Goal: Task Accomplishment & Management: Manage account settings

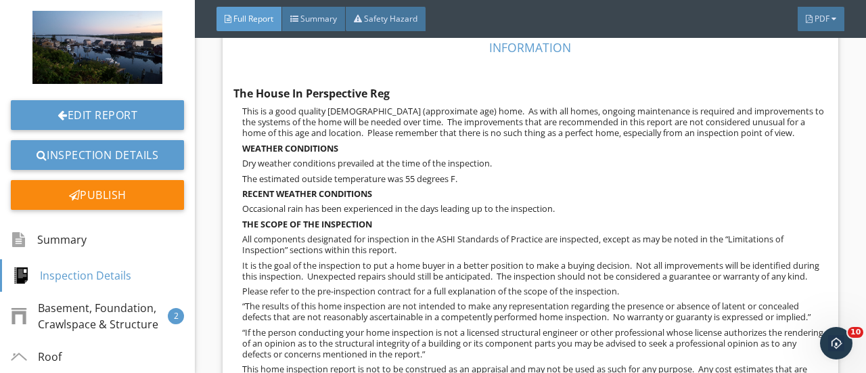
scroll to position [788, 0]
click at [784, 106] on div "Edit" at bounding box center [797, 107] width 44 height 24
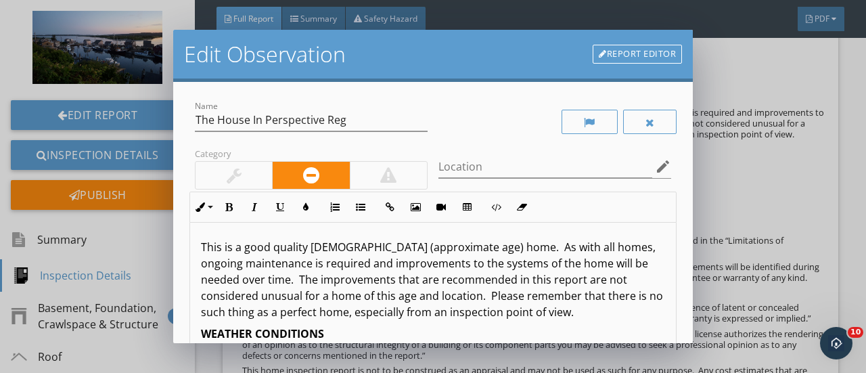
click at [659, 51] on link "Report Editor" at bounding box center [637, 54] width 89 height 19
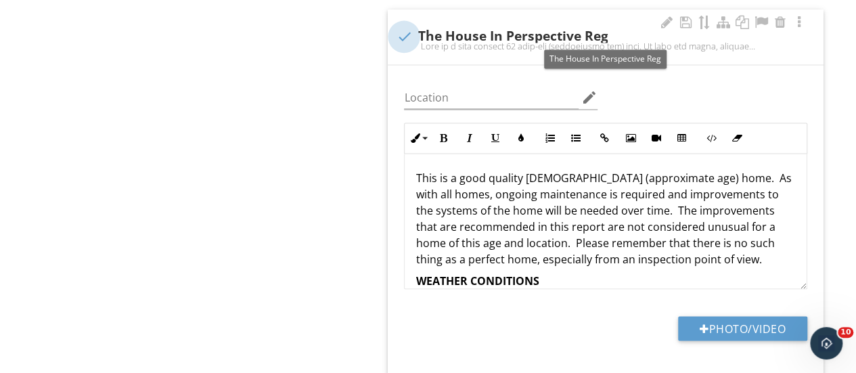
click at [403, 35] on div at bounding box center [403, 36] width 23 height 23
checkbox input "true"
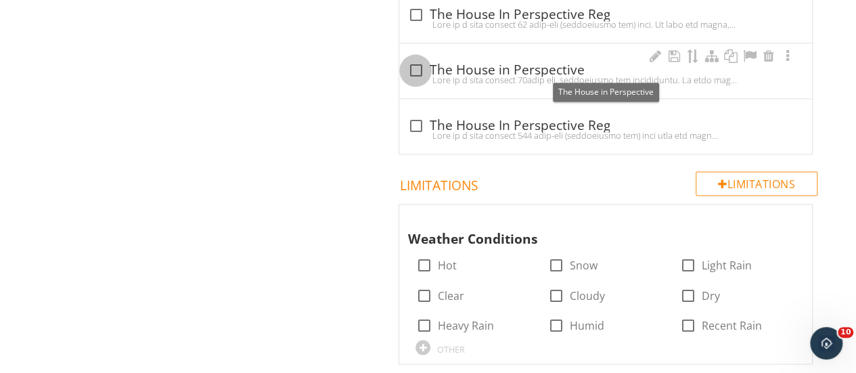
click at [416, 68] on div at bounding box center [415, 70] width 23 height 23
checkbox input "true"
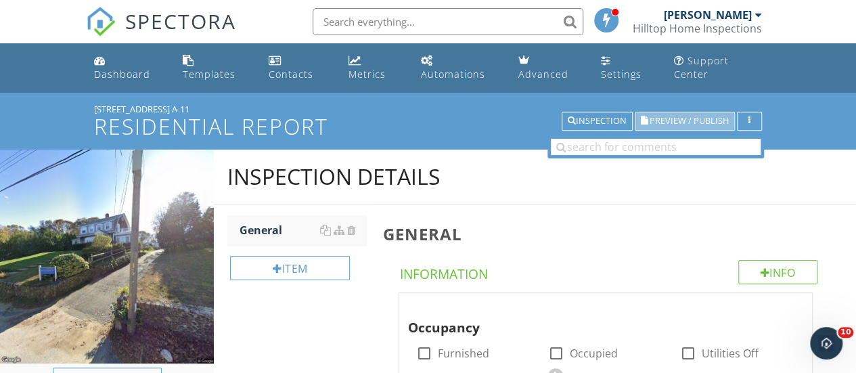
click at [666, 121] on span "Preview / Publish" at bounding box center [689, 121] width 79 height 9
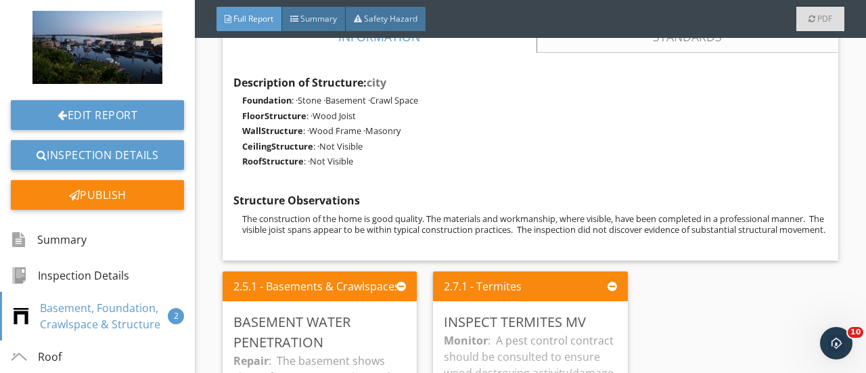
scroll to position [1461, 0]
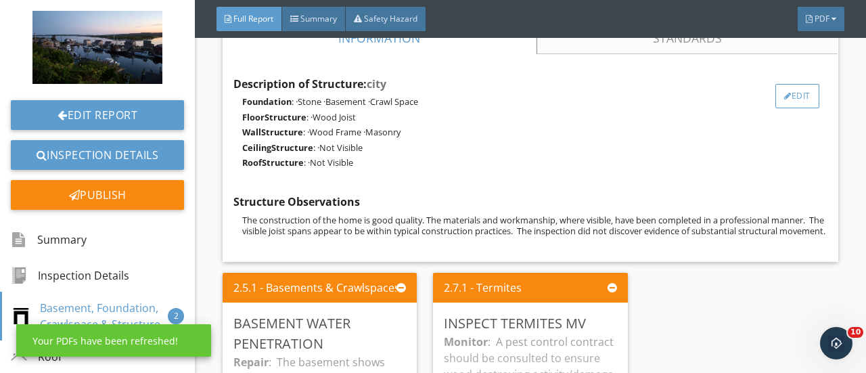
click at [794, 96] on div "Edit" at bounding box center [797, 96] width 44 height 24
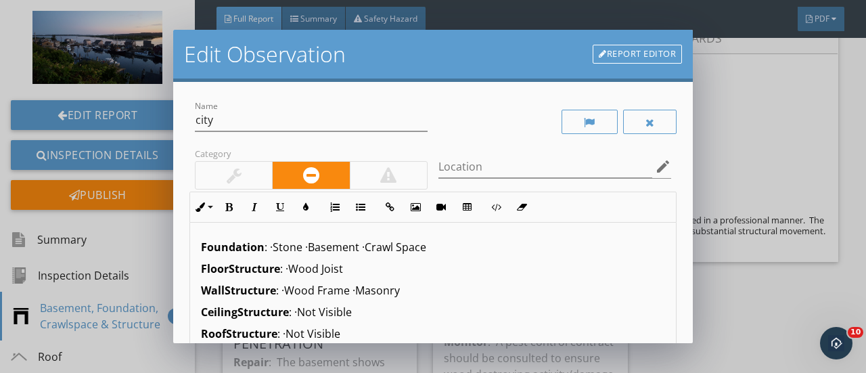
click at [638, 56] on link "Report Editor" at bounding box center [637, 54] width 89 height 19
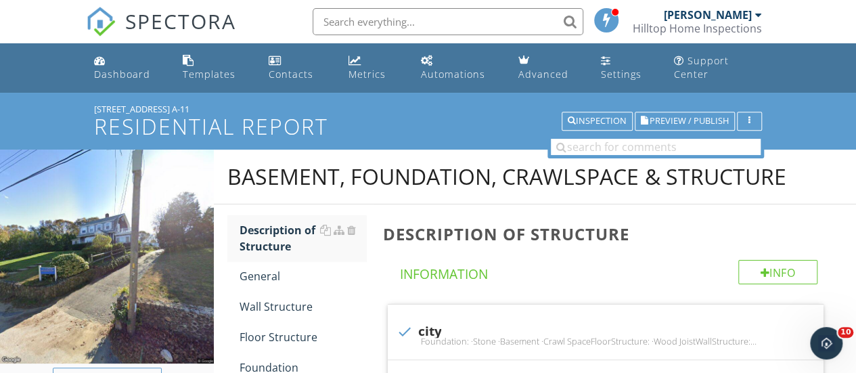
scroll to position [296, 0]
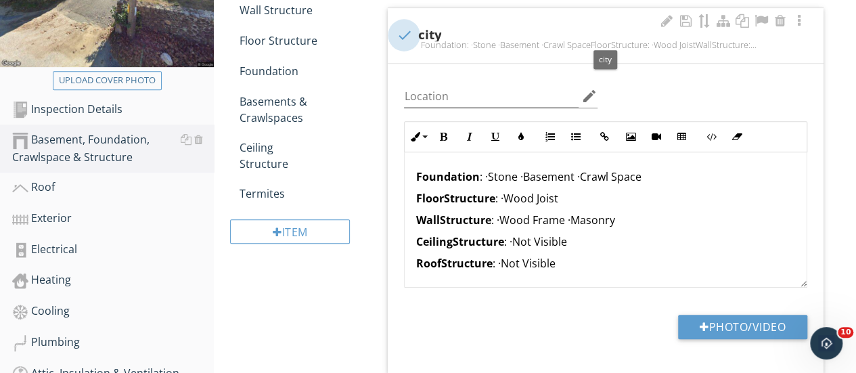
click at [407, 33] on div at bounding box center [403, 35] width 23 height 23
checkbox input "true"
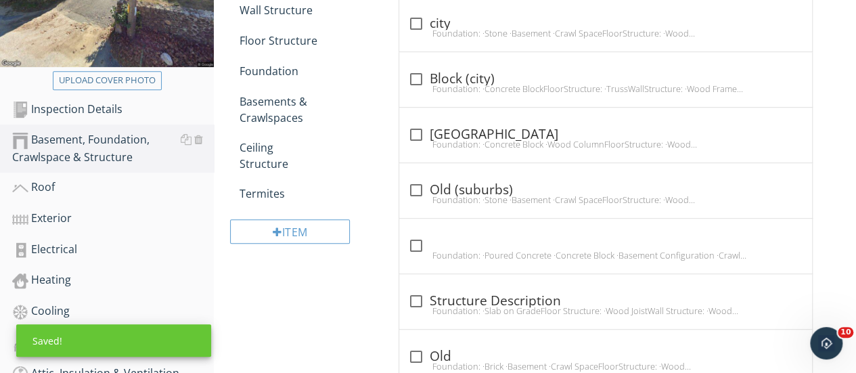
scroll to position [0, 0]
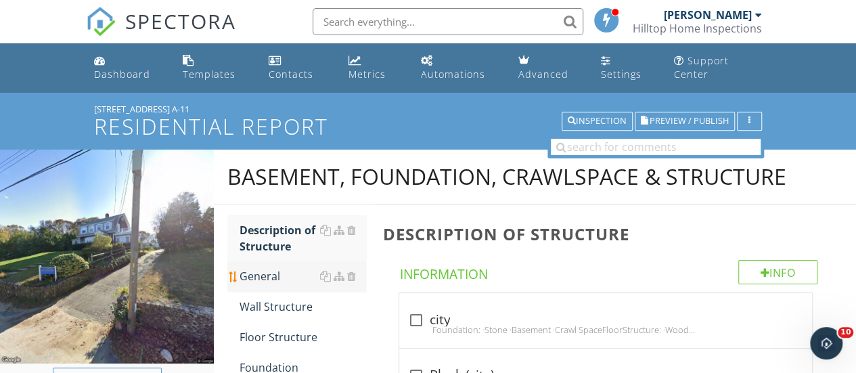
click at [254, 275] on div "General" at bounding box center [303, 276] width 127 height 16
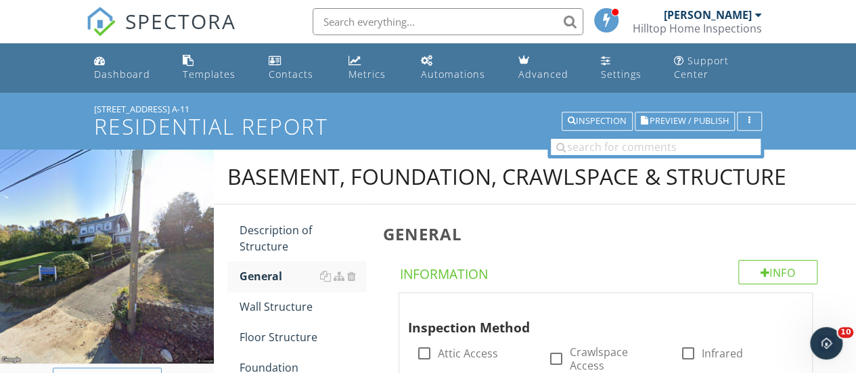
scroll to position [326, 0]
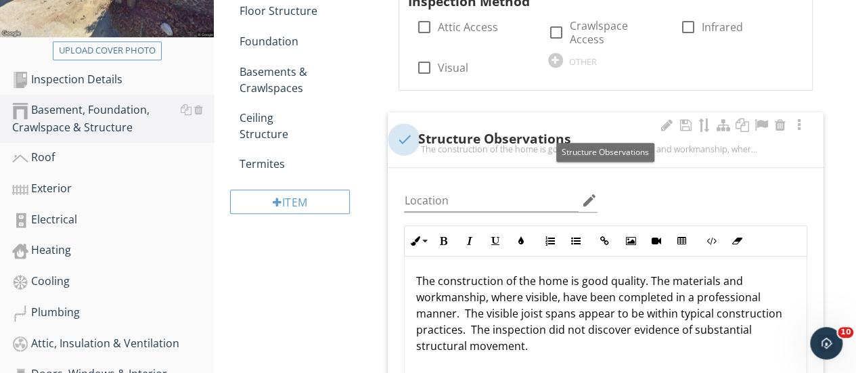
click at [407, 128] on div at bounding box center [403, 139] width 23 height 23
checkbox input "true"
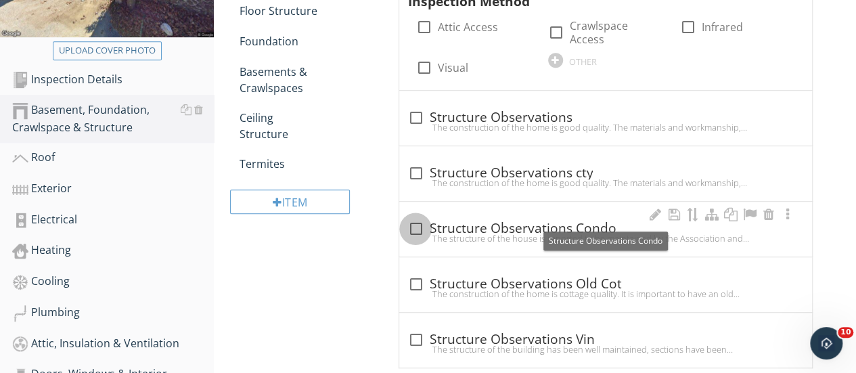
click at [411, 217] on div at bounding box center [415, 228] width 23 height 23
checkbox input "true"
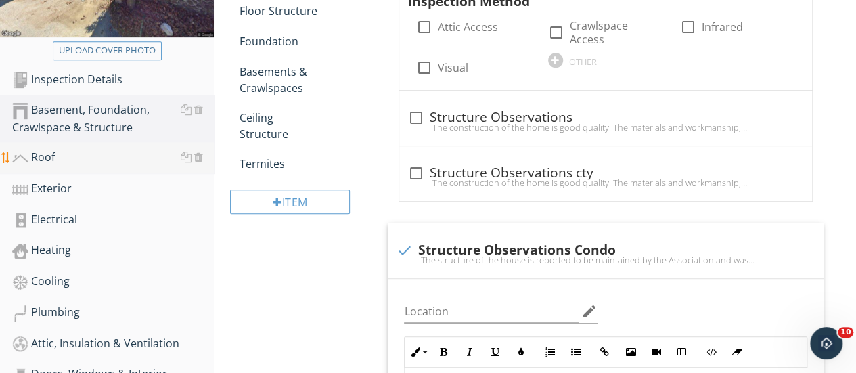
click at [49, 158] on div "Roof" at bounding box center [113, 158] width 202 height 18
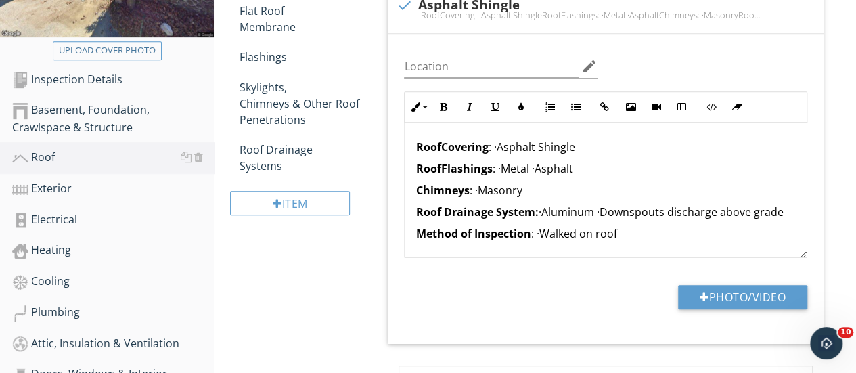
click at [403, 9] on div "RoofCovering: ·Asphalt ShingleRoofFlashings: ·Metal ·AsphaltChimneys: ·MasonryR…" at bounding box center [605, 14] width 419 height 11
checkbox input "true"
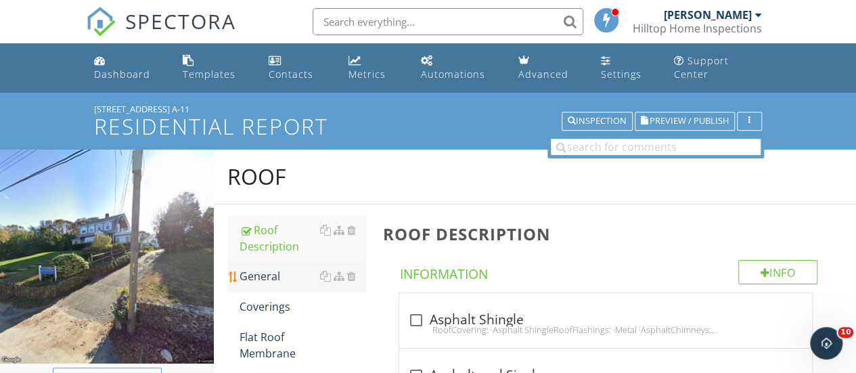
click at [260, 268] on div "General" at bounding box center [303, 276] width 127 height 16
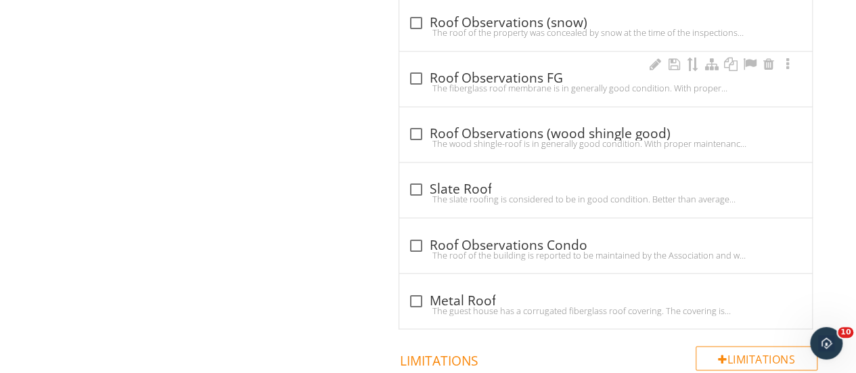
scroll to position [1053, 0]
click at [415, 249] on div "The roof of the building is reported to be maintained by the Association and wa…" at bounding box center [605, 254] width 396 height 11
checkbox input "true"
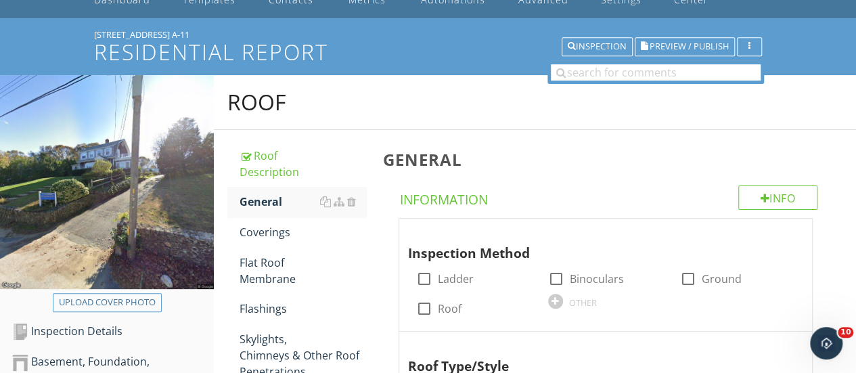
scroll to position [401, 0]
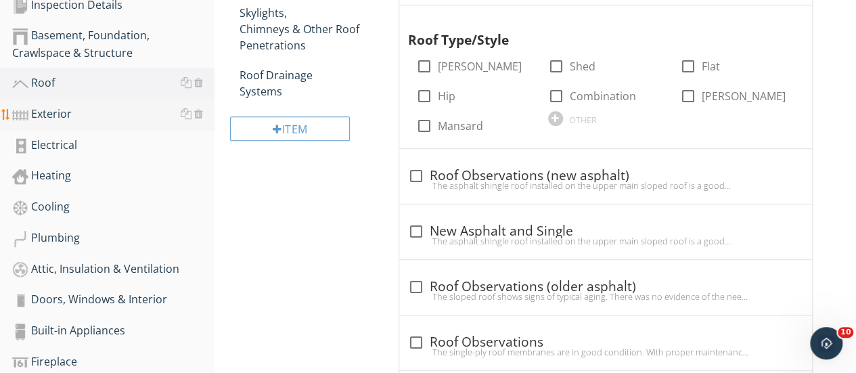
click at [47, 114] on div "Exterior" at bounding box center [113, 115] width 202 height 18
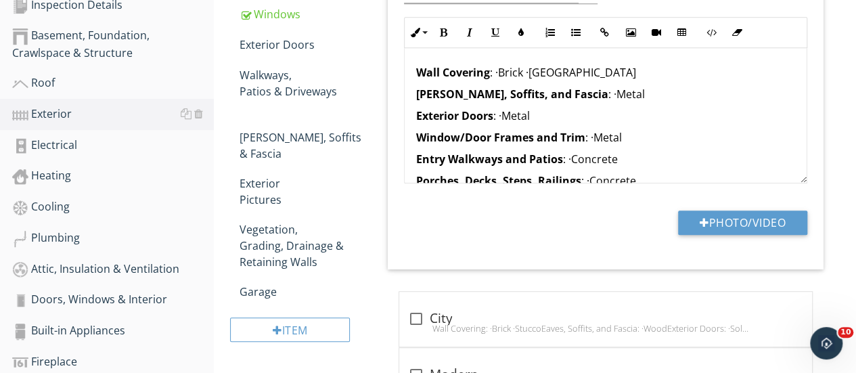
scroll to position [74, 0]
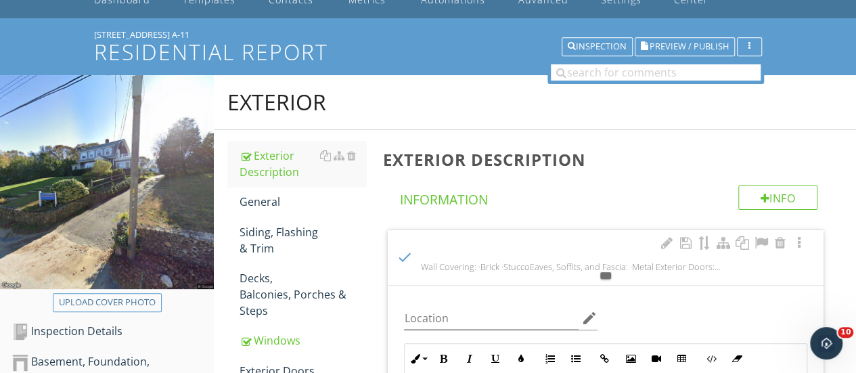
click at [402, 255] on div at bounding box center [403, 257] width 23 height 23
checkbox input "true"
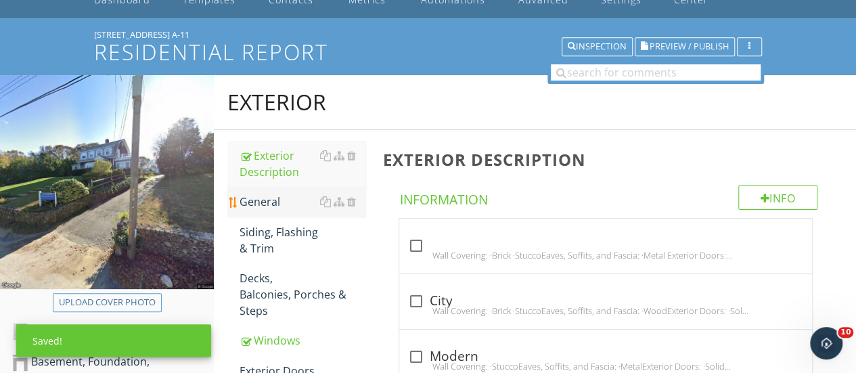
click at [258, 202] on div "General" at bounding box center [303, 202] width 127 height 16
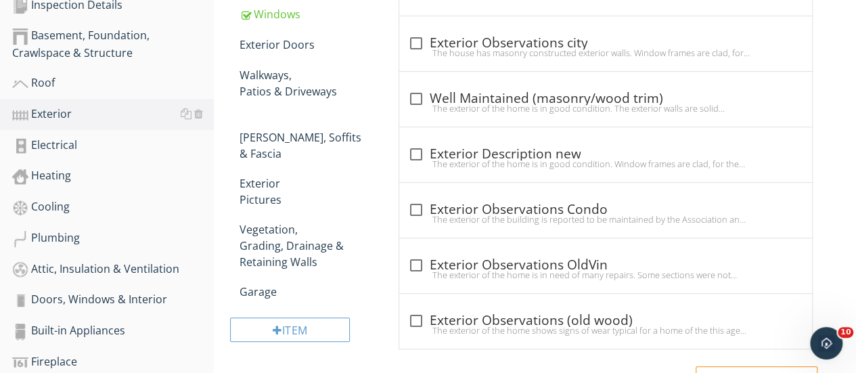
scroll to position [514, 0]
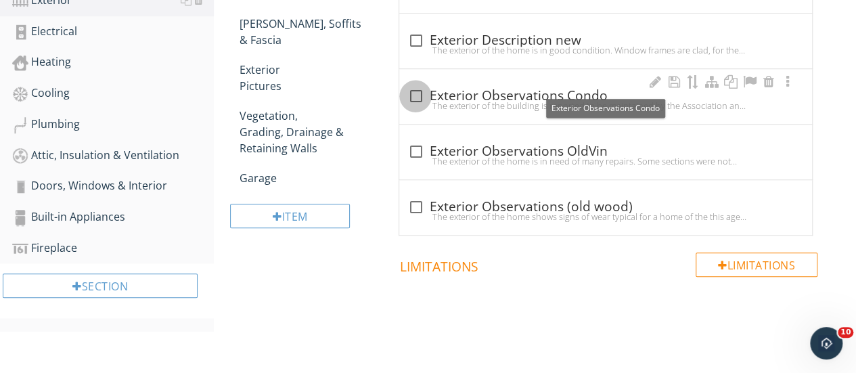
click at [417, 85] on div at bounding box center [415, 96] width 23 height 23
checkbox input "true"
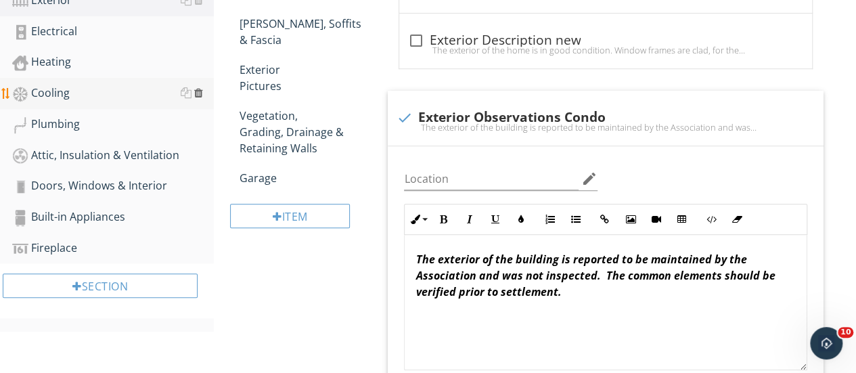
click at [198, 95] on div at bounding box center [198, 92] width 9 height 11
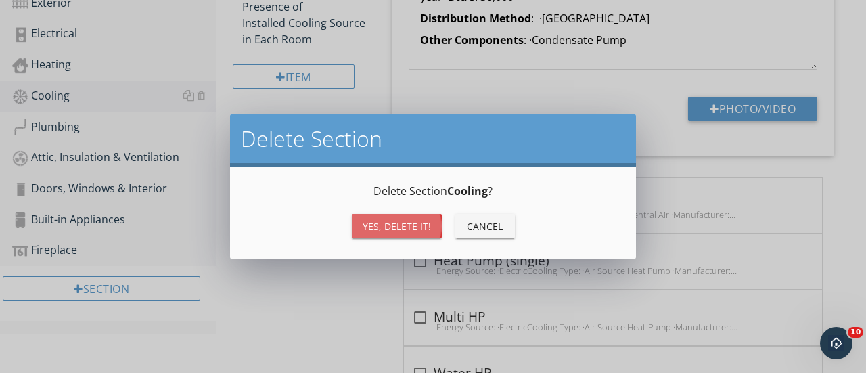
click at [396, 227] on div "Yes, Delete it!" at bounding box center [397, 226] width 68 height 14
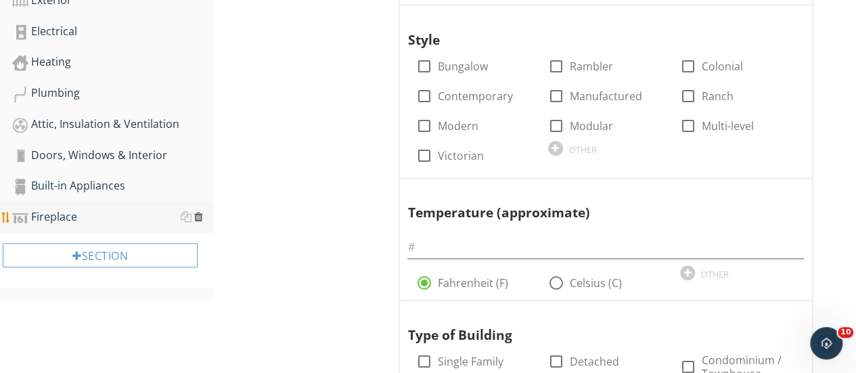
click at [198, 219] on div at bounding box center [198, 216] width 9 height 11
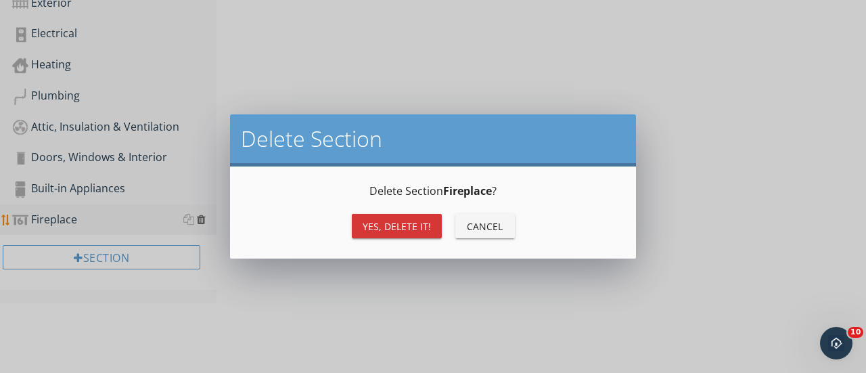
scroll to position [444, 0]
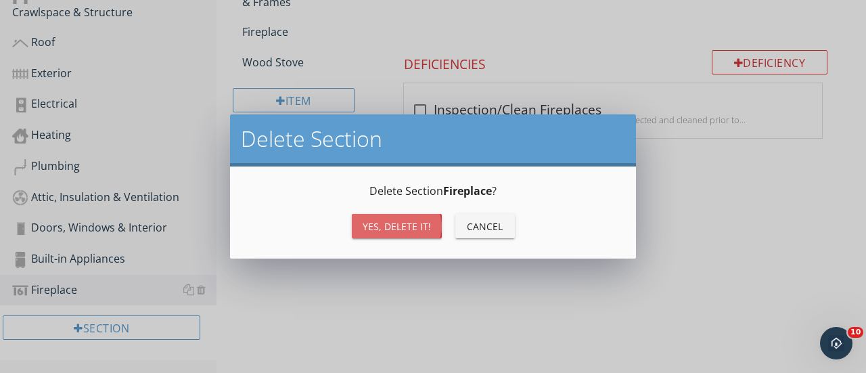
click at [403, 231] on div "Yes, Delete it!" at bounding box center [397, 226] width 68 height 14
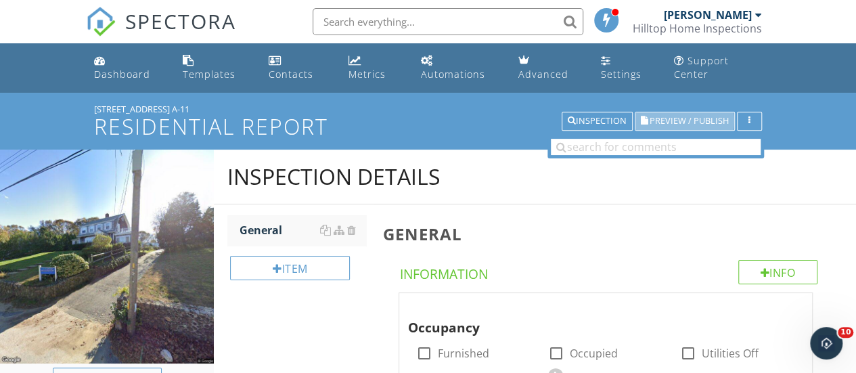
click at [663, 124] on span "Preview / Publish" at bounding box center [689, 121] width 79 height 9
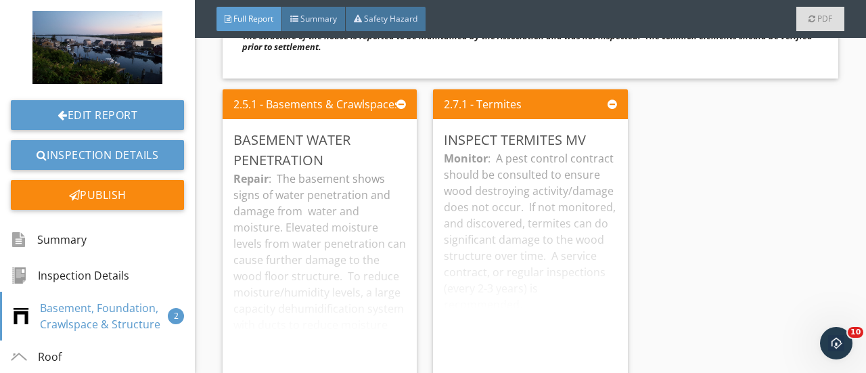
scroll to position [1518, 0]
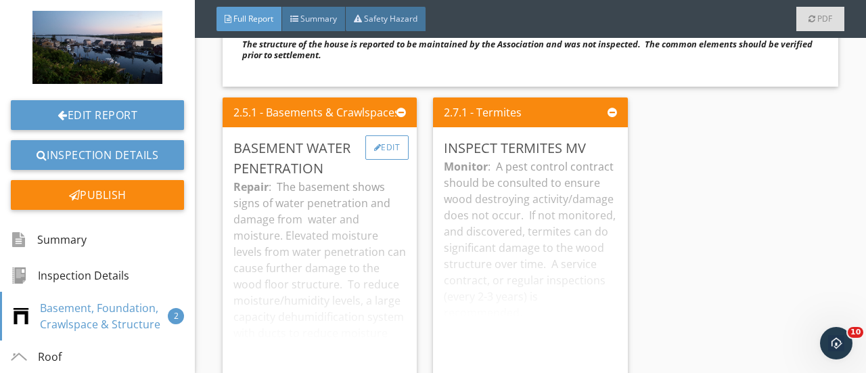
click at [387, 148] on div "Edit" at bounding box center [387, 147] width 44 height 24
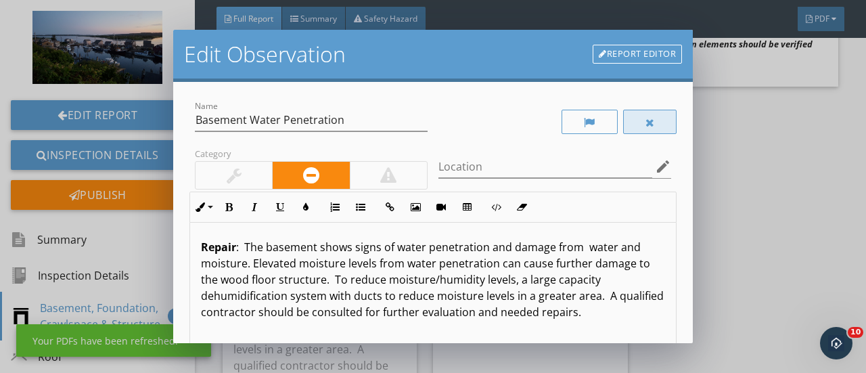
click at [630, 119] on div at bounding box center [650, 122] width 54 height 24
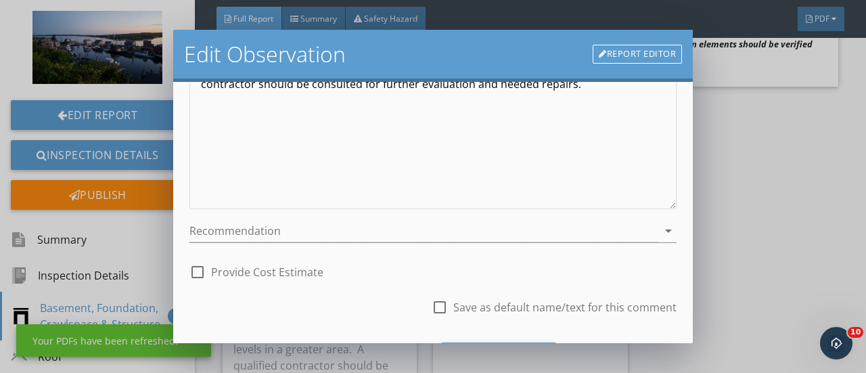
scroll to position [300, 0]
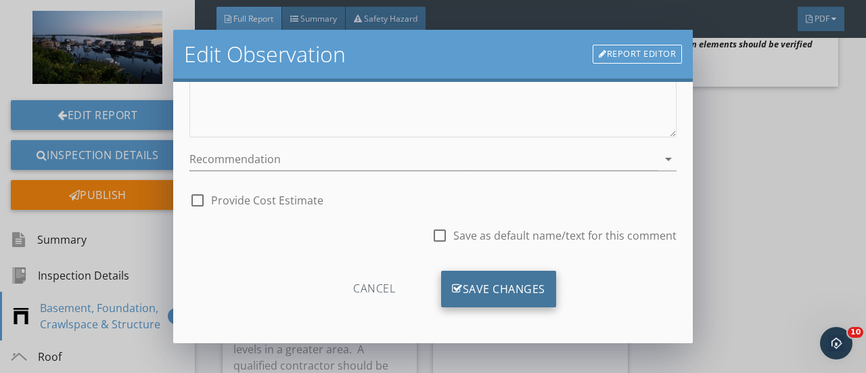
click at [484, 290] on div "Save Changes" at bounding box center [498, 289] width 115 height 37
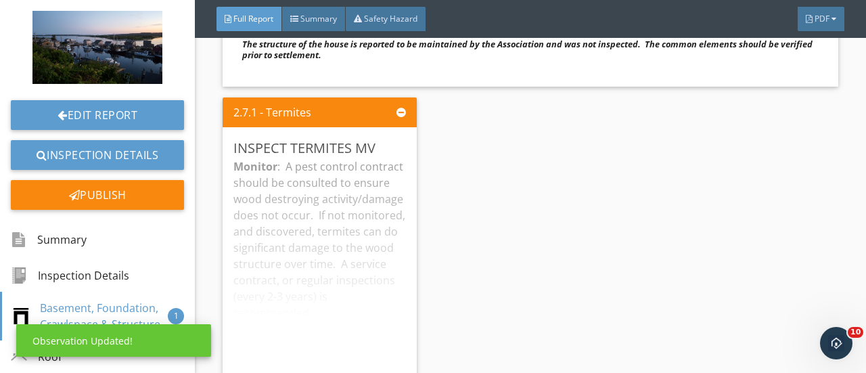
scroll to position [140, 0]
click at [384, 144] on div "Edit" at bounding box center [387, 147] width 44 height 24
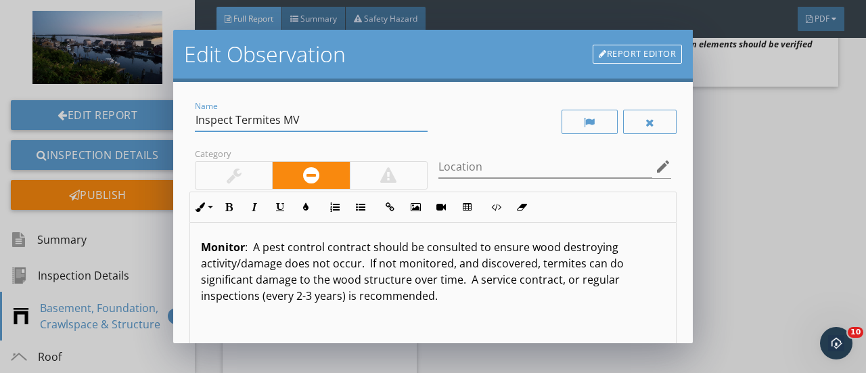
click at [314, 119] on input "Inspect Termites MV" at bounding box center [311, 120] width 233 height 22
type input "Inspect Termites"
click at [440, 297] on p "Monitor : A pest control contract should be consulted to ensure wood destroying…" at bounding box center [433, 271] width 464 height 65
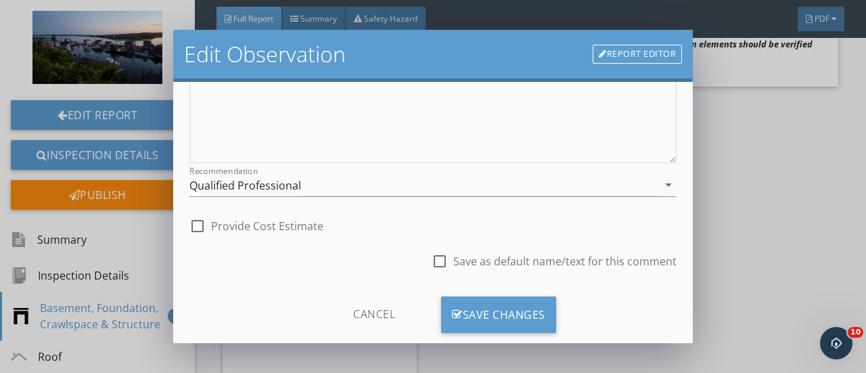
scroll to position [300, 0]
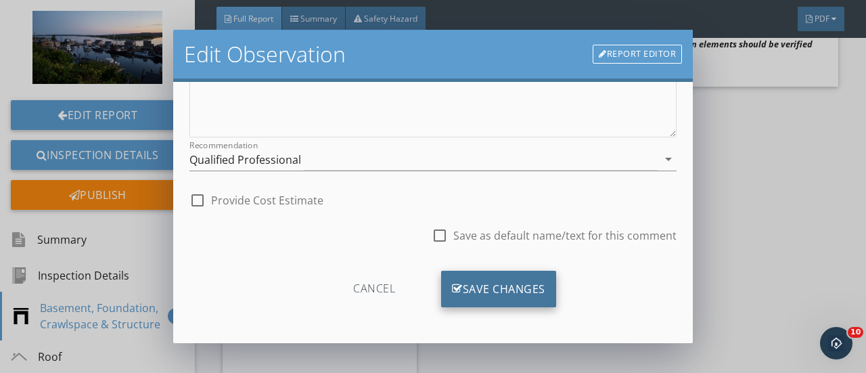
click at [500, 294] on div "Save Changes" at bounding box center [498, 289] width 115 height 37
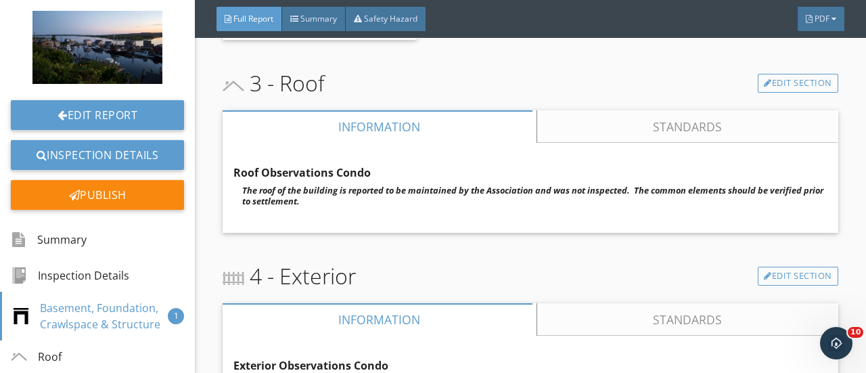
scroll to position [1922, 0]
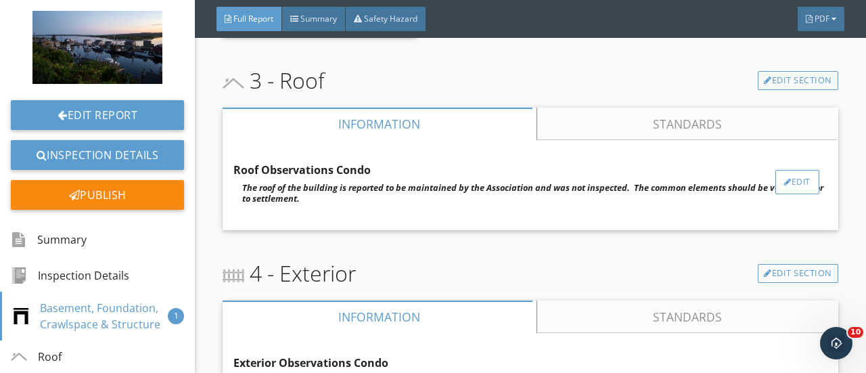
click at [781, 178] on div "Edit" at bounding box center [797, 182] width 44 height 24
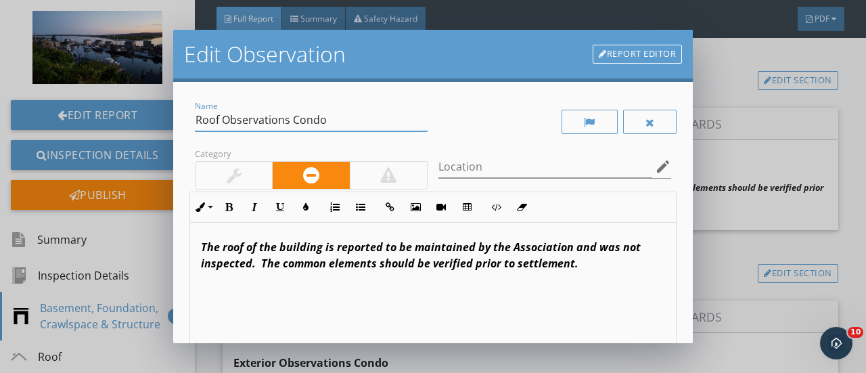
click at [335, 124] on input "Roof Observations Condo" at bounding box center [311, 120] width 233 height 22
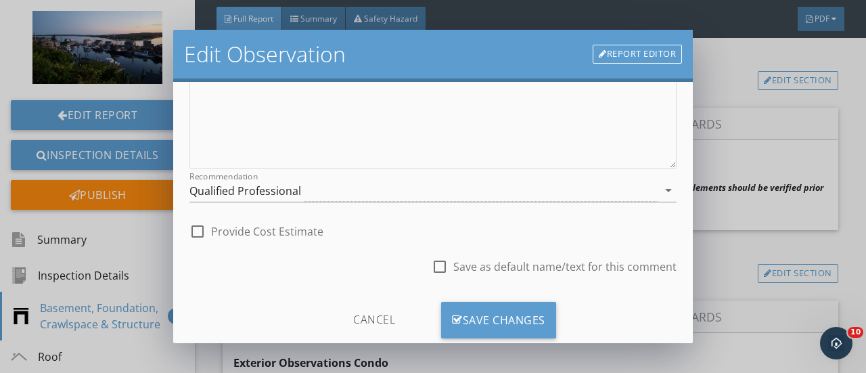
scroll to position [299, 0]
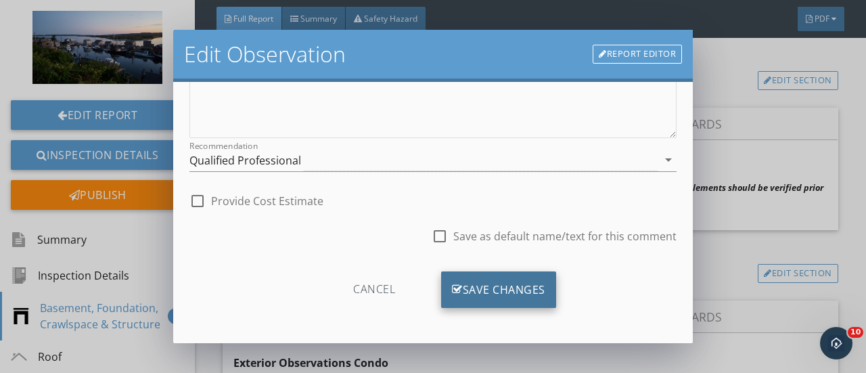
type input "Roof Observations"
click at [477, 282] on div "Save Changes" at bounding box center [498, 289] width 115 height 37
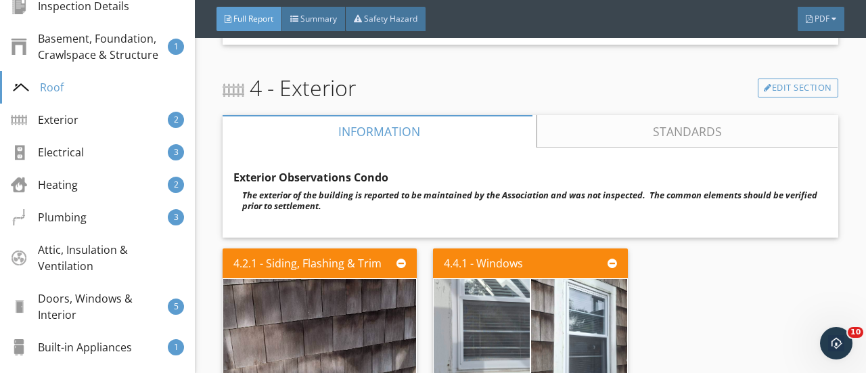
scroll to position [2114, 0]
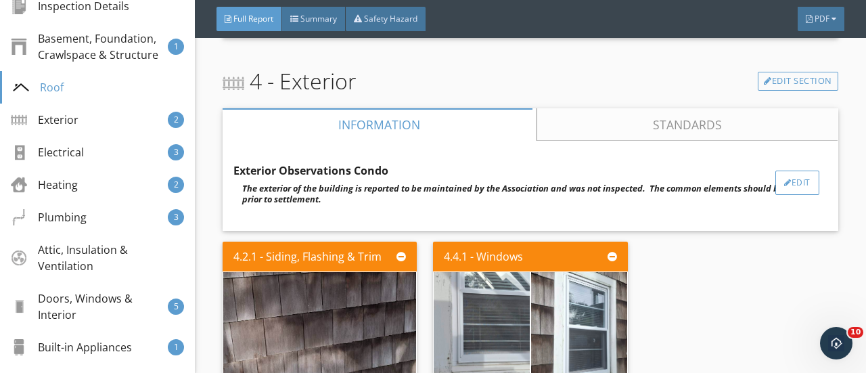
click at [784, 179] on div at bounding box center [787, 183] width 7 height 8
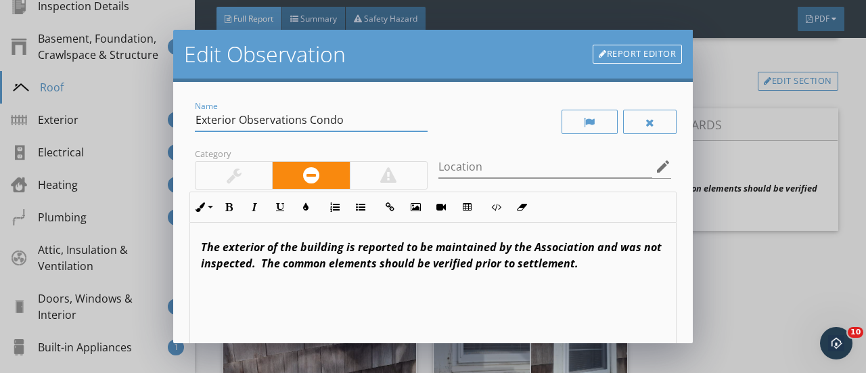
click at [346, 121] on input "Exterior Observations Condo" at bounding box center [311, 120] width 233 height 22
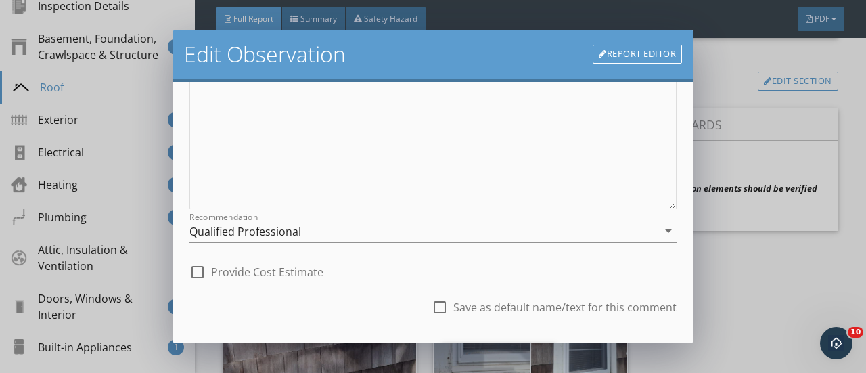
scroll to position [299, 0]
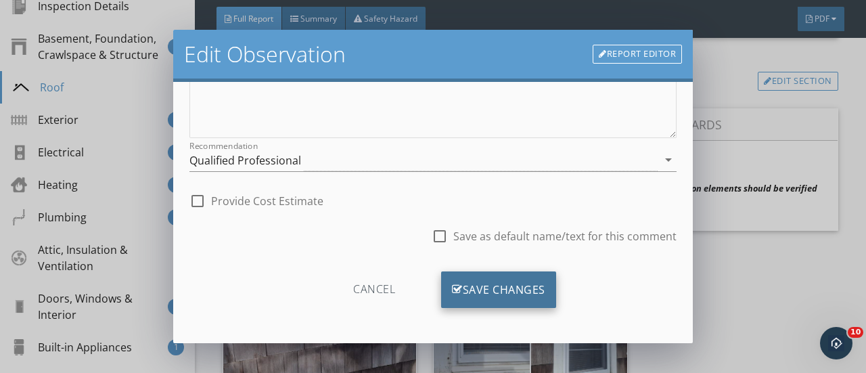
type input "Exterior Observations"
click at [499, 281] on div "Save Changes" at bounding box center [498, 289] width 115 height 37
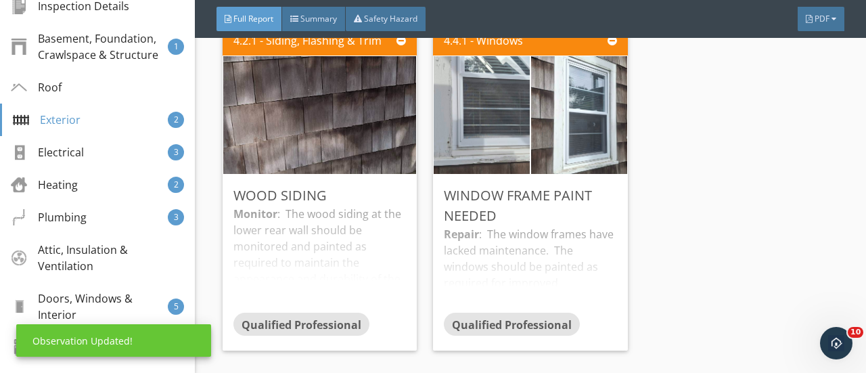
scroll to position [2331, 0]
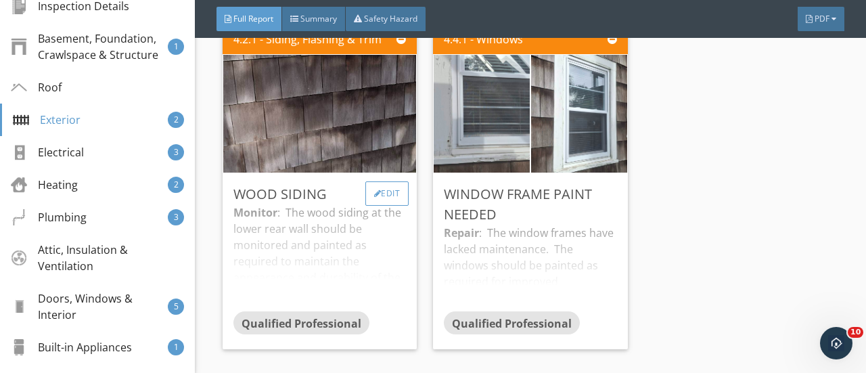
click at [383, 198] on div "Edit" at bounding box center [387, 193] width 44 height 24
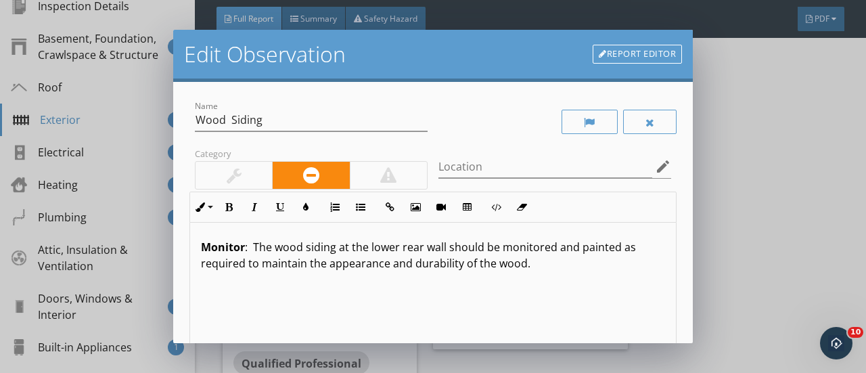
click at [631, 55] on link "Report Editor" at bounding box center [637, 54] width 89 height 19
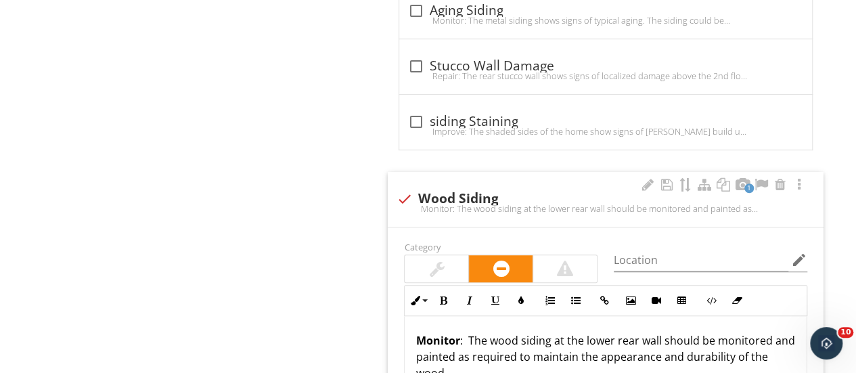
scroll to position [2836, 0]
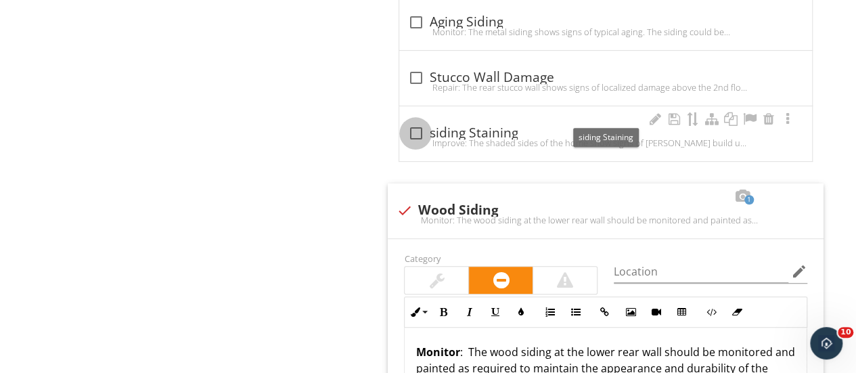
click at [414, 122] on div at bounding box center [415, 133] width 23 height 23
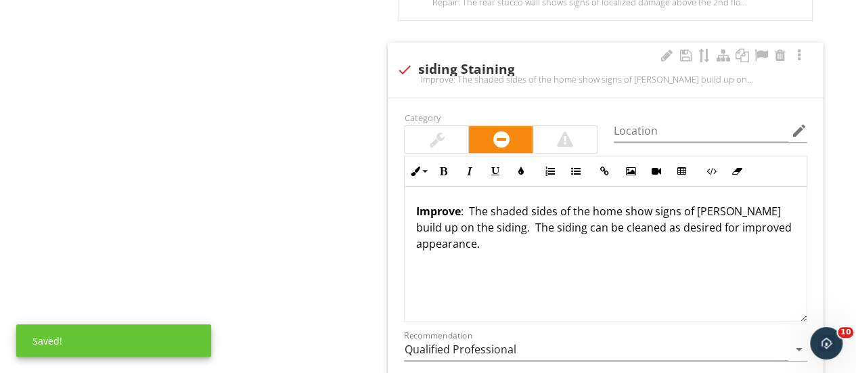
scroll to position [2922, 0]
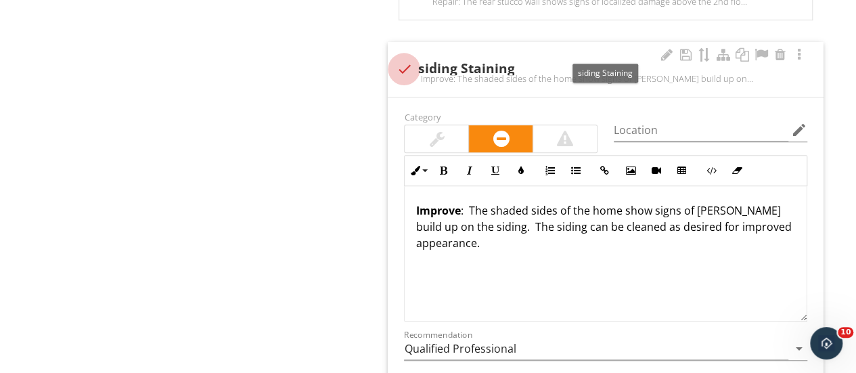
click at [405, 58] on div at bounding box center [403, 69] width 23 height 23
checkbox input "true"
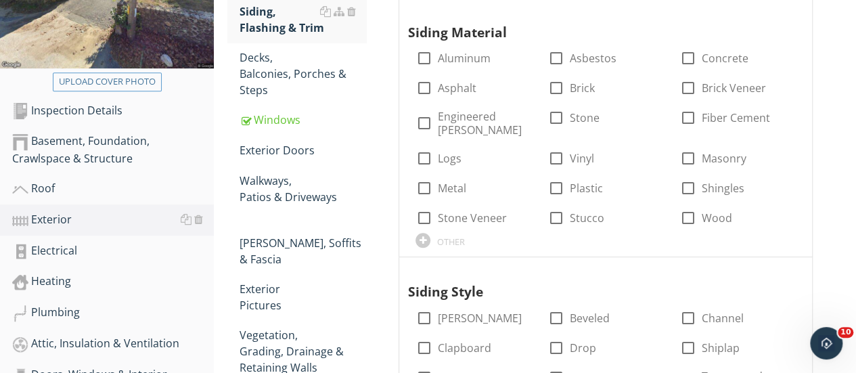
scroll to position [0, 0]
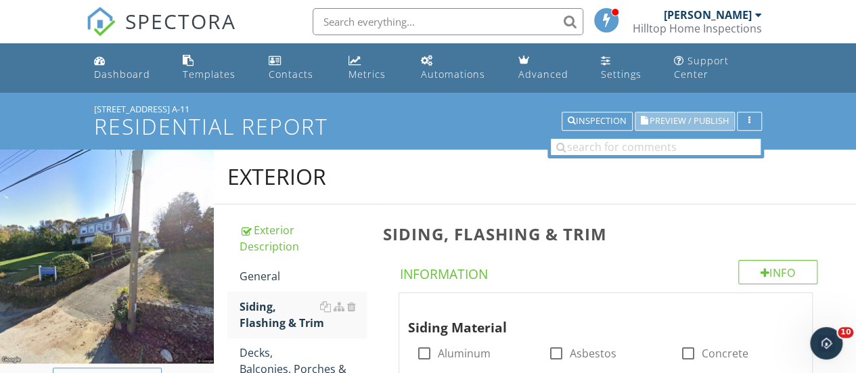
click at [664, 118] on span "Preview / Publish" at bounding box center [689, 121] width 79 height 9
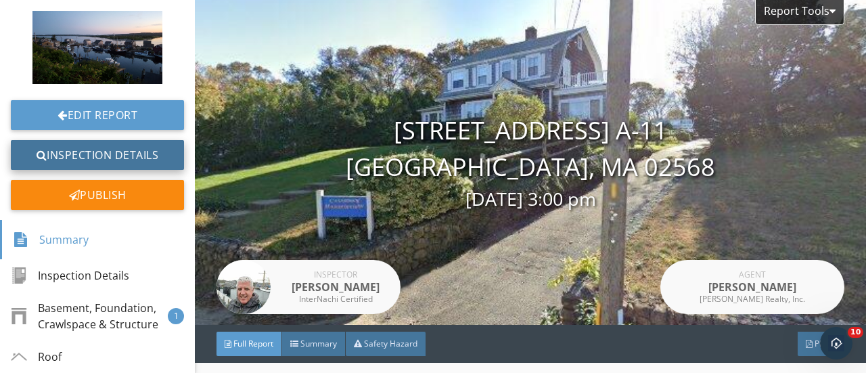
click at [96, 155] on link "Inspection Details" at bounding box center [97, 155] width 173 height 30
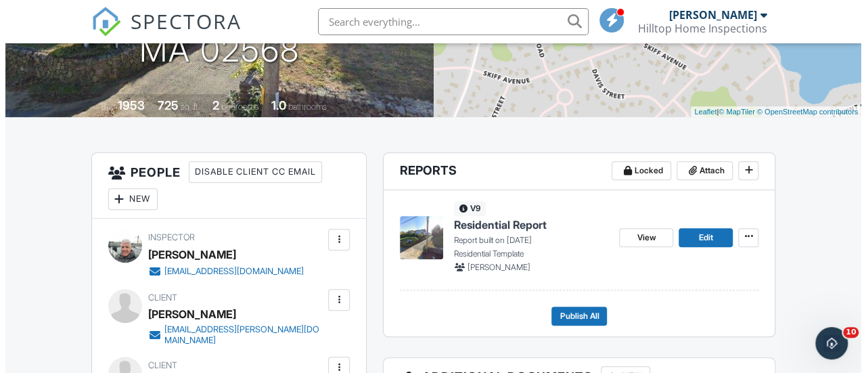
scroll to position [242, 0]
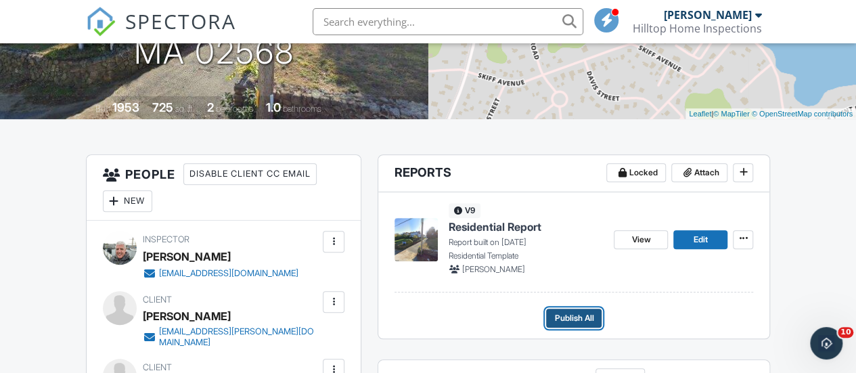
click at [569, 325] on span "Publish All" at bounding box center [573, 318] width 39 height 14
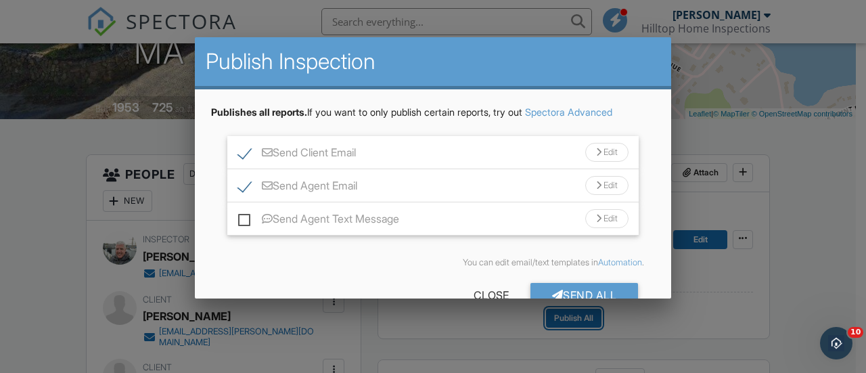
scroll to position [33, 0]
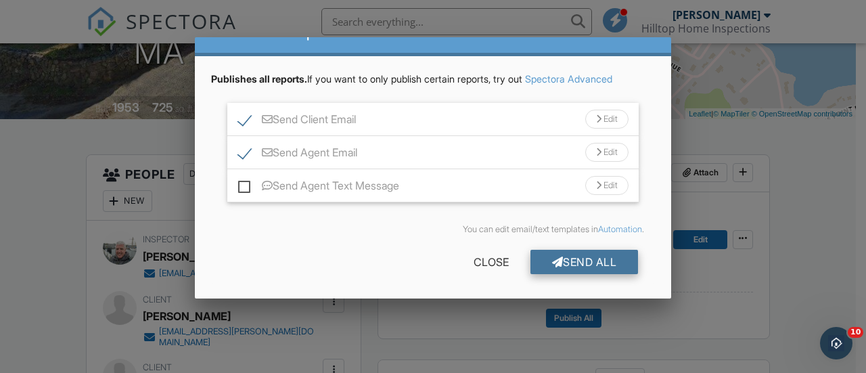
click at [552, 260] on div at bounding box center [558, 261] width 12 height 11
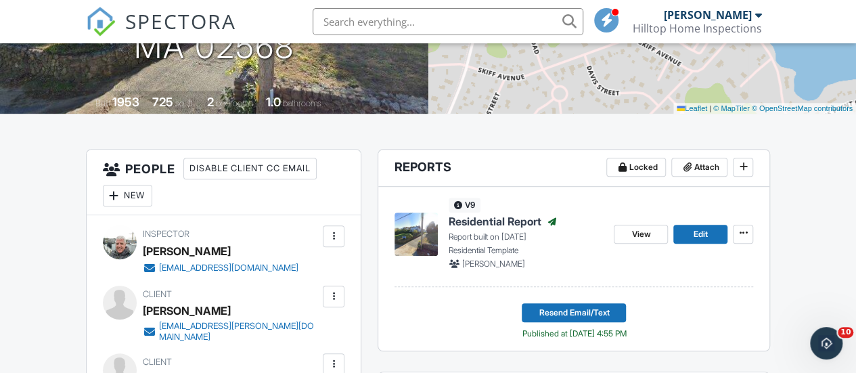
scroll to position [246, 0]
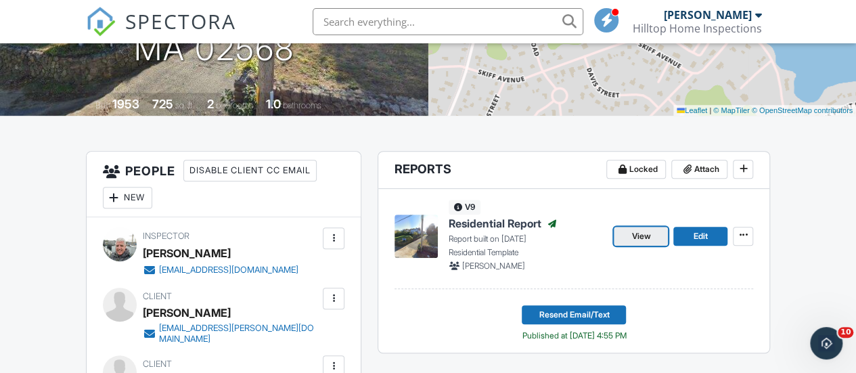
click at [636, 243] on span "View" at bounding box center [640, 236] width 19 height 14
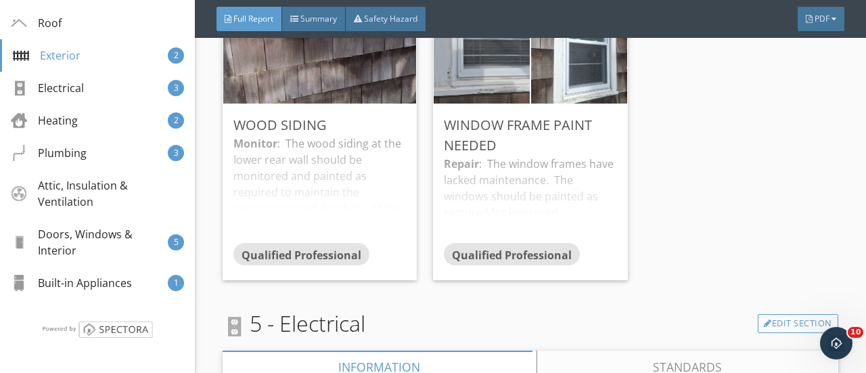
scroll to position [2376, 0]
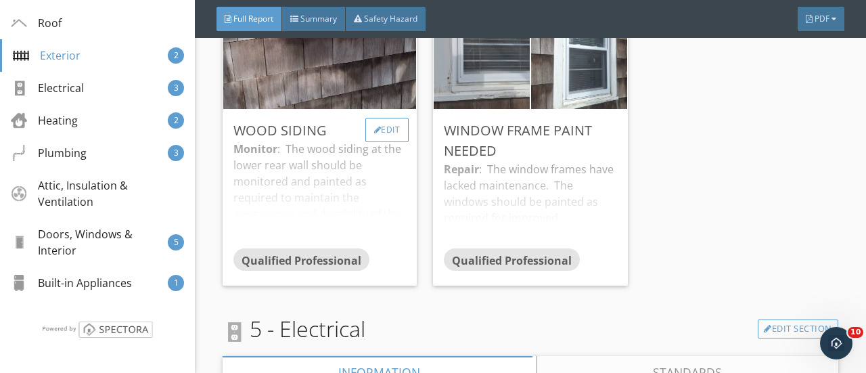
click at [391, 137] on div "Edit" at bounding box center [387, 130] width 44 height 24
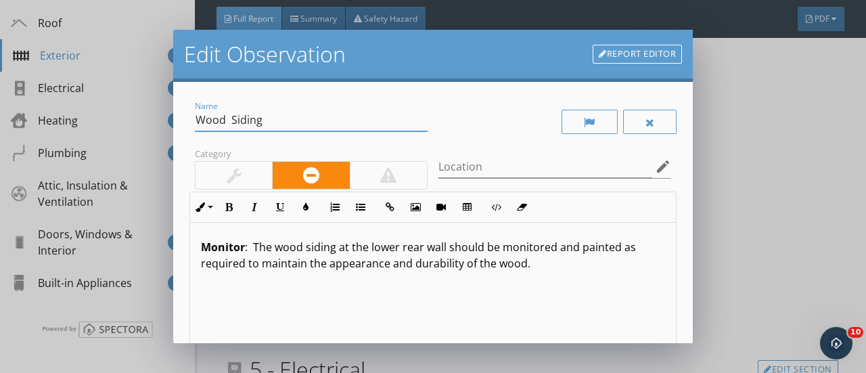
click at [234, 122] on input "Wood Siding" at bounding box center [311, 120] width 233 height 22
click at [231, 122] on input "Wood Siding" at bounding box center [311, 120] width 233 height 22
type input "Wood Shingle Siding"
click at [304, 248] on p "Monitor : The wood siding at the lower rear wall should be monitored and painte…" at bounding box center [433, 255] width 464 height 32
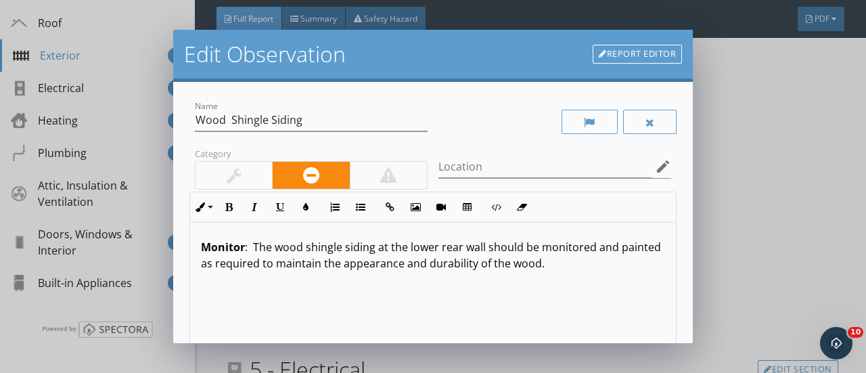
click at [376, 246] on p "Monitor : The wood shingle siding at the lower rear wall should be monitored an…" at bounding box center [433, 255] width 464 height 32
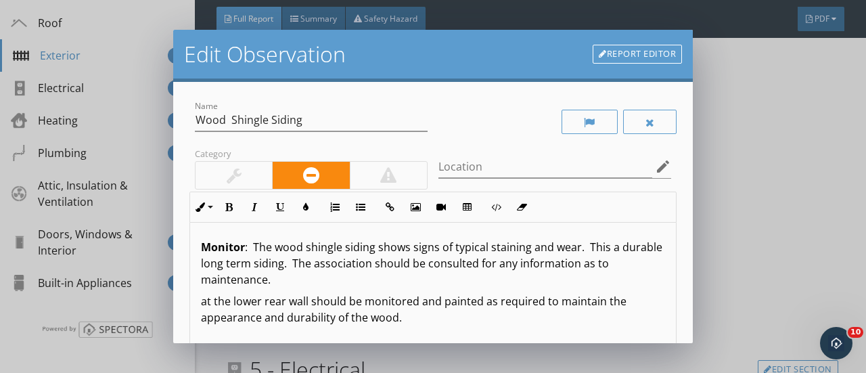
click at [202, 301] on p "at the lower rear wall should be monitored and painted as required to maintain …" at bounding box center [433, 309] width 464 height 32
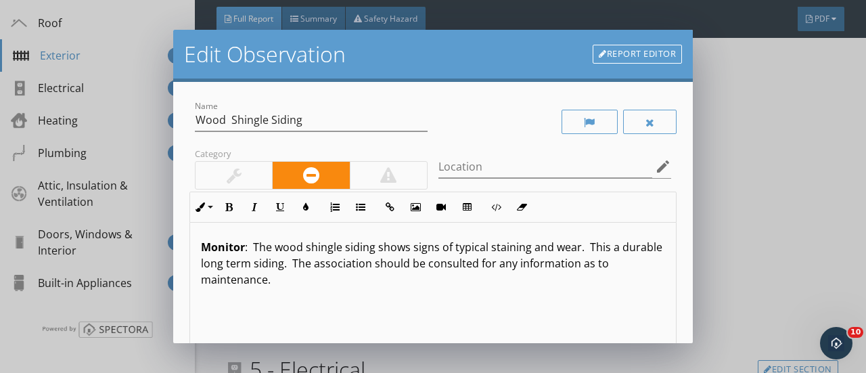
scroll to position [228, 0]
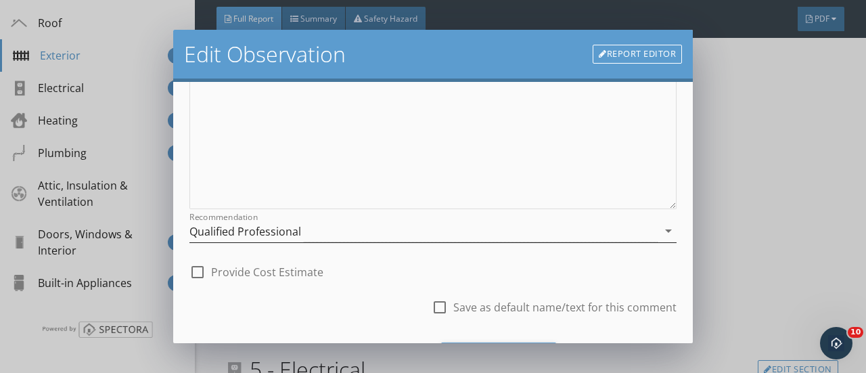
click at [660, 230] on icon "arrow_drop_down" at bounding box center [668, 231] width 16 height 16
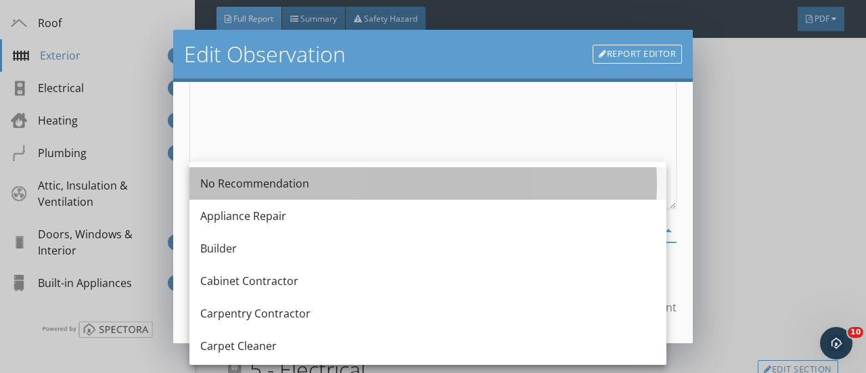
click at [207, 181] on div "No Recommendation" at bounding box center [427, 183] width 455 height 16
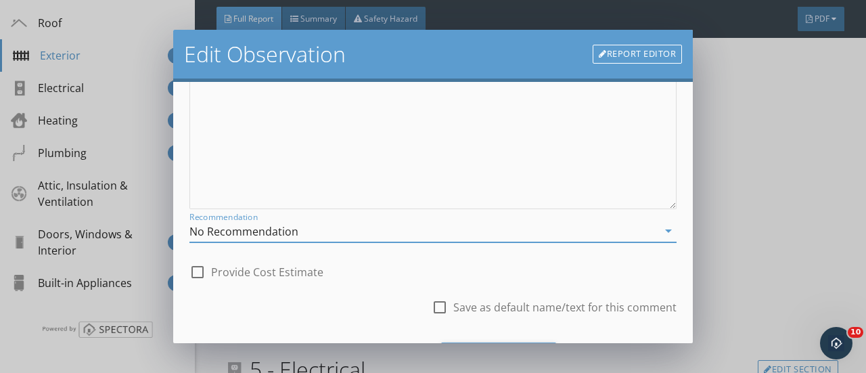
scroll to position [300, 0]
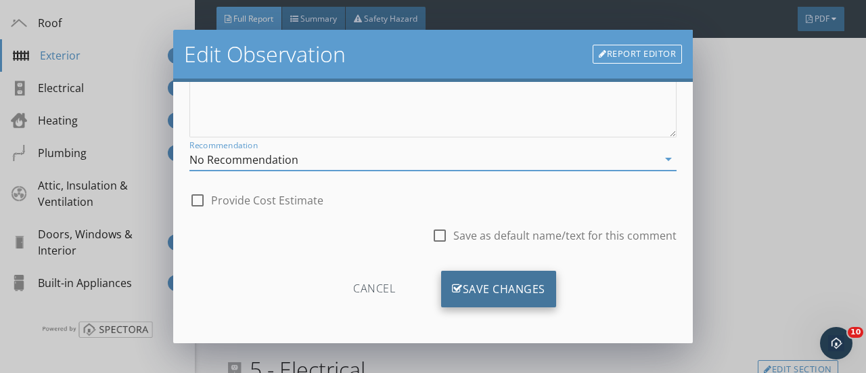
click at [461, 288] on div "Save Changes" at bounding box center [498, 289] width 115 height 37
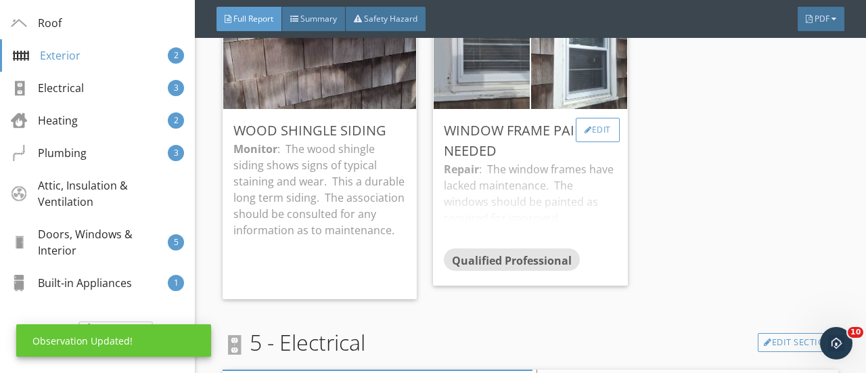
click at [590, 129] on div "Edit" at bounding box center [598, 130] width 44 height 24
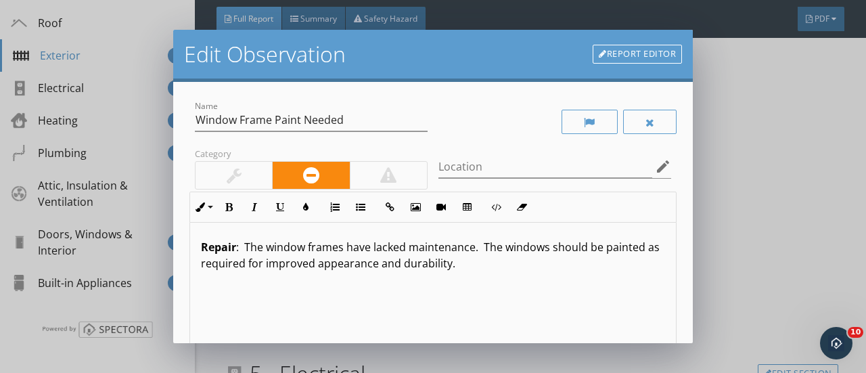
click at [473, 251] on p "Repair : The window frames have lacked maintenance. The windows should be paint…" at bounding box center [433, 255] width 464 height 32
click at [609, 249] on p "Repair : The window frames have peeling paint and exposed wood. The windows sho…" at bounding box center [433, 255] width 464 height 32
click at [510, 265] on p "Repair : The window frames have peeling paint and exposed wood. The trim should…" at bounding box center [433, 255] width 464 height 32
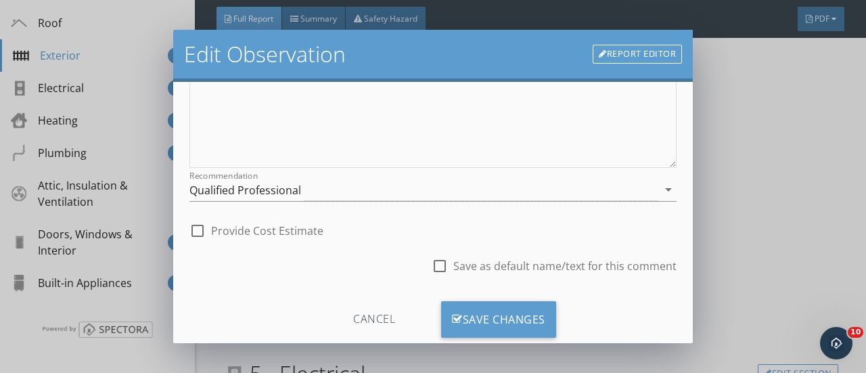
scroll to position [299, 0]
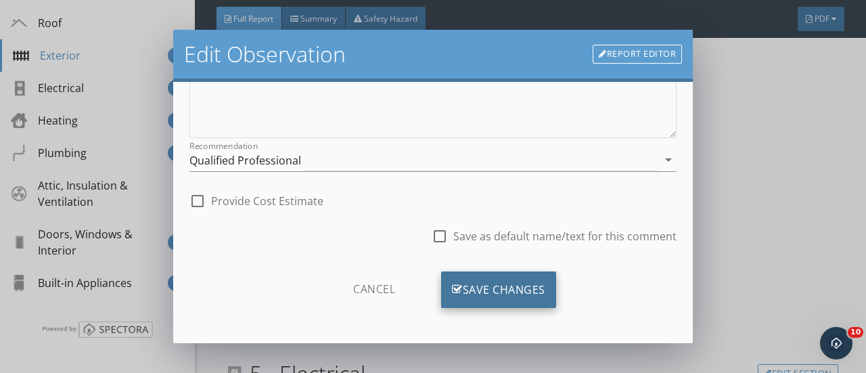
click at [488, 281] on div "Save Changes" at bounding box center [498, 289] width 115 height 37
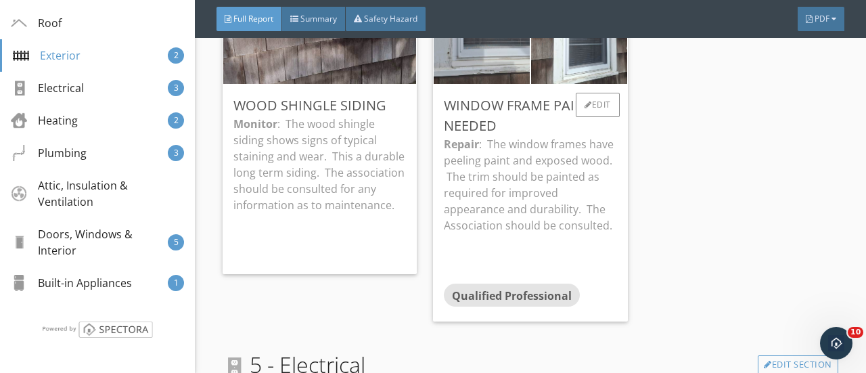
scroll to position [2402, 0]
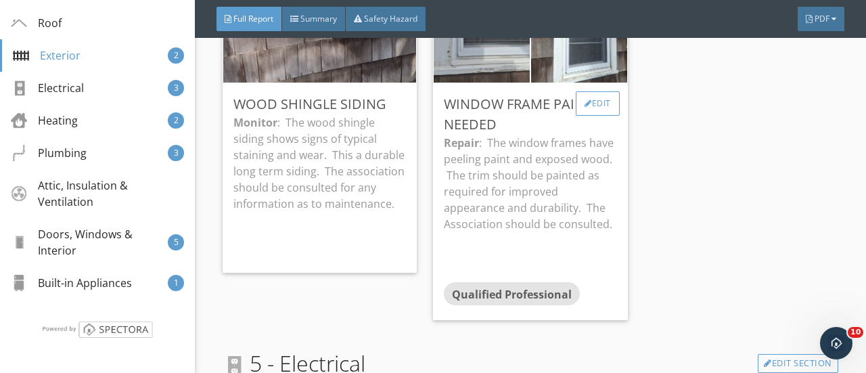
click at [592, 101] on div "Edit" at bounding box center [598, 103] width 44 height 24
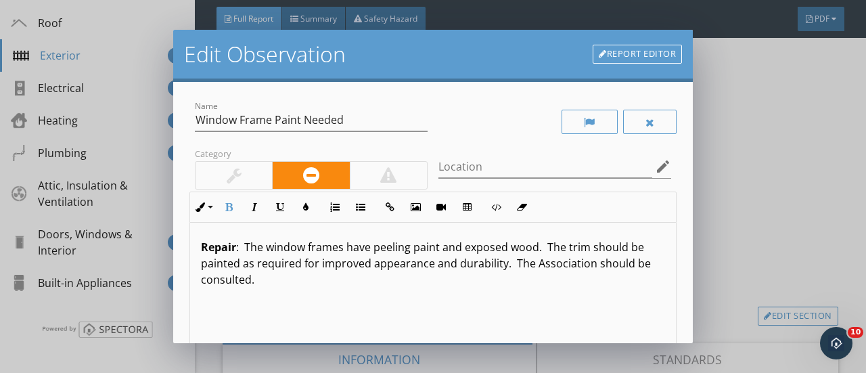
click at [234, 248] on strong "Repair" at bounding box center [218, 247] width 35 height 15
click at [203, 246] on p "Monitor: The window frames have peeling paint and exposed wood. The trim should…" at bounding box center [433, 263] width 464 height 49
click at [229, 205] on icon "button" at bounding box center [228, 206] width 9 height 9
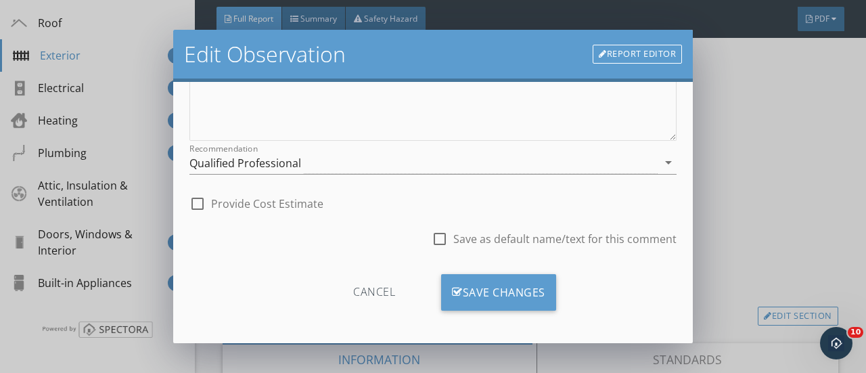
scroll to position [296, 0]
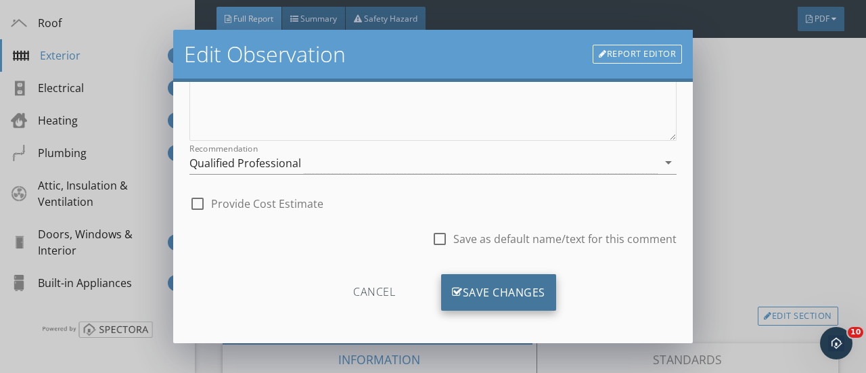
click at [494, 290] on div "Save Changes" at bounding box center [498, 292] width 115 height 37
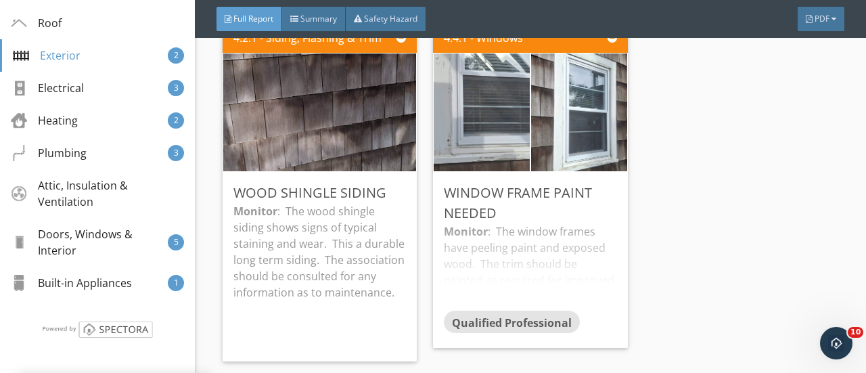
scroll to position [2313, 0]
click at [591, 185] on div "Edit" at bounding box center [598, 193] width 44 height 24
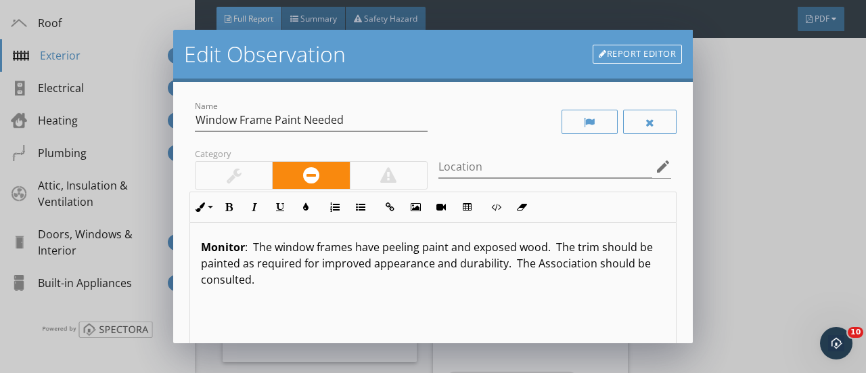
scroll to position [228, 0]
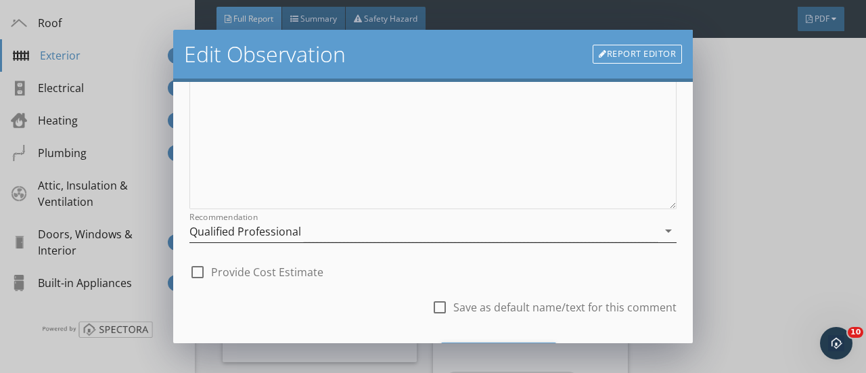
click at [662, 226] on icon "arrow_drop_down" at bounding box center [668, 231] width 16 height 16
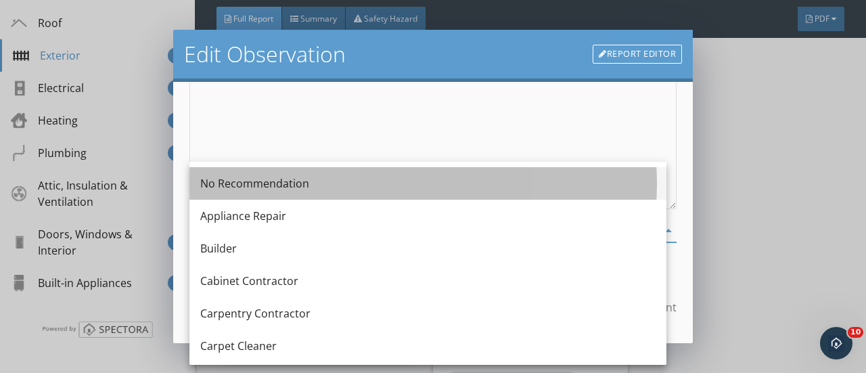
click at [237, 185] on div "No Recommendation" at bounding box center [427, 183] width 455 height 16
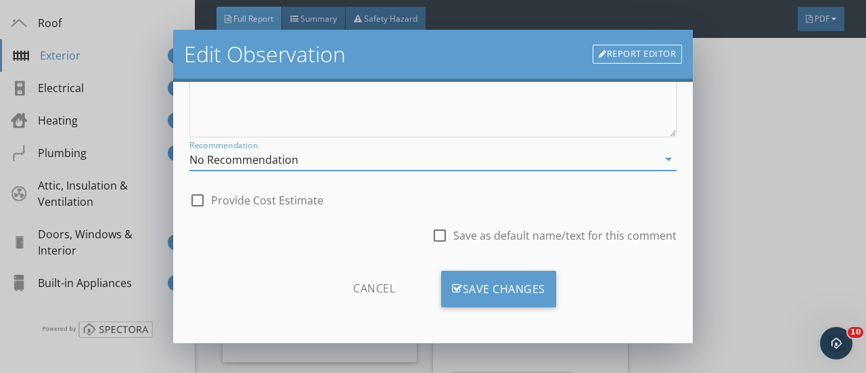
scroll to position [299, 0]
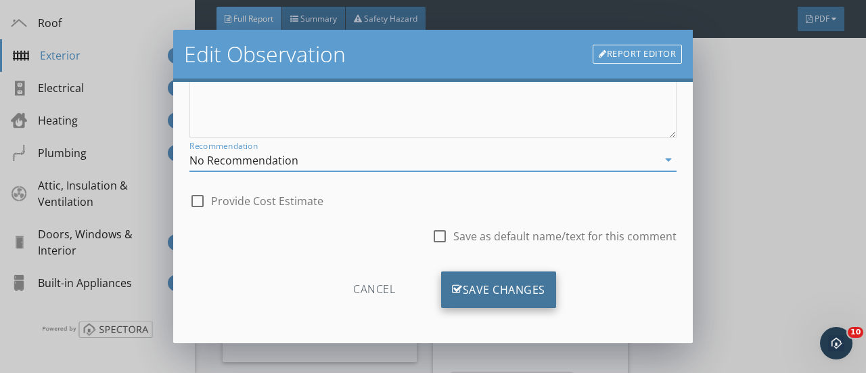
click at [506, 283] on div "Save Changes" at bounding box center [498, 289] width 115 height 37
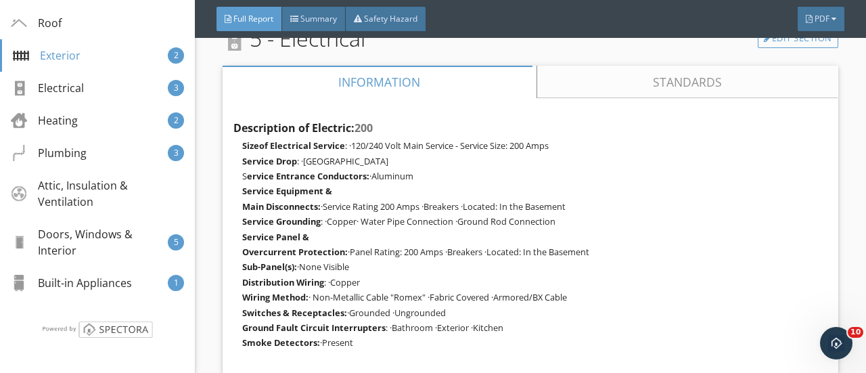
scroll to position [2698, 0]
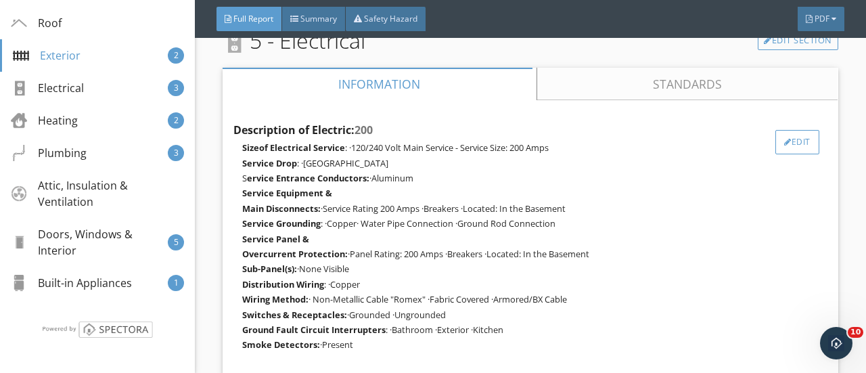
click at [781, 154] on div "Edit" at bounding box center [797, 142] width 44 height 24
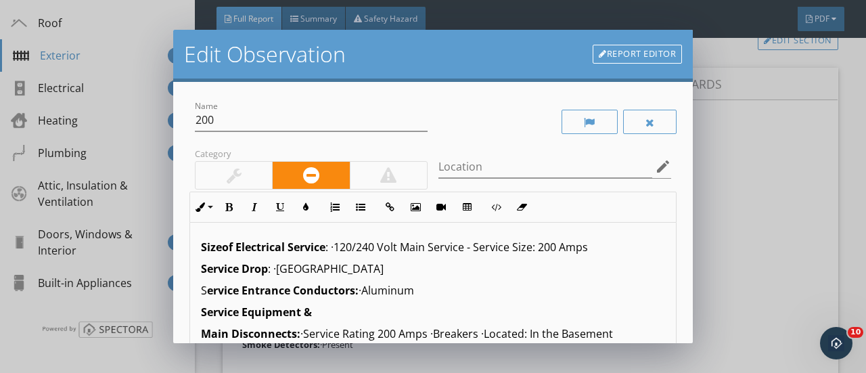
click at [645, 55] on link "Report Editor" at bounding box center [637, 54] width 89 height 19
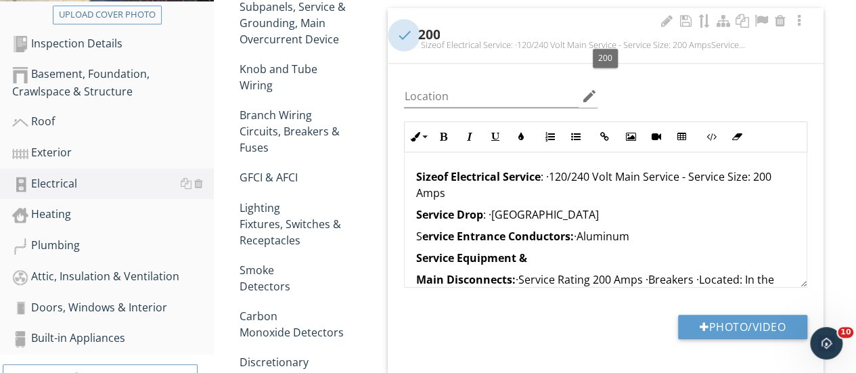
click at [401, 33] on div at bounding box center [403, 35] width 23 height 23
checkbox input "true"
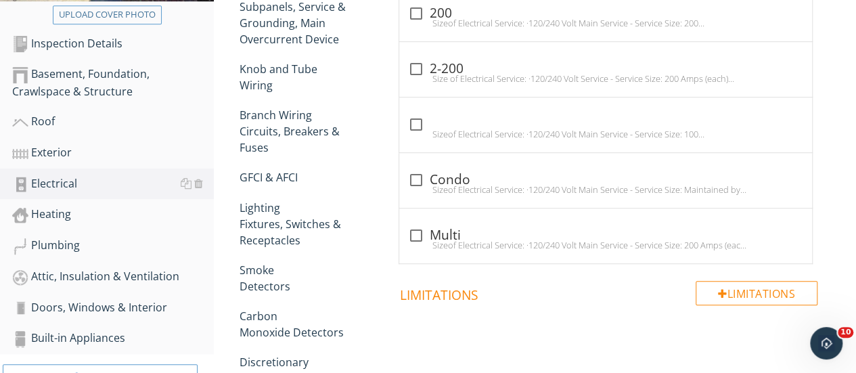
scroll to position [36, 0]
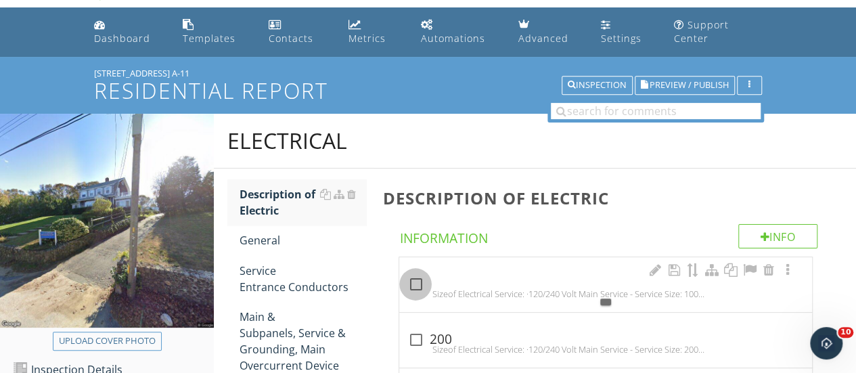
click at [414, 286] on div at bounding box center [415, 284] width 23 height 23
checkbox input "true"
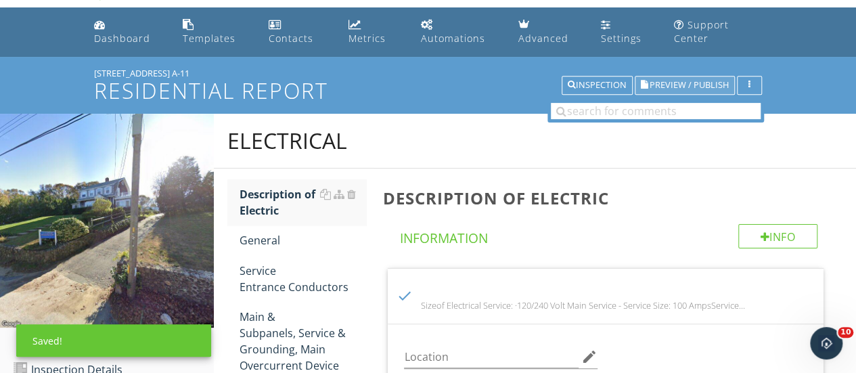
click at [666, 83] on span "Preview / Publish" at bounding box center [689, 85] width 79 height 9
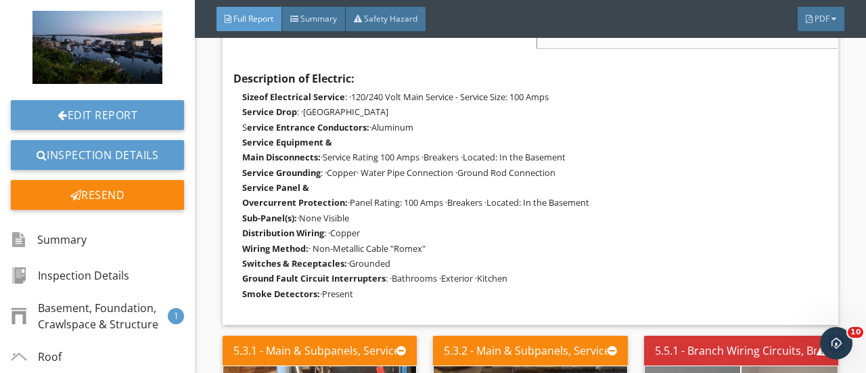
scroll to position [2719, 0]
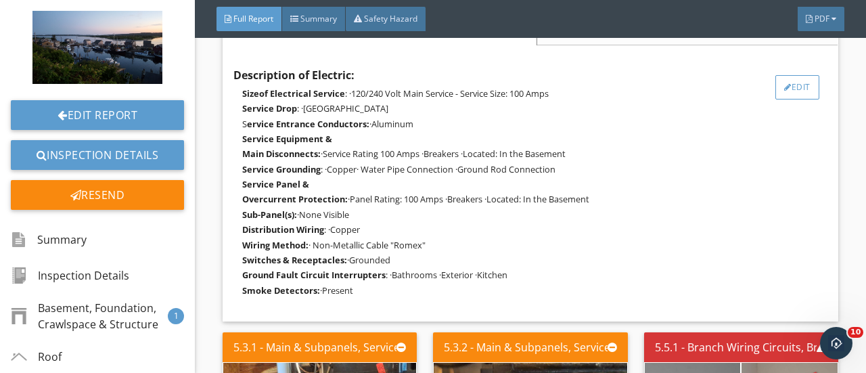
click at [781, 91] on div "Edit" at bounding box center [797, 87] width 44 height 24
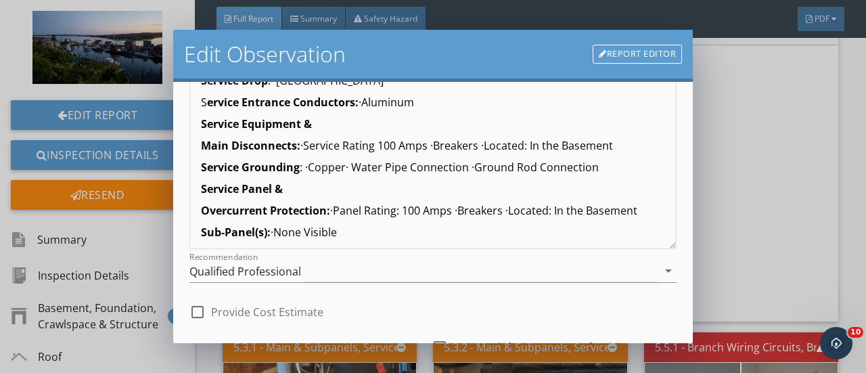
scroll to position [189, 0]
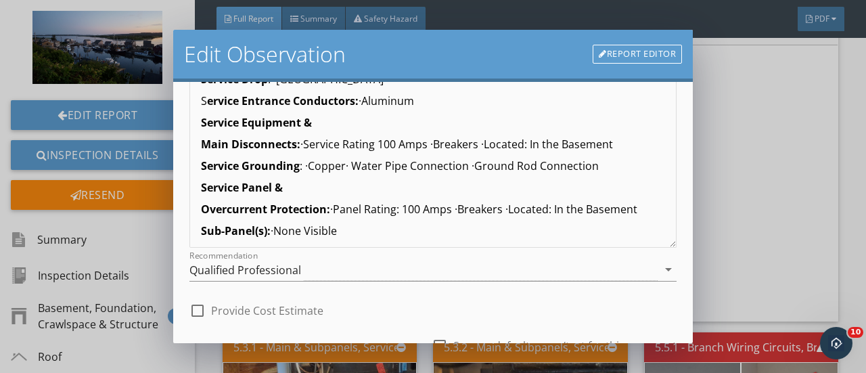
click at [612, 145] on p "Main Disconnects: ·Service Rating 100 Amps ·Breakers ·Located: In the Basement" at bounding box center [433, 144] width 464 height 16
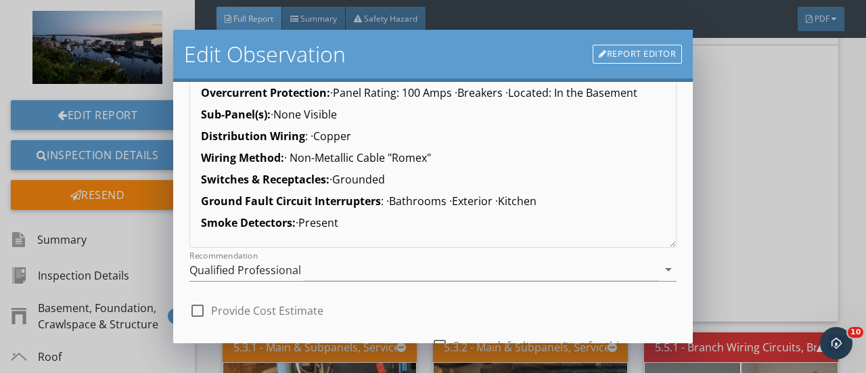
scroll to position [132, 0]
click at [439, 159] on p "Wiring Method: · Non-Metallic Cable "Romex"" at bounding box center [433, 158] width 464 height 16
click at [284, 158] on strong "Wiring Method:" at bounding box center [242, 157] width 83 height 15
copy p "·"
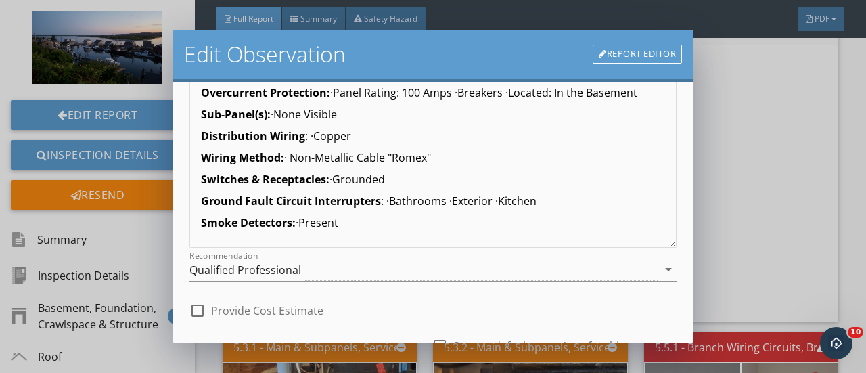
click at [439, 155] on p "Wiring Method: · Non-Metallic Cable "Romex"" at bounding box center [433, 158] width 464 height 16
click at [488, 200] on p "Ground Fault Circuit Interrupters : ·Bathrooms ·Exterior ·Kitchen" at bounding box center [433, 201] width 464 height 16
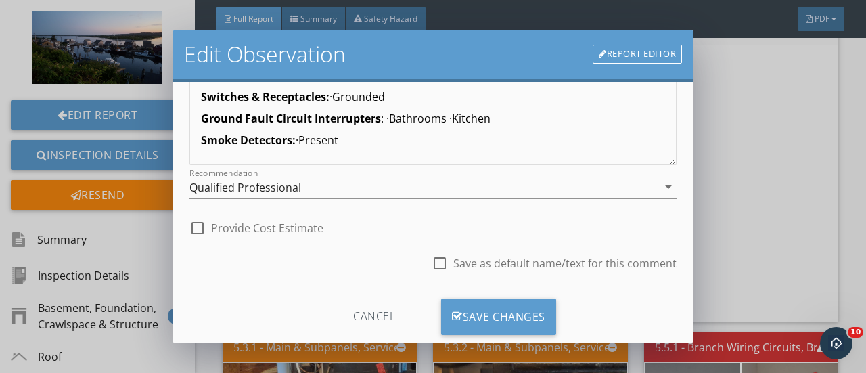
scroll to position [299, 0]
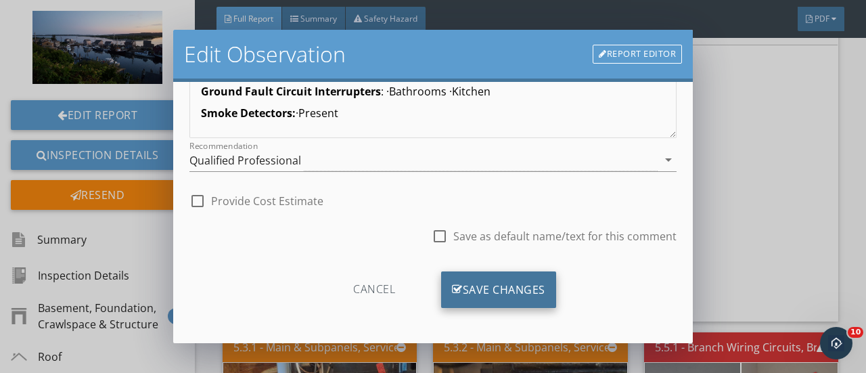
click at [501, 281] on div "Save Changes" at bounding box center [498, 289] width 115 height 37
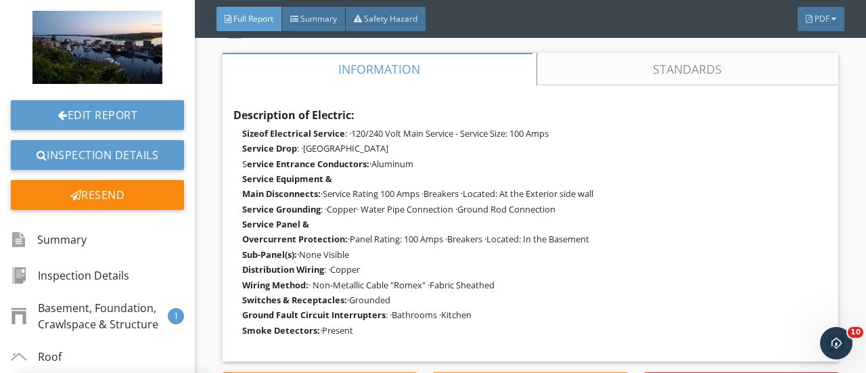
scroll to position [2678, 0]
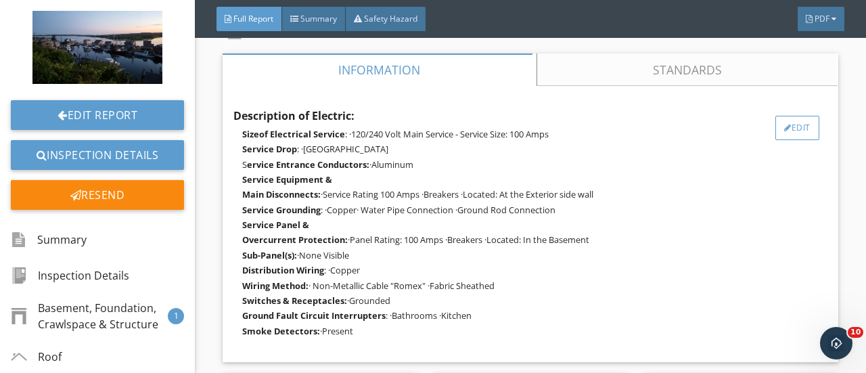
click at [784, 127] on div at bounding box center [787, 128] width 7 height 8
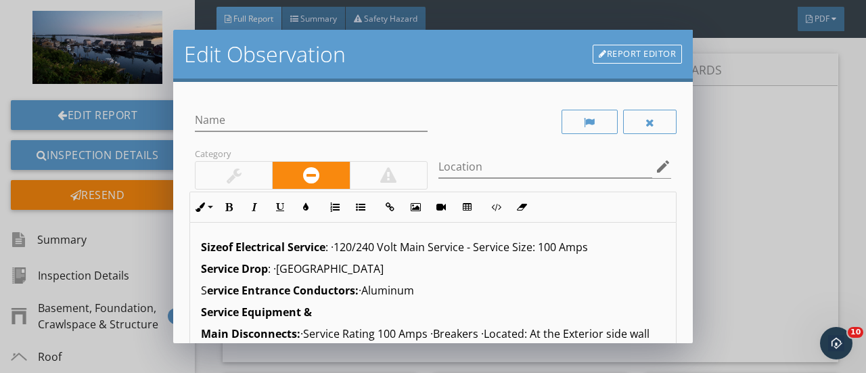
click at [627, 55] on link "Report Editor" at bounding box center [637, 54] width 89 height 19
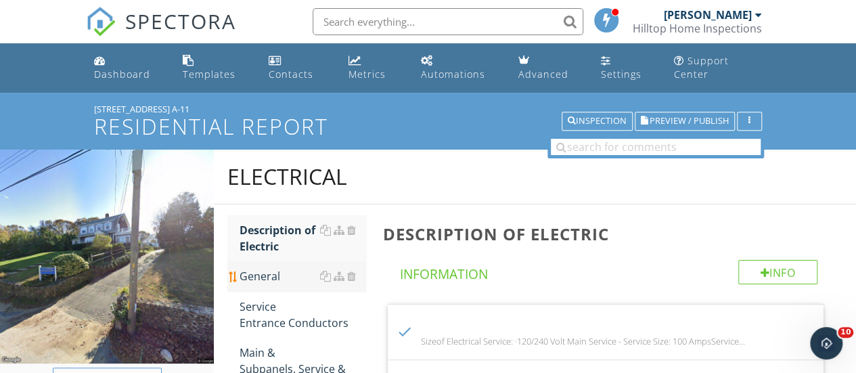
click at [250, 273] on div "General" at bounding box center [303, 276] width 127 height 16
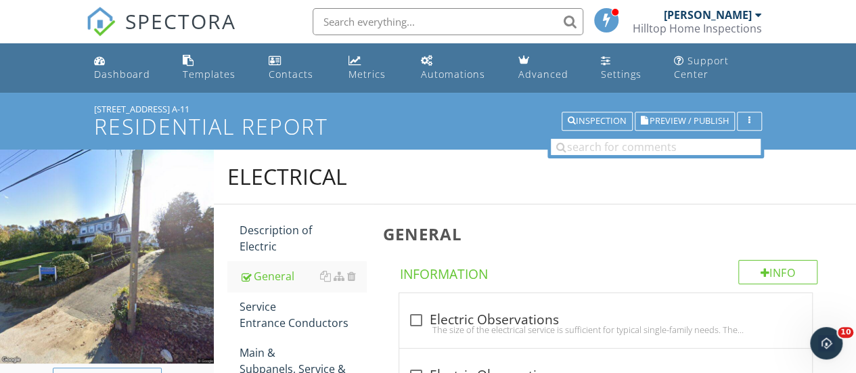
scroll to position [326, 0]
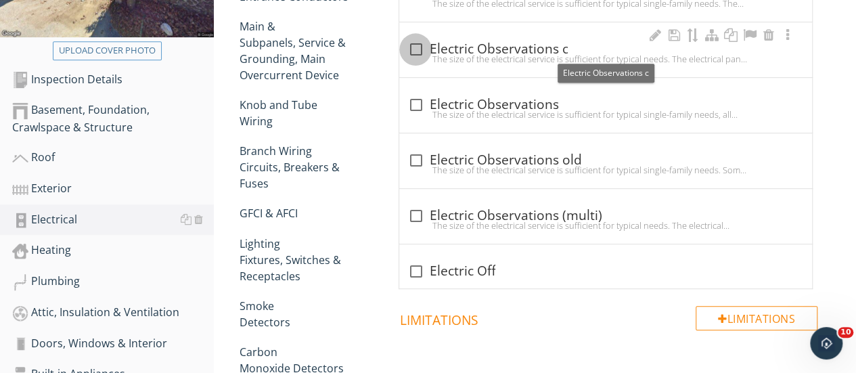
click at [410, 48] on div at bounding box center [415, 49] width 23 height 23
checkbox input "true"
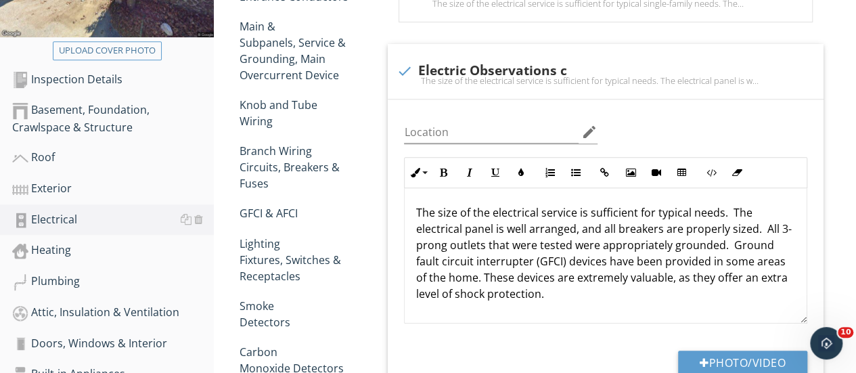
scroll to position [0, 0]
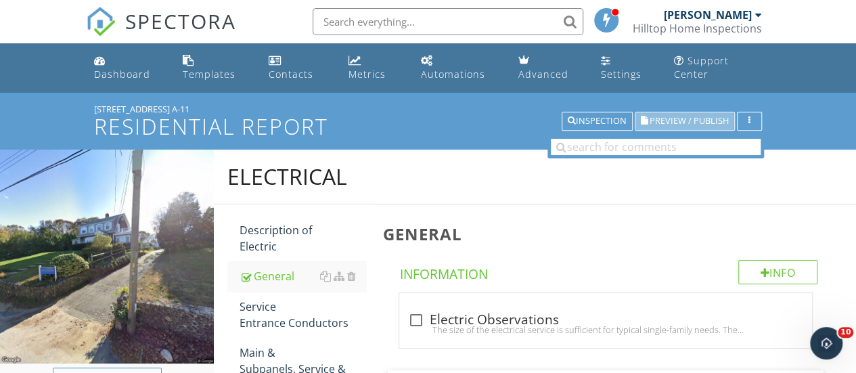
click at [658, 120] on span "Preview / Publish" at bounding box center [689, 121] width 79 height 9
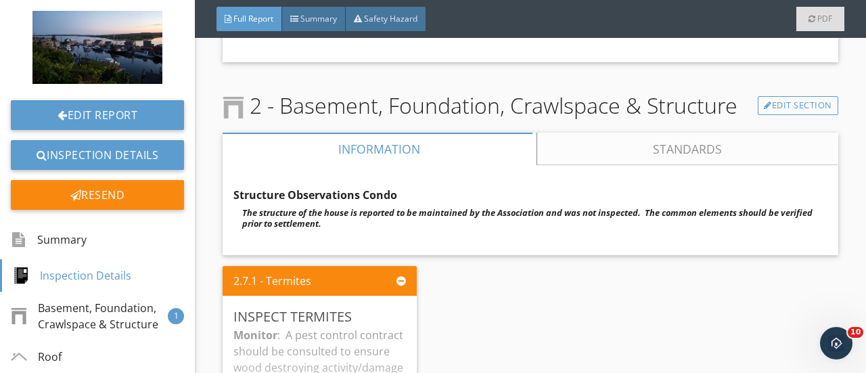
scroll to position [1348, 0]
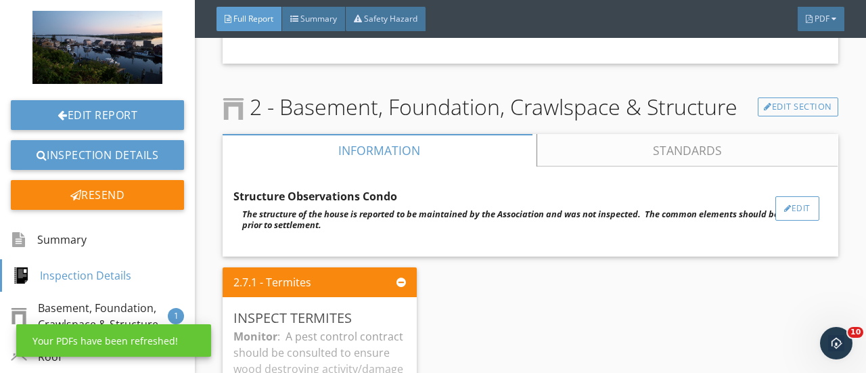
click at [775, 220] on div "Edit" at bounding box center [797, 208] width 44 height 24
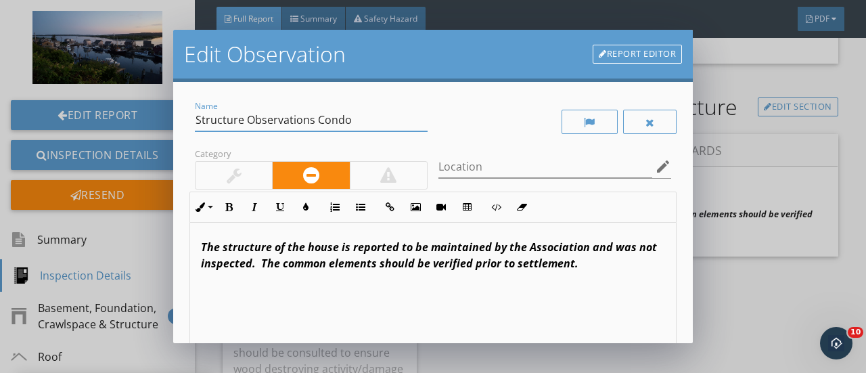
click at [353, 120] on input "Structure Observations Condo" at bounding box center [311, 120] width 233 height 22
click at [353, 120] on input "Structure Observations" at bounding box center [311, 120] width 233 height 22
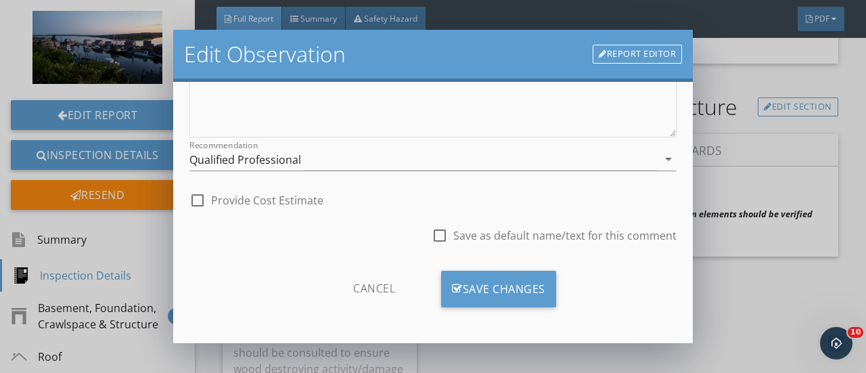
scroll to position [299, 0]
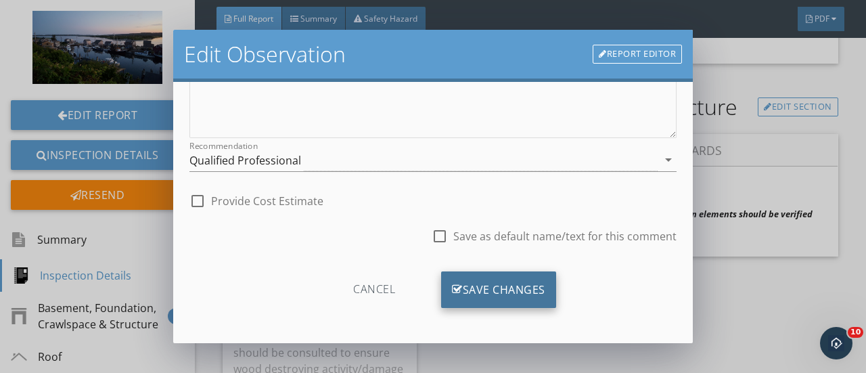
type input "Structure Observations"
click at [496, 281] on div "Save Changes" at bounding box center [498, 289] width 115 height 37
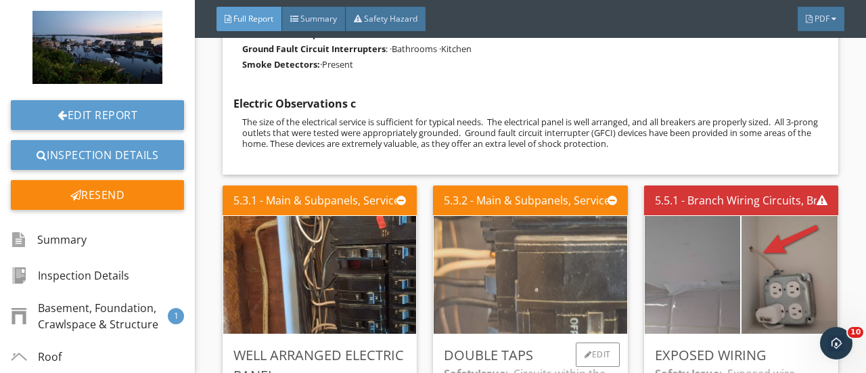
scroll to position [2931, 0]
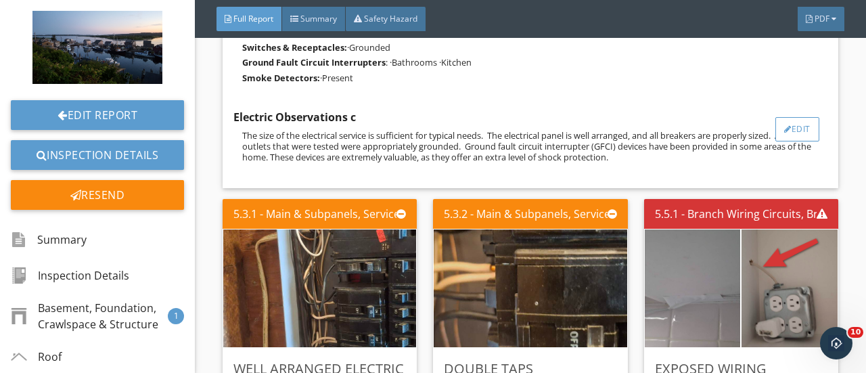
click at [792, 127] on div "Edit" at bounding box center [797, 129] width 44 height 24
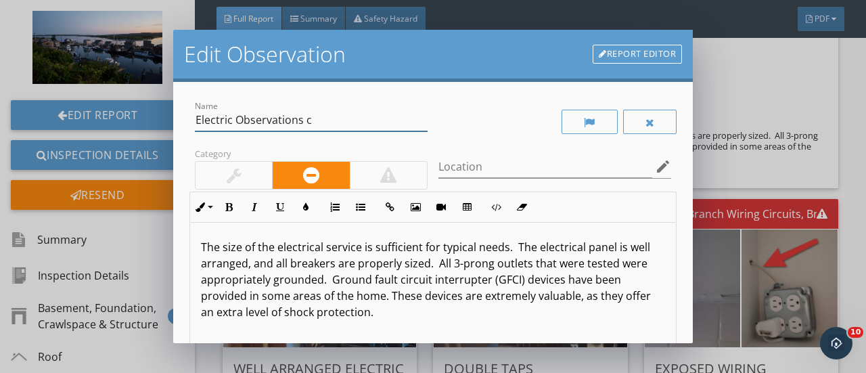
click at [319, 119] on input "Electric Observations c" at bounding box center [311, 120] width 233 height 22
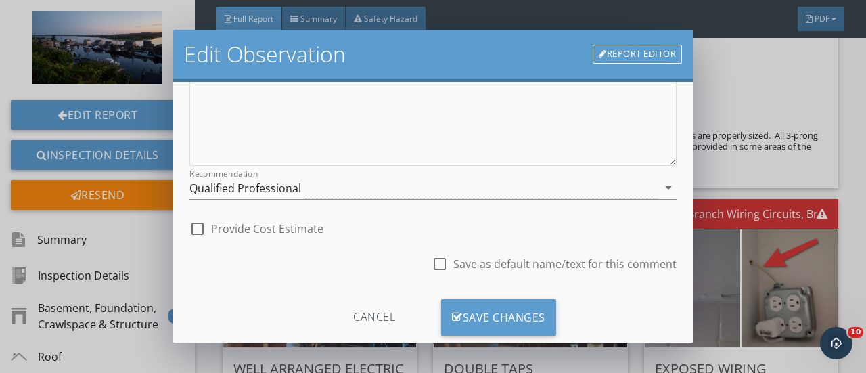
scroll to position [300, 0]
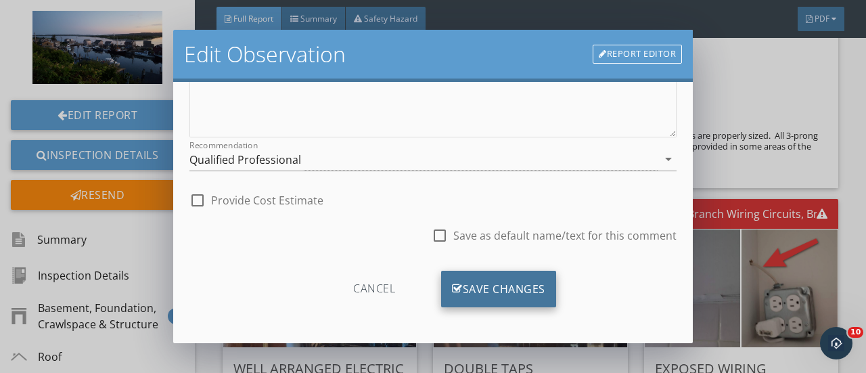
type input "Electric Observations"
click at [493, 285] on div "Save Changes" at bounding box center [498, 289] width 115 height 37
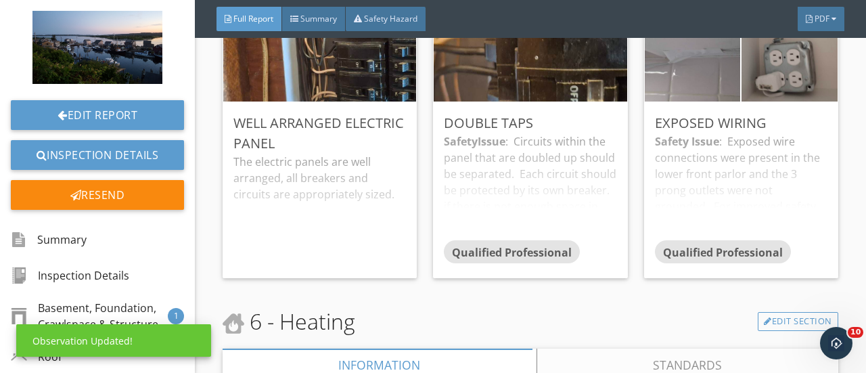
scroll to position [3179, 0]
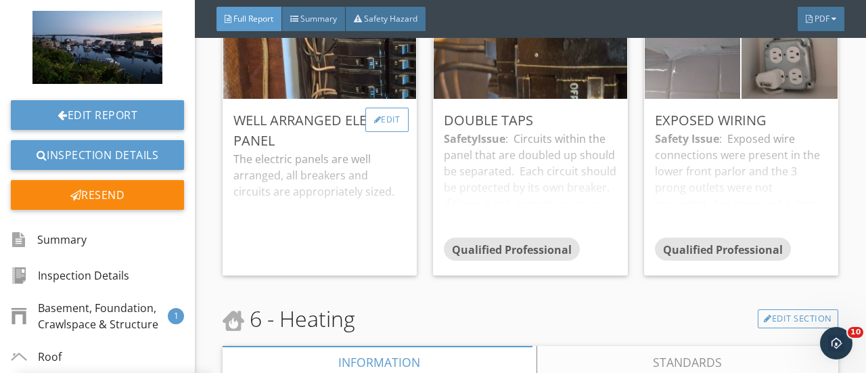
click at [374, 116] on div at bounding box center [377, 120] width 7 height 8
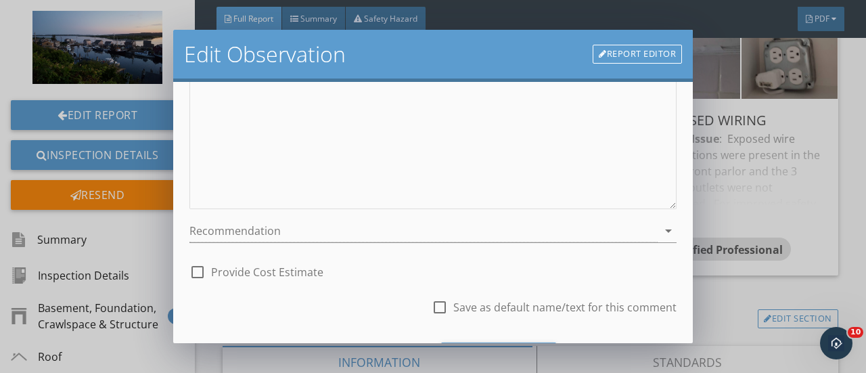
scroll to position [300, 0]
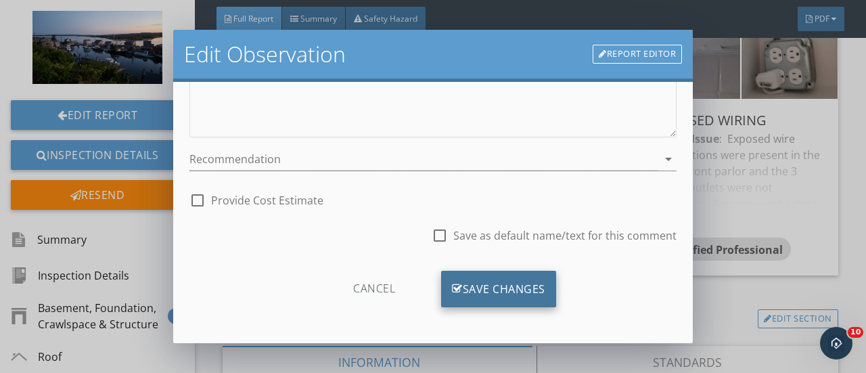
click at [500, 277] on div "Save Changes" at bounding box center [498, 289] width 115 height 37
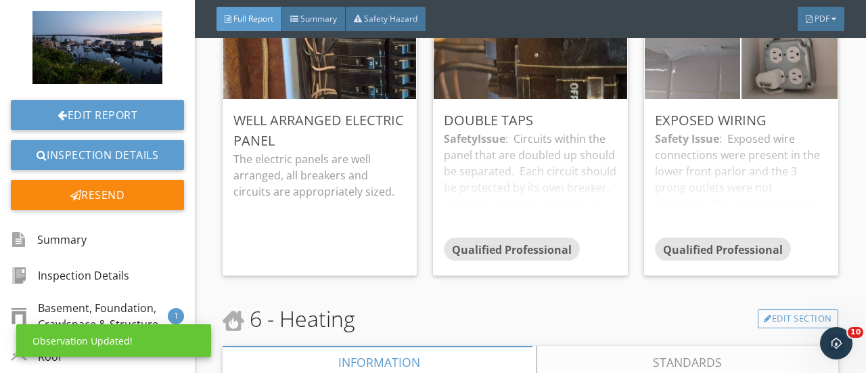
scroll to position [140, 0]
click at [599, 119] on div "Edit" at bounding box center [598, 120] width 44 height 24
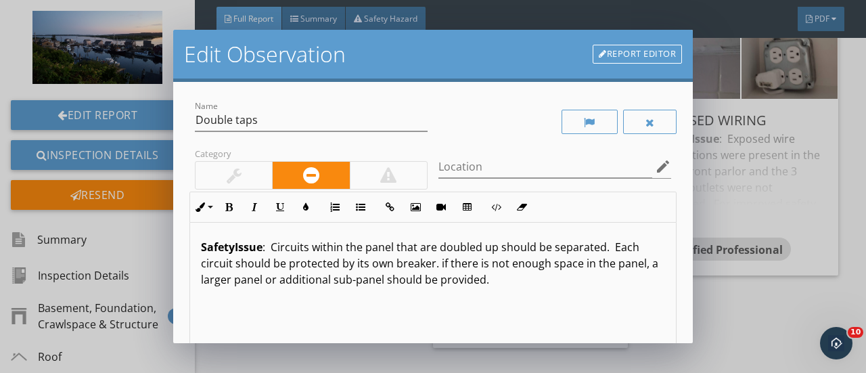
click at [390, 178] on div at bounding box center [388, 175] width 16 height 16
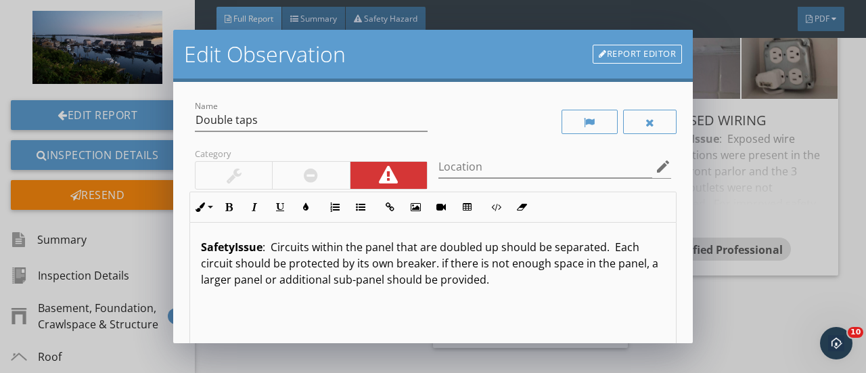
click at [493, 278] on p "Safety Issue : Circuits within the panel that are doubled up should be separate…" at bounding box center [433, 263] width 464 height 49
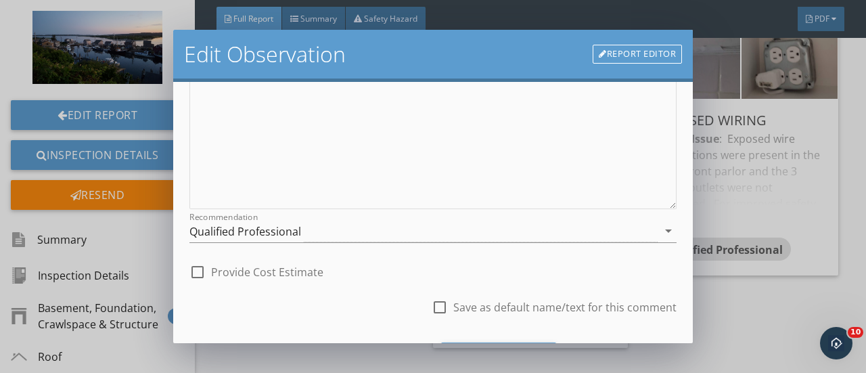
scroll to position [300, 0]
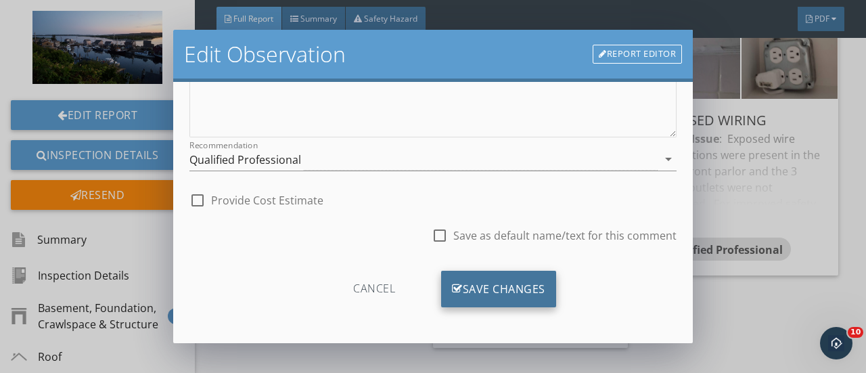
click at [482, 296] on div "Save Changes" at bounding box center [498, 289] width 115 height 37
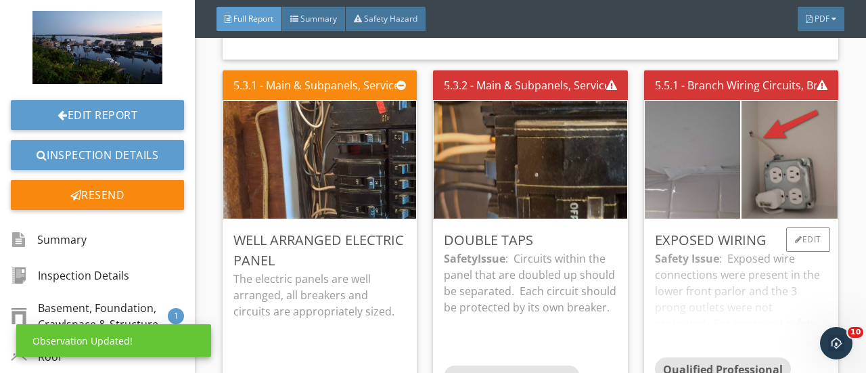
scroll to position [3054, 0]
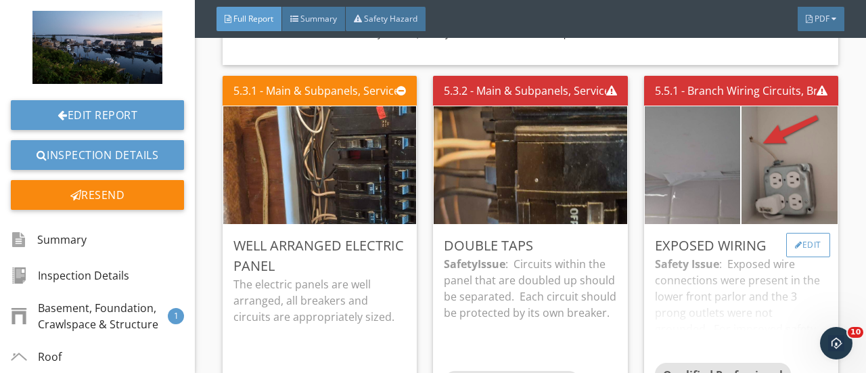
click at [804, 243] on div "Edit" at bounding box center [808, 245] width 44 height 24
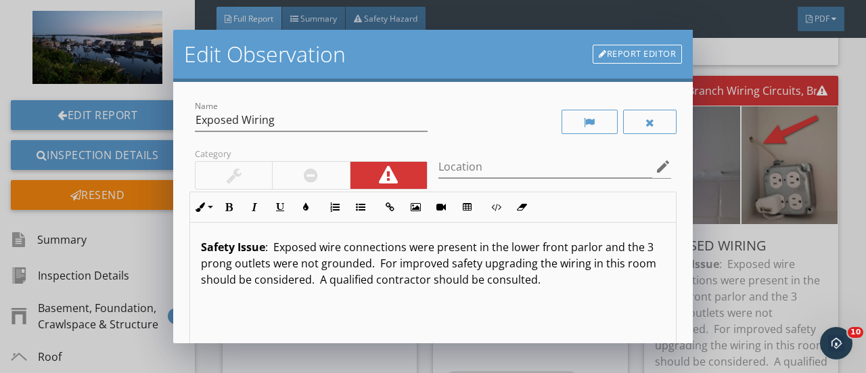
click at [406, 246] on p "Safety Issue : Exposed wire connections were present in the lower front parlor …" at bounding box center [433, 263] width 464 height 49
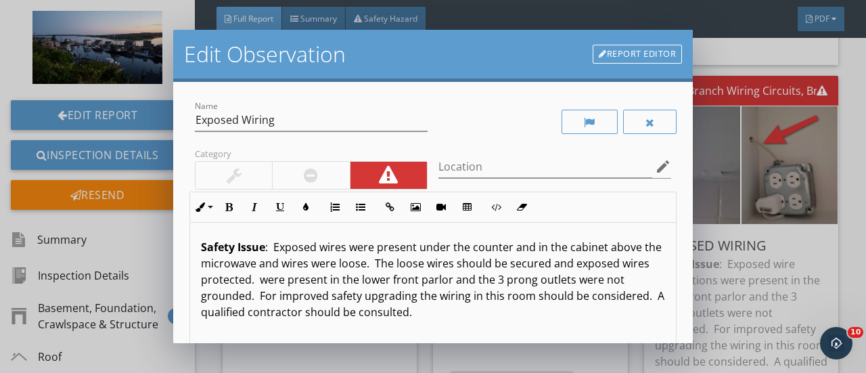
click at [260, 315] on p "Safety Issue : Exposed wires were present under the counter and in the cabinet …" at bounding box center [433, 279] width 464 height 81
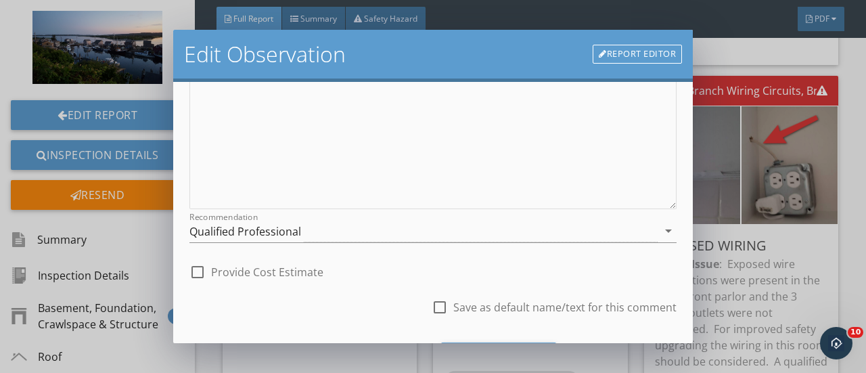
scroll to position [300, 0]
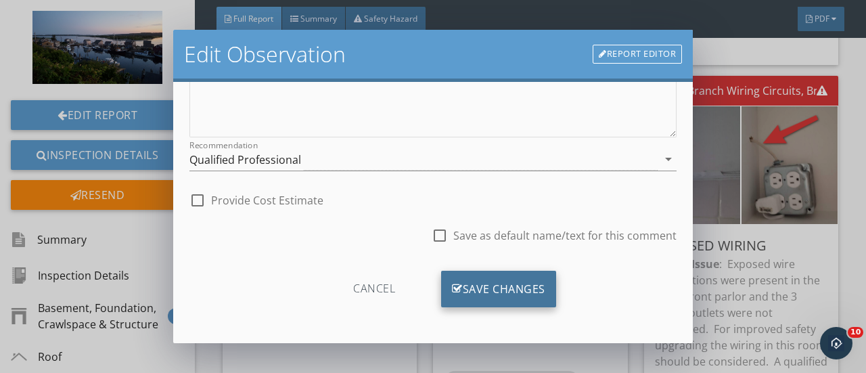
click at [484, 285] on div "Save Changes" at bounding box center [498, 289] width 115 height 37
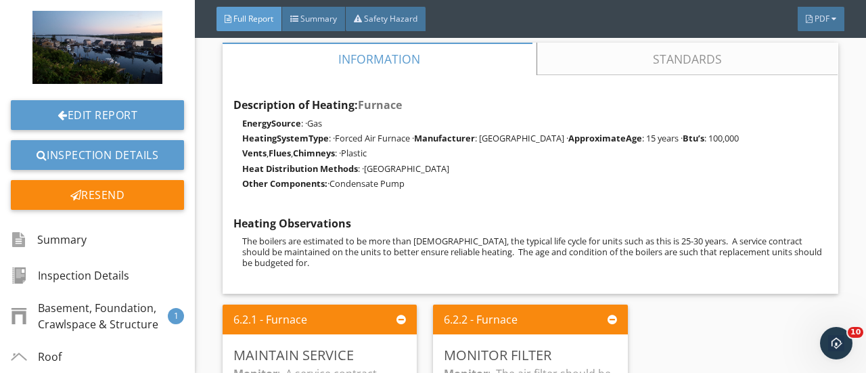
scroll to position [3551, 0]
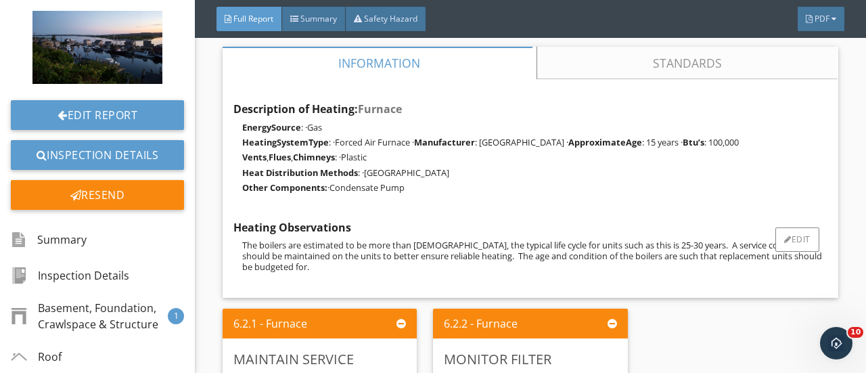
click at [252, 271] on p "The boilers are estimated to be more than [DEMOGRAPHIC_DATA], the typical life …" at bounding box center [534, 256] width 585 height 32
click at [779, 128] on div "Edit" at bounding box center [797, 121] width 44 height 24
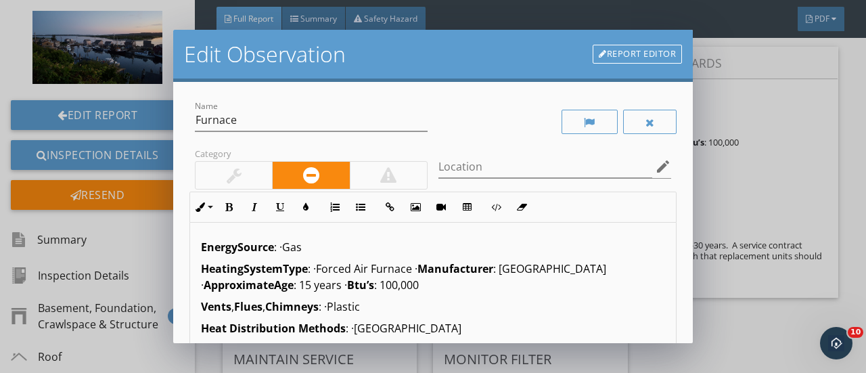
click at [623, 55] on link "Report Editor" at bounding box center [637, 54] width 89 height 19
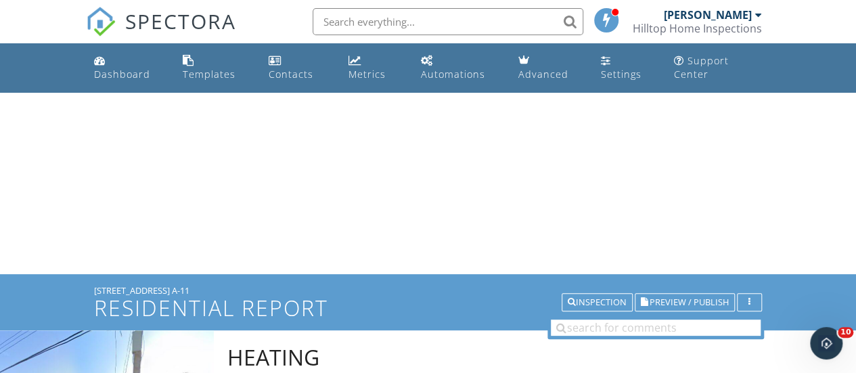
scroll to position [296, 0]
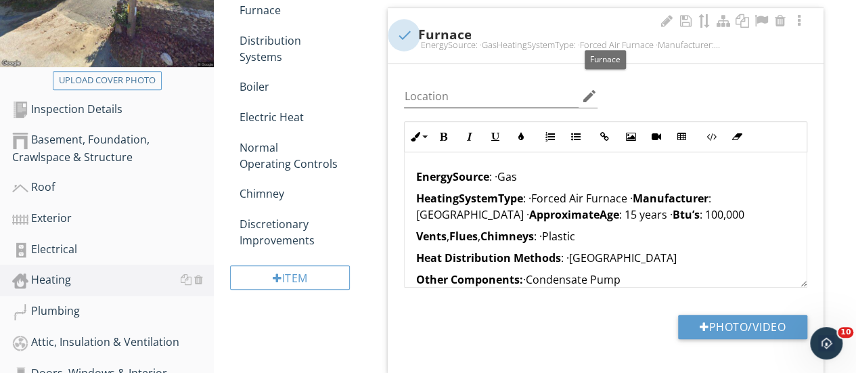
click at [404, 29] on div at bounding box center [403, 35] width 23 height 23
checkbox input "true"
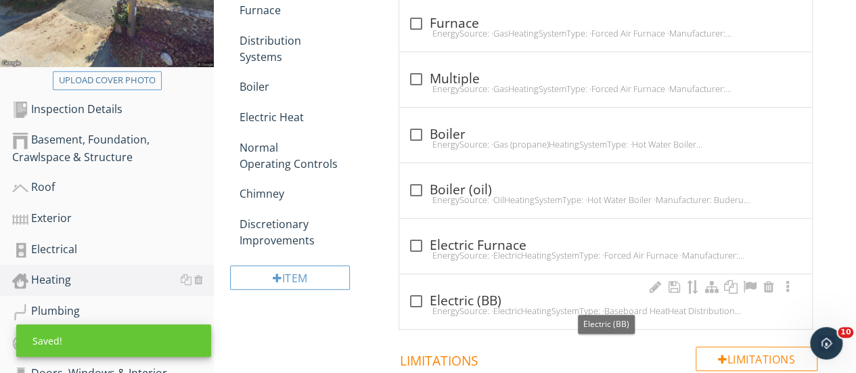
click at [415, 298] on div at bounding box center [415, 301] width 23 height 23
checkbox input "true"
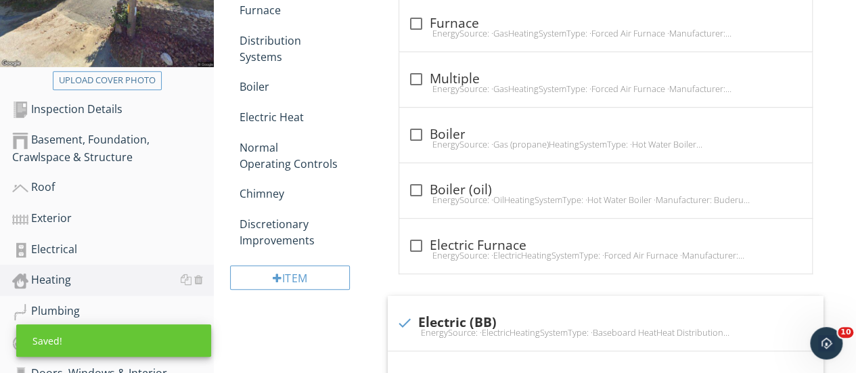
scroll to position [0, 0]
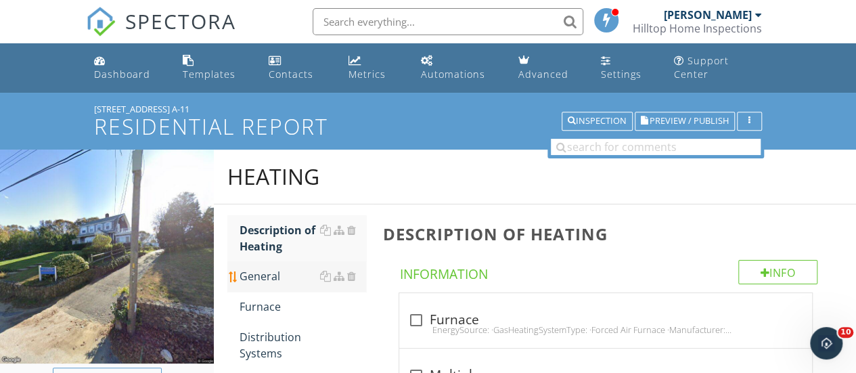
click at [265, 275] on div "General" at bounding box center [303, 276] width 127 height 16
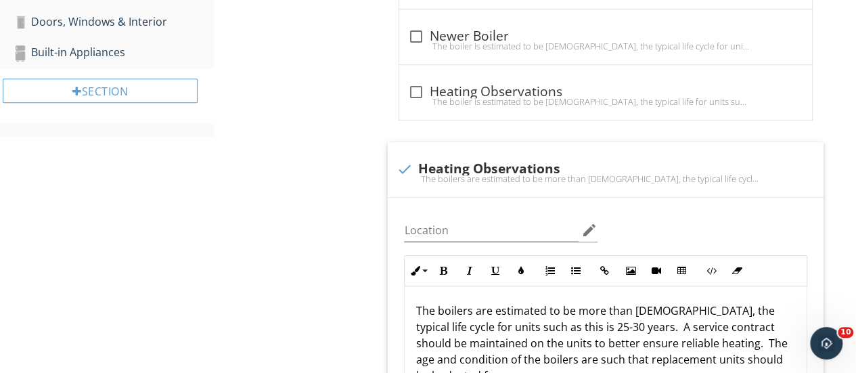
scroll to position [643, 0]
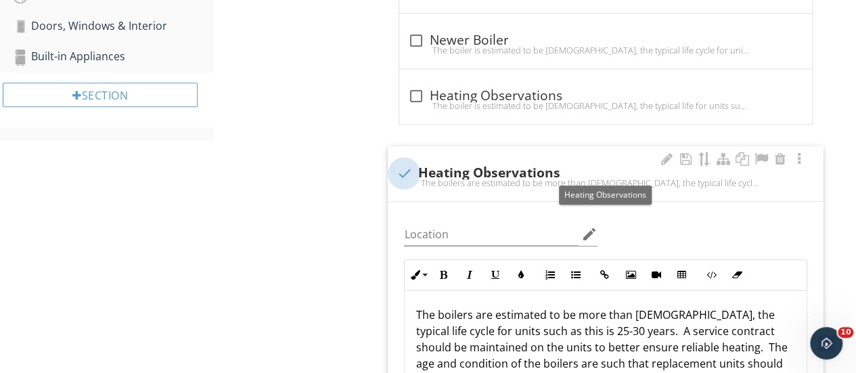
click at [403, 170] on div at bounding box center [403, 173] width 23 height 23
checkbox input "true"
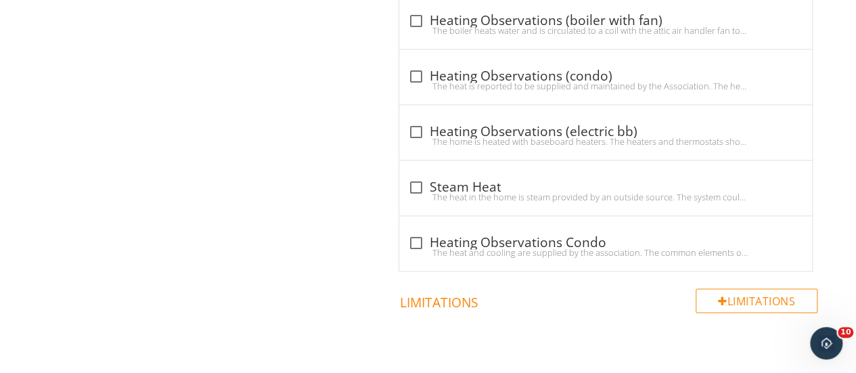
scroll to position [938, 0]
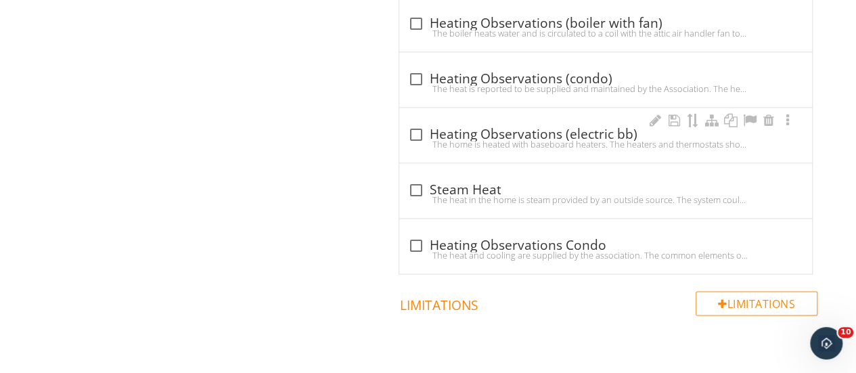
click at [412, 139] on div "The home is heated with baseboard heaters. The heaters and thermostats show sig…" at bounding box center [605, 144] width 396 height 11
checkbox input "true"
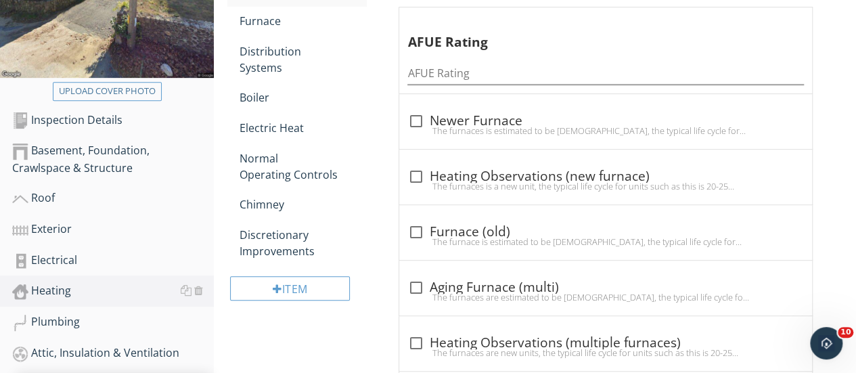
scroll to position [0, 0]
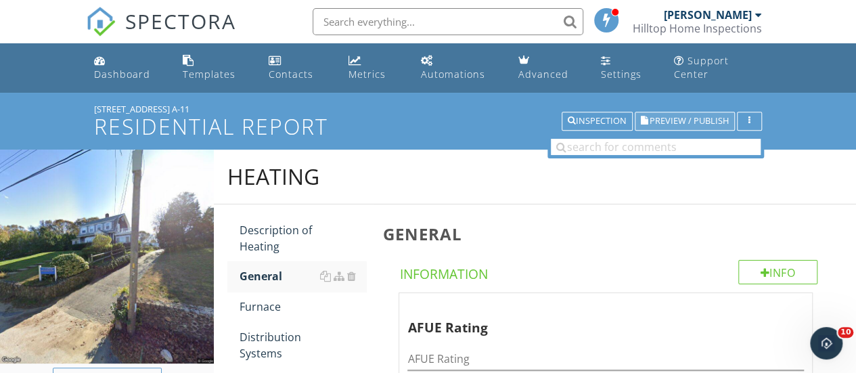
click at [651, 121] on span "Preview / Publish" at bounding box center [689, 121] width 79 height 9
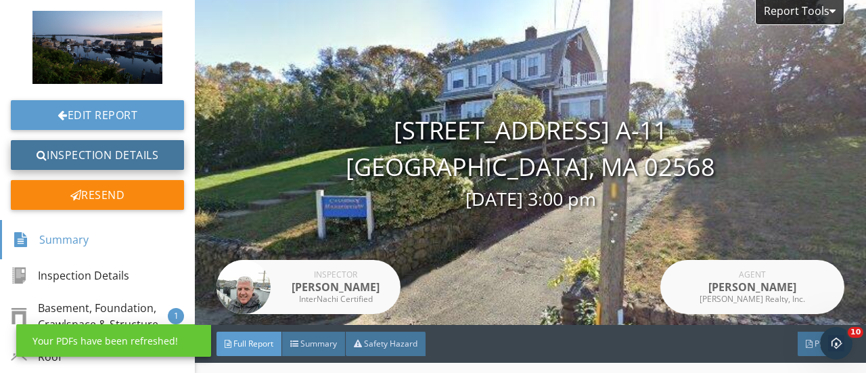
click at [76, 151] on link "Inspection Details" at bounding box center [97, 155] width 173 height 30
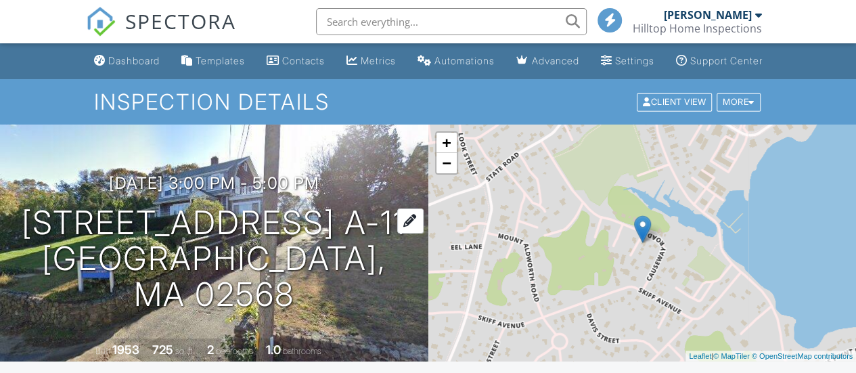
click at [64, 276] on h1 "124 Skiff Ave A-11 Tisbury, MA 02568" at bounding box center [214, 258] width 385 height 107
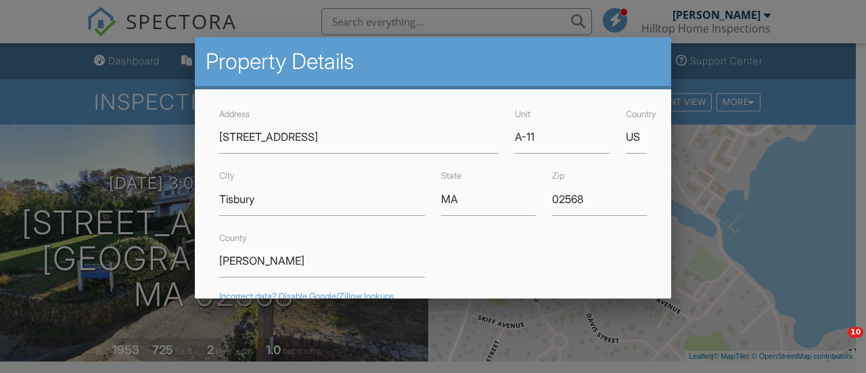
click at [99, 113] on div at bounding box center [433, 165] width 866 height 466
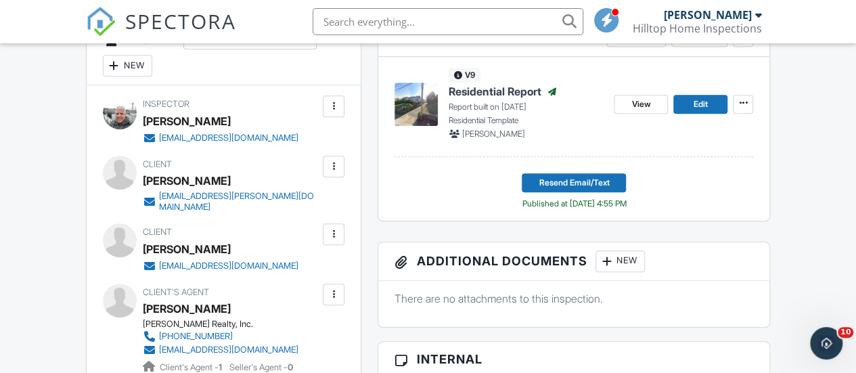
scroll to position [379, 0]
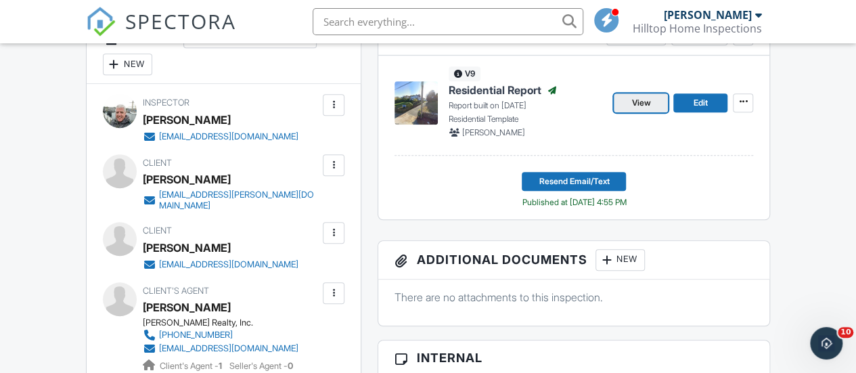
click at [643, 110] on span "View" at bounding box center [640, 103] width 19 height 14
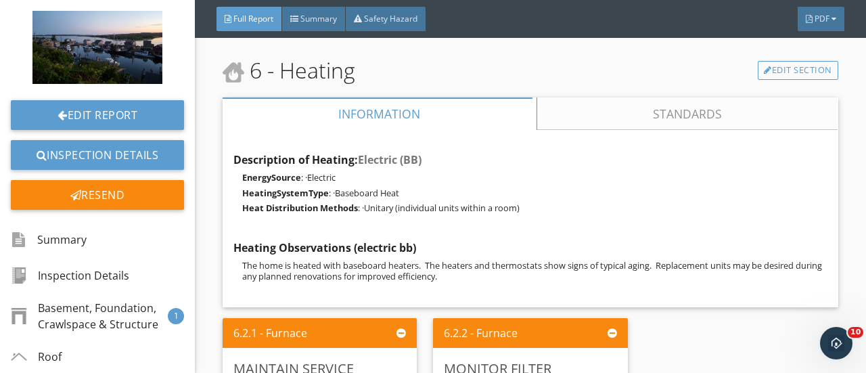
scroll to position [3472, 0]
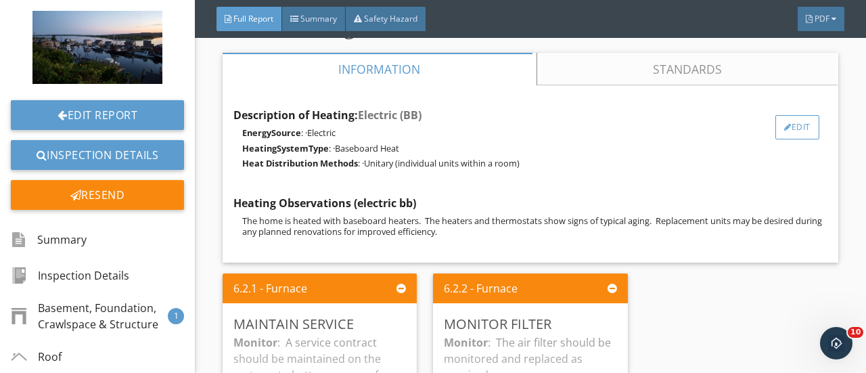
click at [792, 121] on div "Edit" at bounding box center [797, 127] width 44 height 24
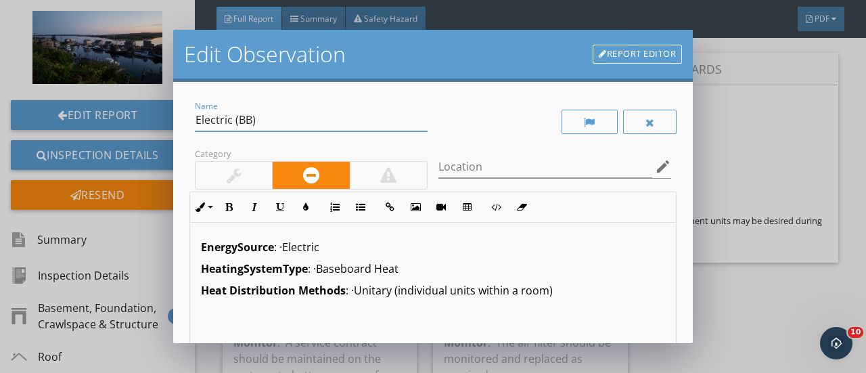
click at [265, 118] on input "Electric (BB)" at bounding box center [311, 120] width 233 height 22
type input "E"
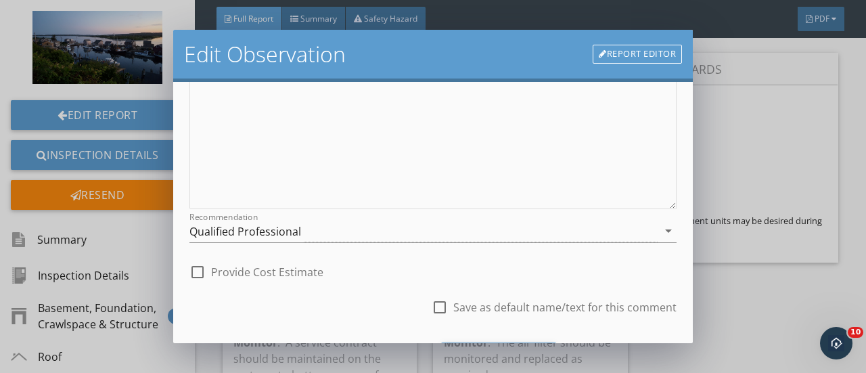
scroll to position [300, 0]
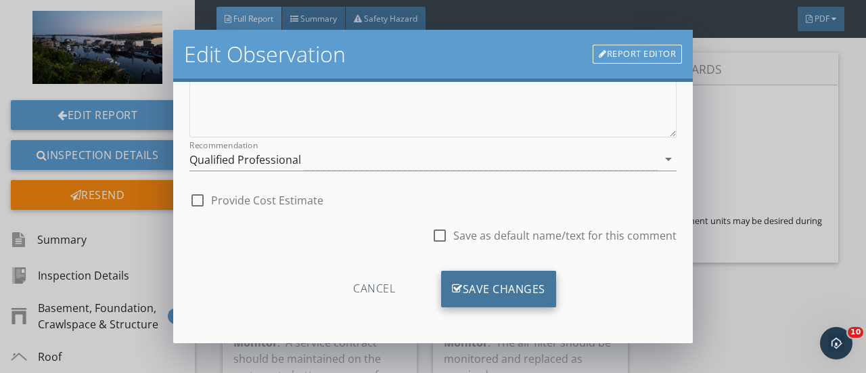
click at [512, 282] on div "Save Changes" at bounding box center [498, 289] width 115 height 37
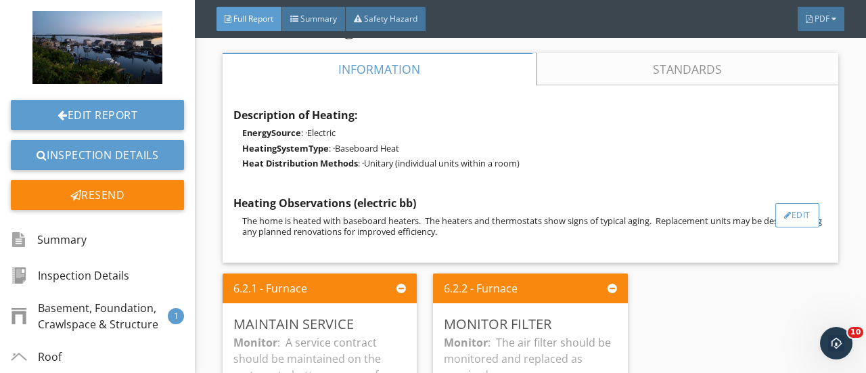
click at [784, 213] on div at bounding box center [787, 215] width 7 height 8
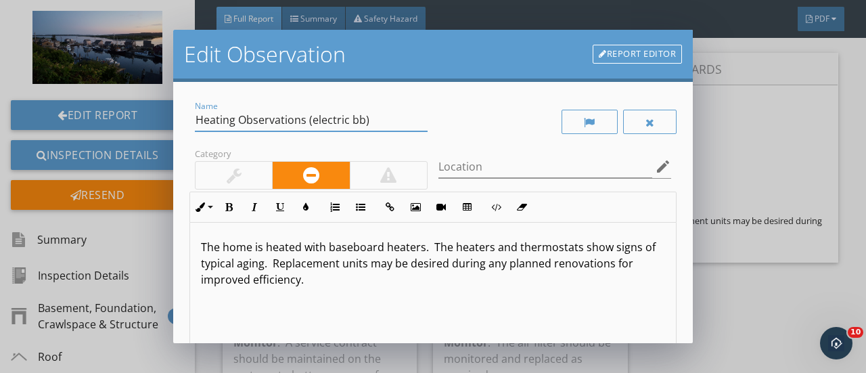
click at [371, 121] on input "Heating Observations (electric bb)" at bounding box center [311, 120] width 233 height 22
type input "Heating Observations"
click at [251, 246] on p "The home is heated with baseboard heaters. The heaters and thermostats show sig…" at bounding box center [433, 263] width 464 height 49
click at [318, 248] on p "The unit is heated with baseboard heaters. The heaters and thermostats show sig…" at bounding box center [433, 263] width 464 height 49
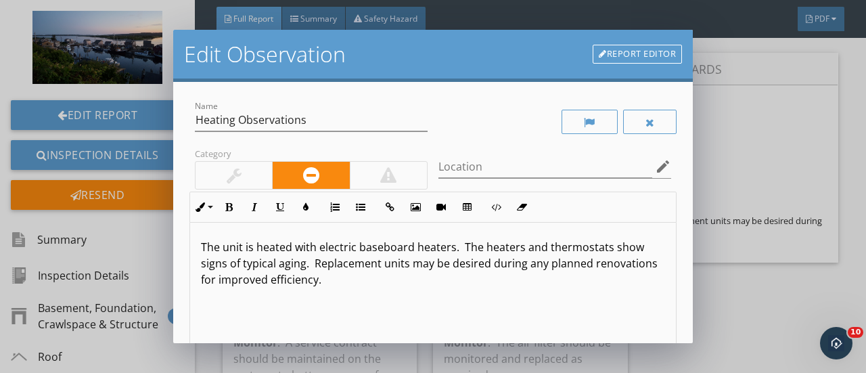
click at [608, 248] on p "The unit is heated with electric baseboard heaters. The heaters and thermostats…" at bounding box center [433, 263] width 464 height 49
click at [608, 248] on p "The unit is heated with electric baseboard heaters. The heaters show signs of t…" at bounding box center [433, 263] width 464 height 49
click at [247, 277] on p "The unit is heated with electric baseboard heaters. The heaters show signs of t…" at bounding box center [433, 263] width 464 height 49
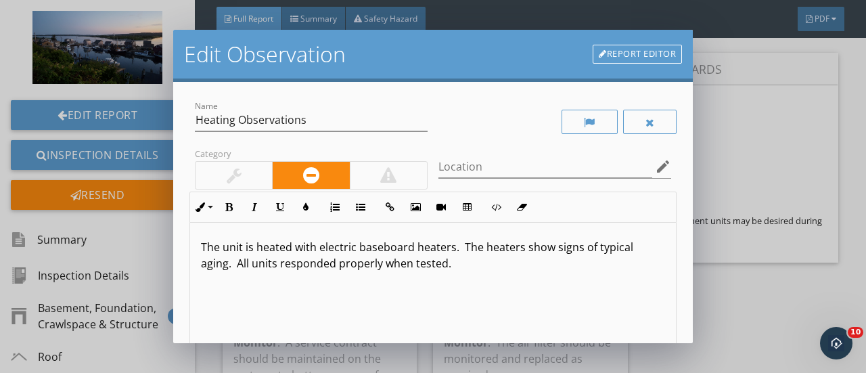
scroll to position [228, 0]
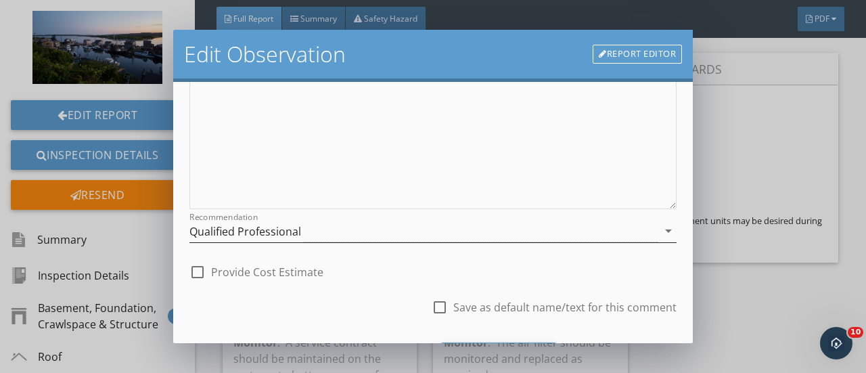
click at [660, 229] on icon "arrow_drop_down" at bounding box center [668, 231] width 16 height 16
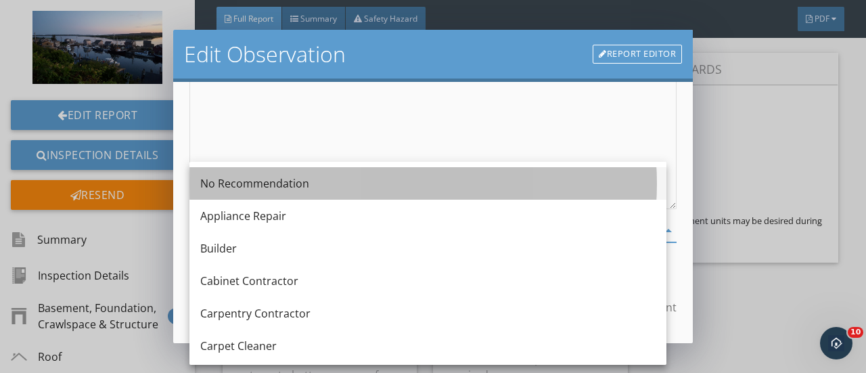
click at [229, 179] on div "No Recommendation" at bounding box center [427, 183] width 455 height 16
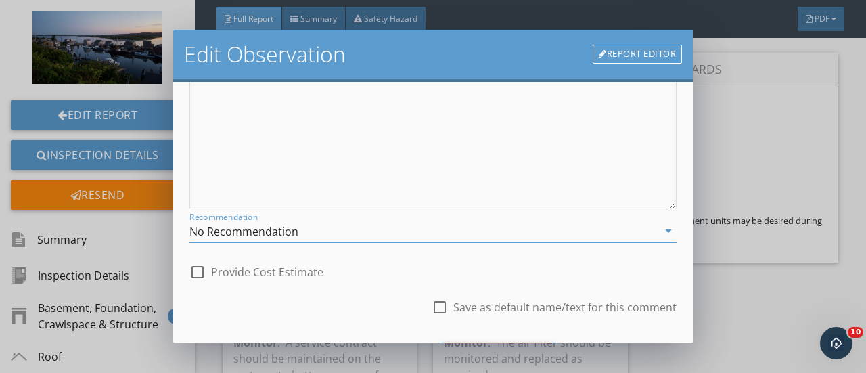
scroll to position [300, 0]
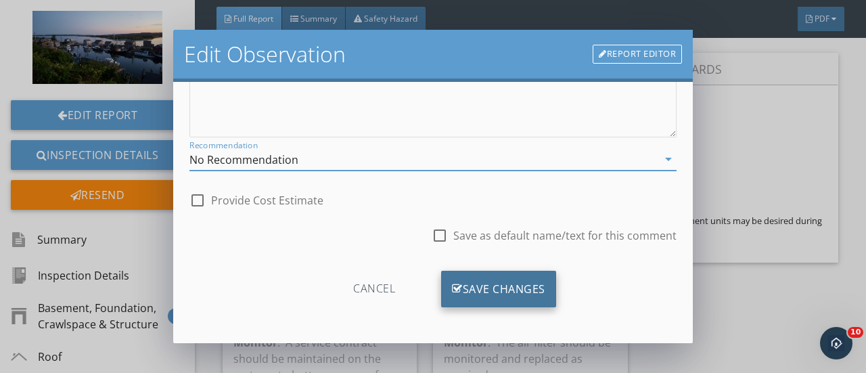
click at [505, 290] on div "Save Changes" at bounding box center [498, 289] width 115 height 37
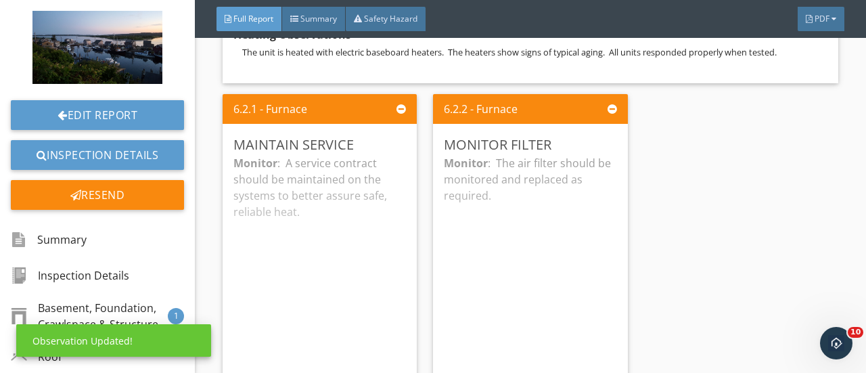
scroll to position [3640, 0]
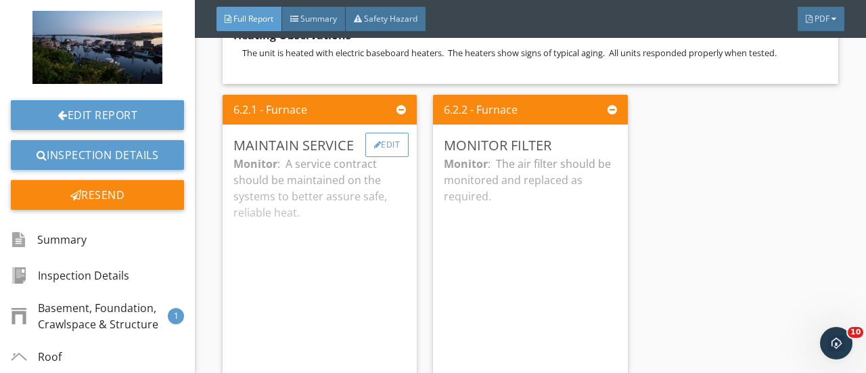
click at [387, 141] on div "Edit" at bounding box center [387, 145] width 44 height 24
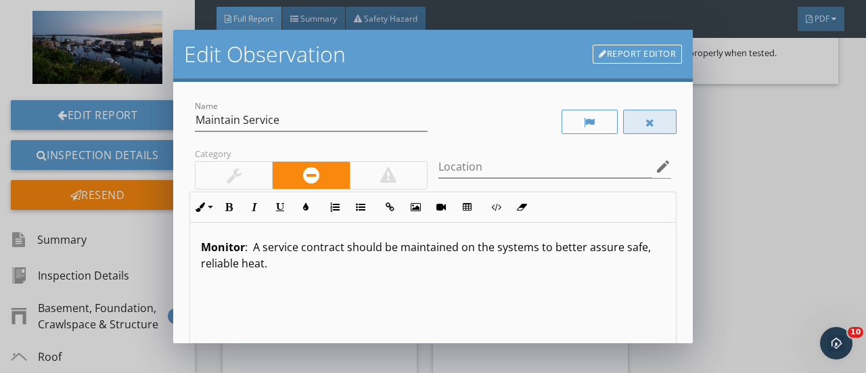
click at [645, 128] on div at bounding box center [650, 122] width 54 height 24
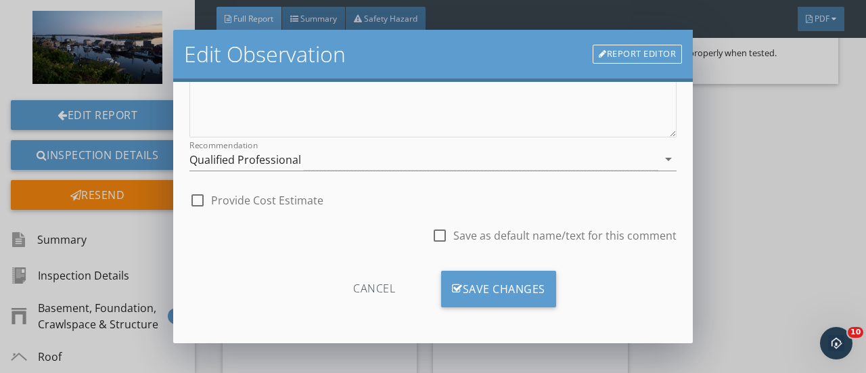
scroll to position [299, 0]
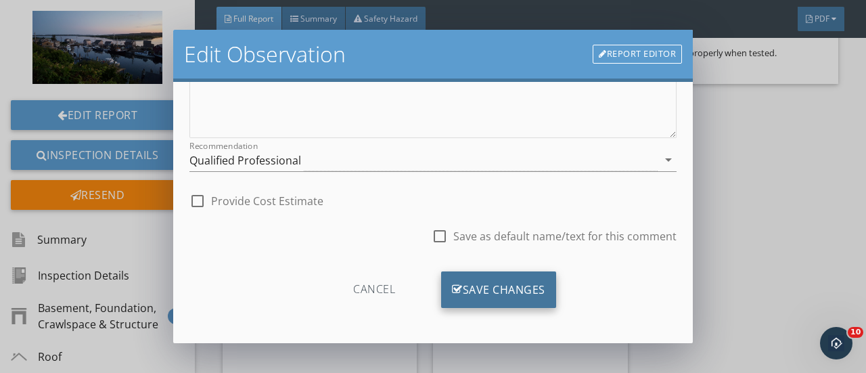
click at [488, 285] on div "Save Changes" at bounding box center [498, 289] width 115 height 37
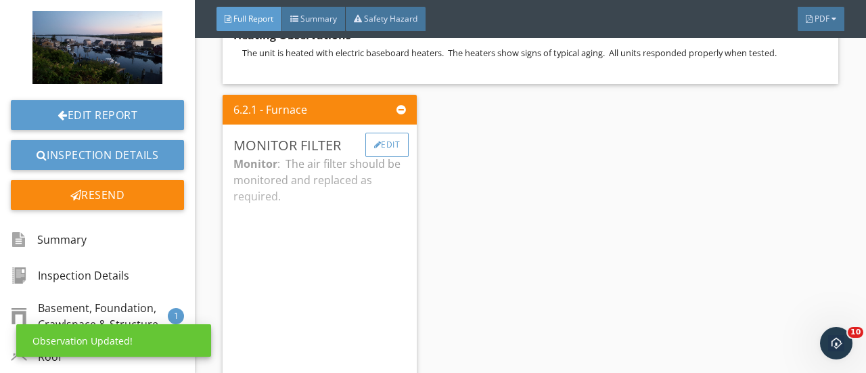
click at [382, 144] on div "Edit" at bounding box center [387, 145] width 44 height 24
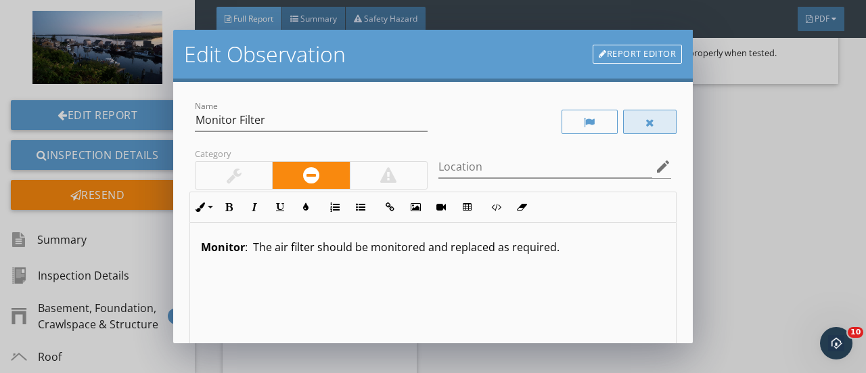
click at [645, 122] on div at bounding box center [650, 122] width 54 height 24
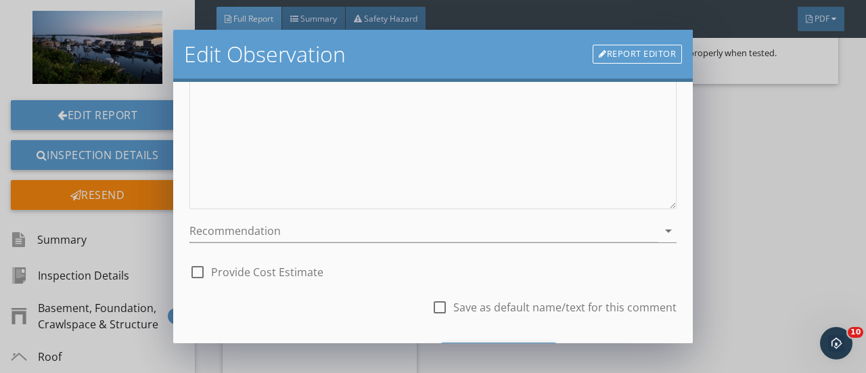
scroll to position [300, 0]
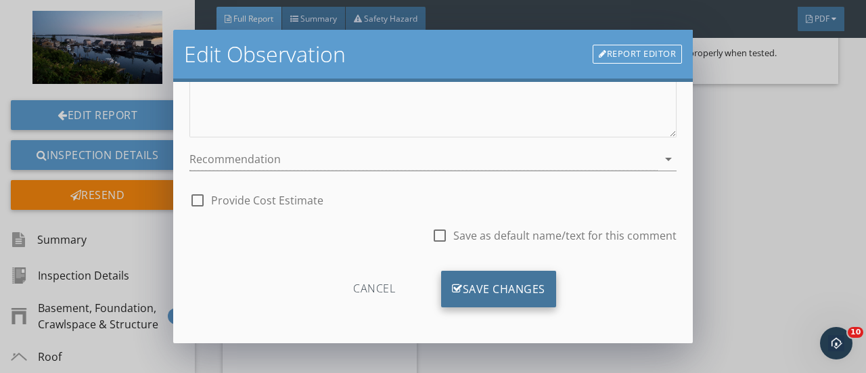
click at [471, 286] on div "Save Changes" at bounding box center [498, 289] width 115 height 37
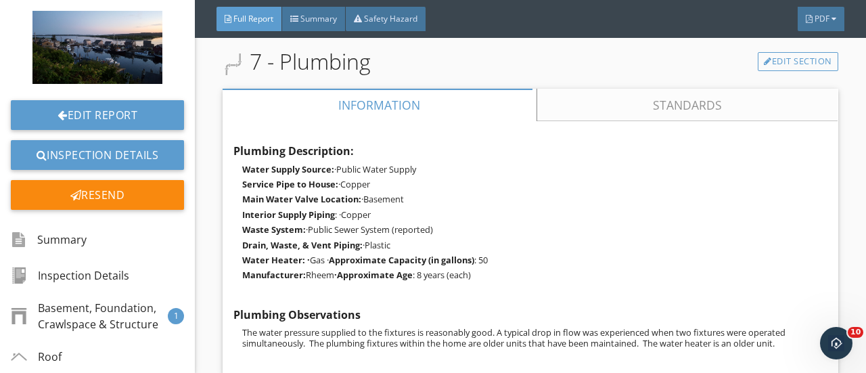
scroll to position [3770, 0]
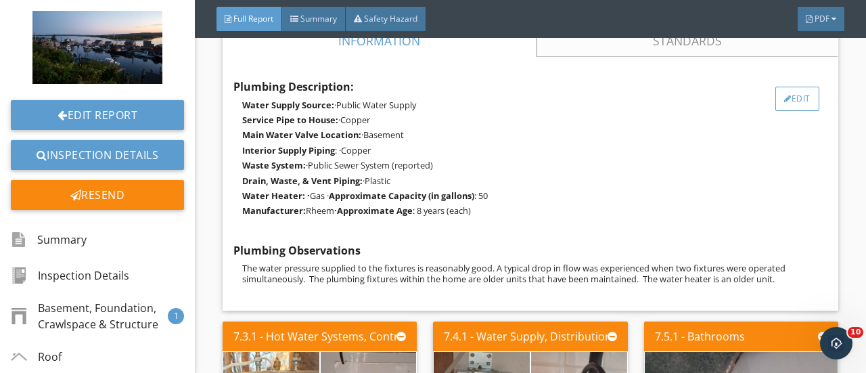
click at [784, 99] on div at bounding box center [787, 99] width 7 height 8
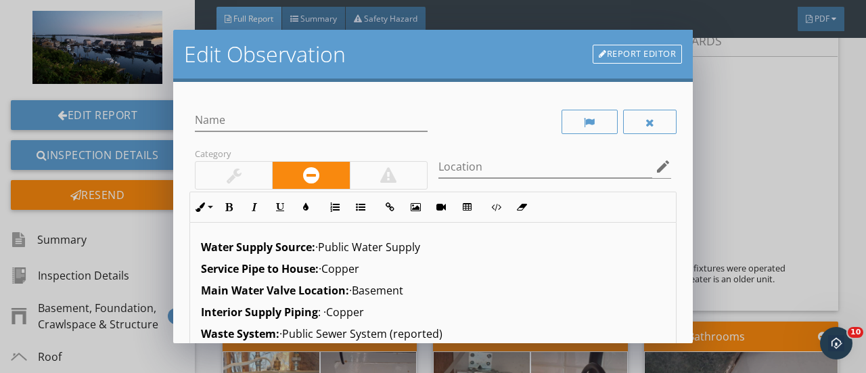
click at [624, 57] on link "Report Editor" at bounding box center [637, 54] width 89 height 19
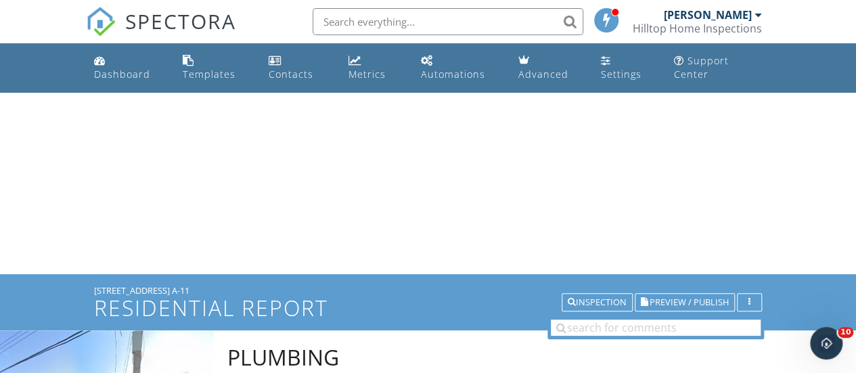
scroll to position [296, 0]
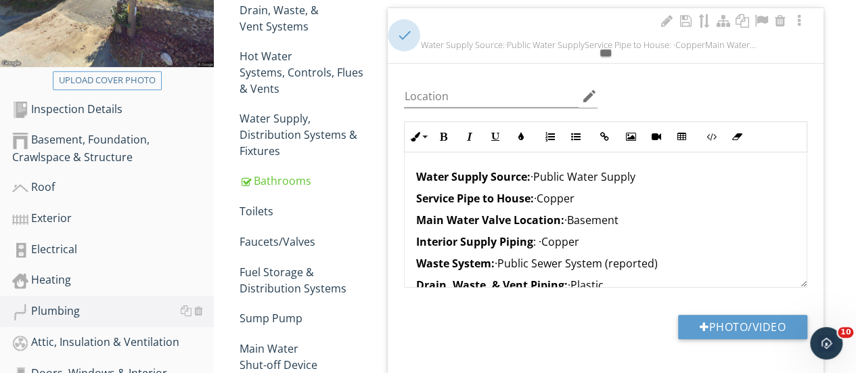
click at [405, 35] on div at bounding box center [403, 35] width 23 height 23
checkbox input "true"
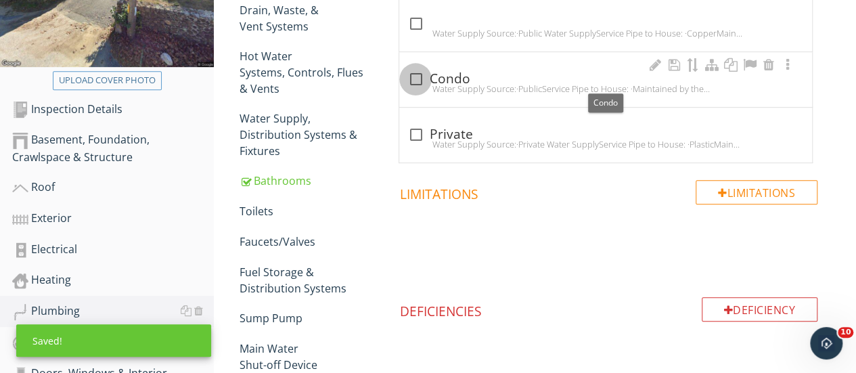
click at [413, 78] on div at bounding box center [415, 79] width 23 height 23
checkbox input "true"
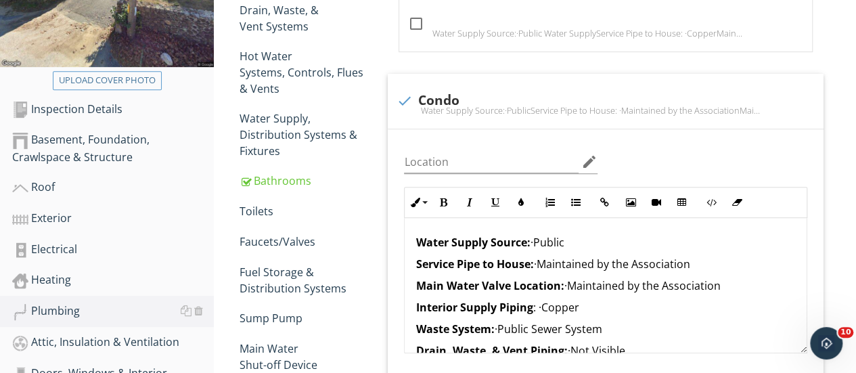
scroll to position [0, 0]
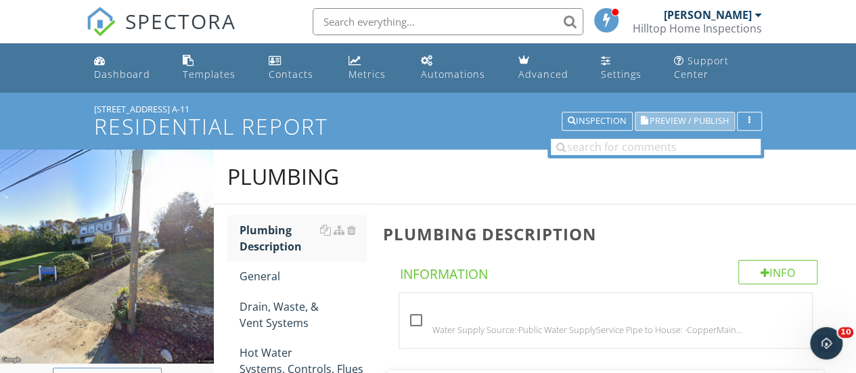
click at [664, 120] on span "Preview / Publish" at bounding box center [689, 121] width 79 height 9
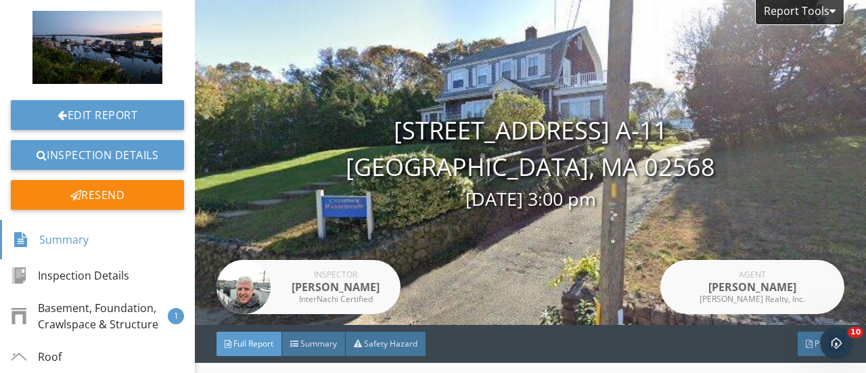
drag, startPoint x: 665, startPoint y: 101, endPoint x: 674, endPoint y: 21, distance: 80.3
click at [674, 21] on div "Report Tools 124 Skiff Ave A-11 Tisbury, MA 02568 09/27/2025 3:00 pm Inspector …" at bounding box center [530, 162] width 671 height 325
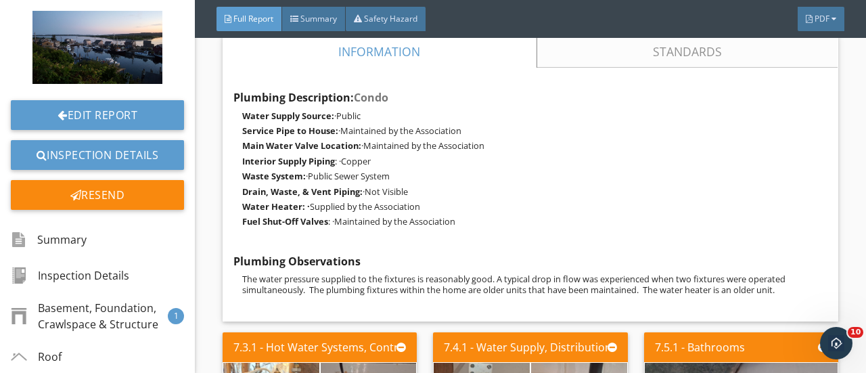
scroll to position [3758, 0]
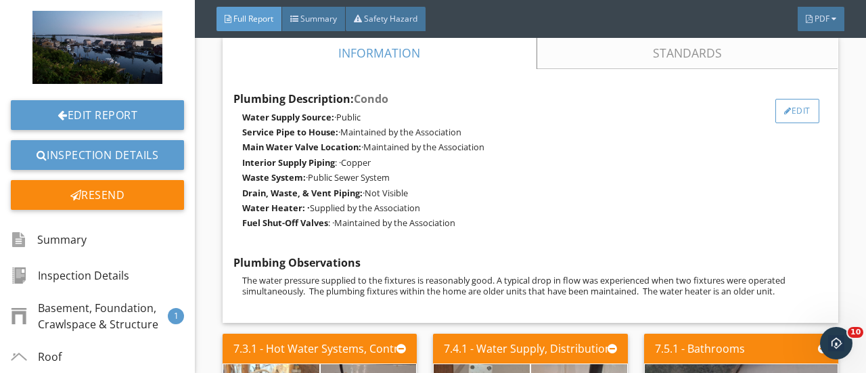
click at [783, 110] on div "Edit" at bounding box center [797, 111] width 44 height 24
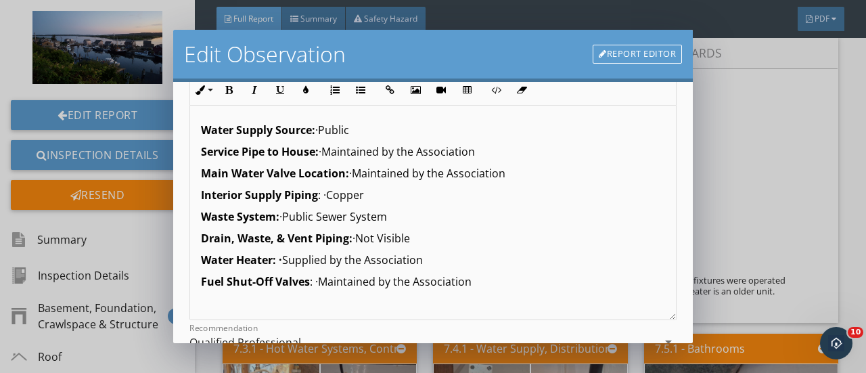
scroll to position [135, 0]
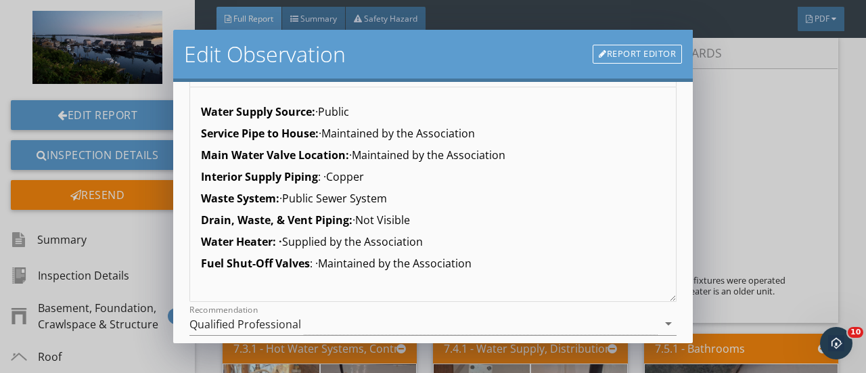
click at [411, 217] on p "Drain, Waste, & Vent Piping: ·Not Visible" at bounding box center [433, 220] width 464 height 16
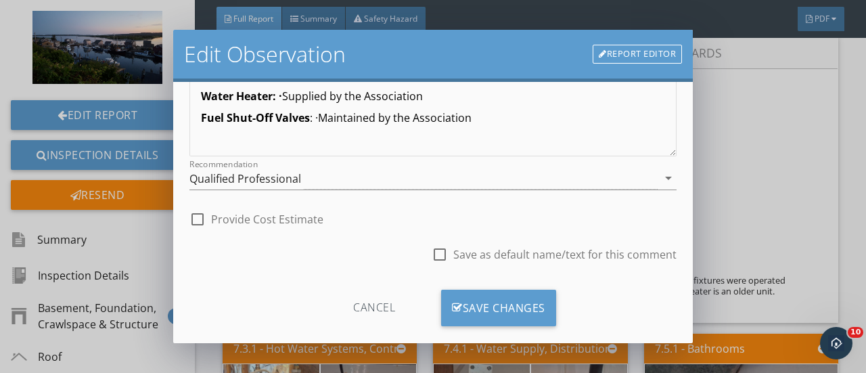
scroll to position [300, 0]
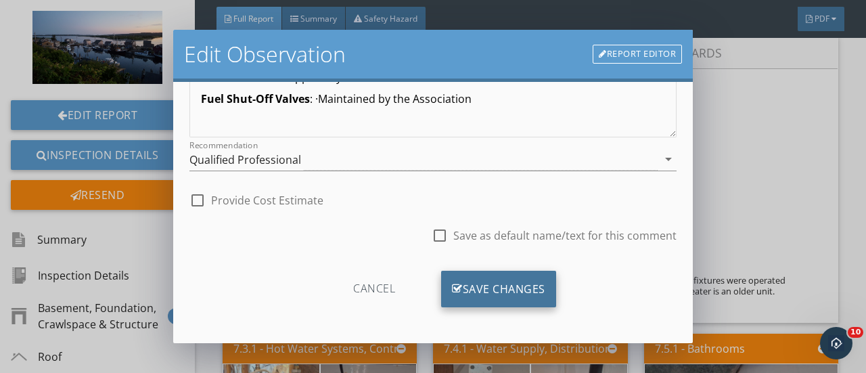
click at [498, 281] on div "Save Changes" at bounding box center [498, 289] width 115 height 37
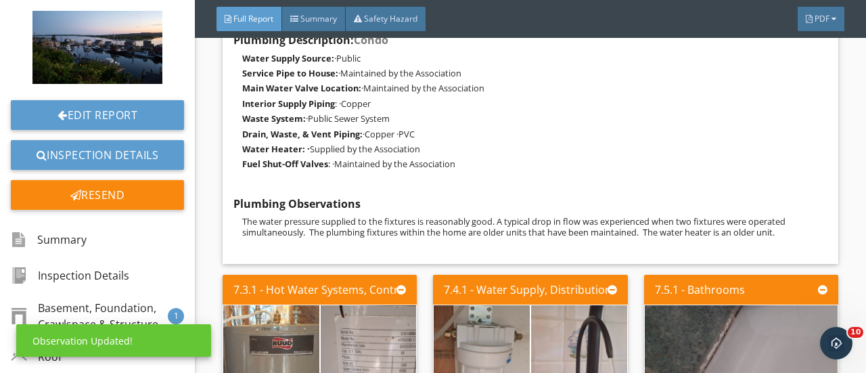
scroll to position [3827, 0]
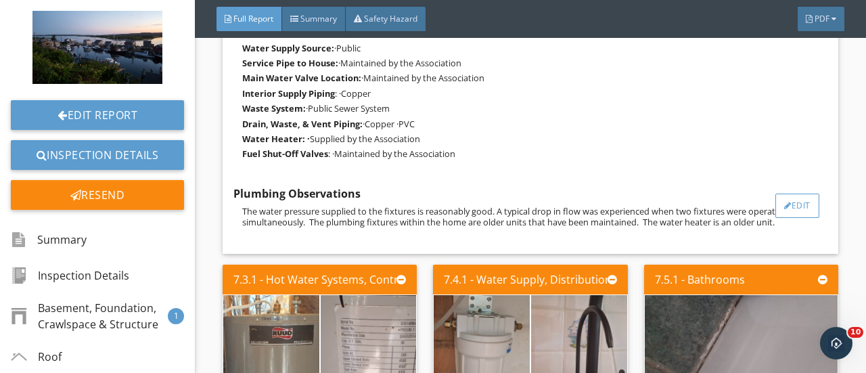
click at [784, 208] on div at bounding box center [787, 206] width 7 height 8
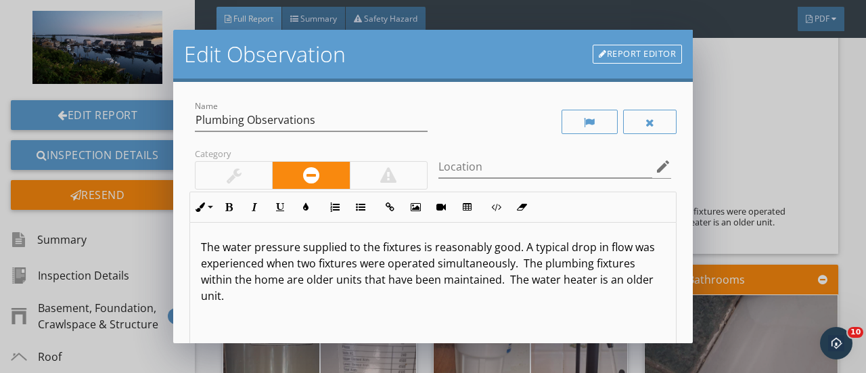
click at [424, 281] on p "The water pressure supplied to the fixtures is reasonably good. A typical drop …" at bounding box center [433, 271] width 464 height 65
click at [614, 283] on p "The water pressure supplied to the fixtures is reasonably good. A typical drop …" at bounding box center [433, 263] width 464 height 49
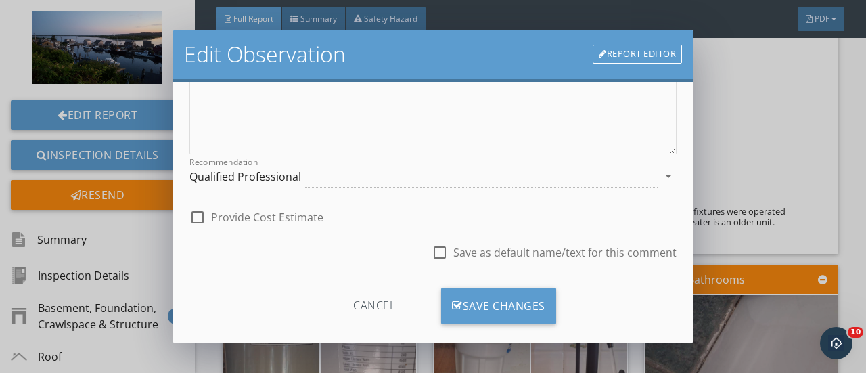
scroll to position [299, 0]
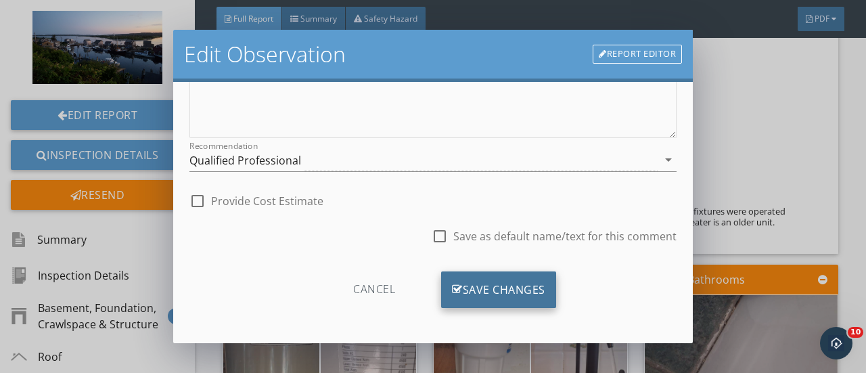
click at [483, 290] on div "Save Changes" at bounding box center [498, 289] width 115 height 37
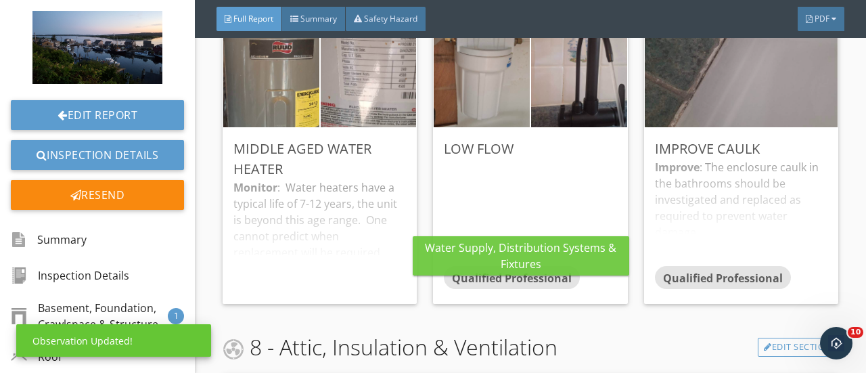
scroll to position [4123, 0]
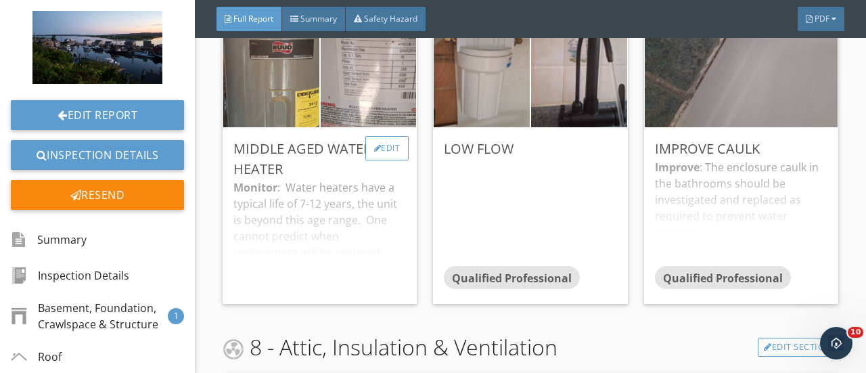
click at [380, 153] on div "Edit" at bounding box center [387, 148] width 44 height 24
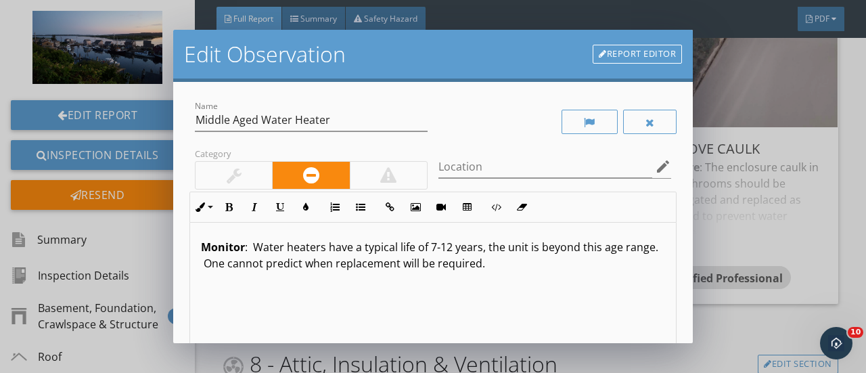
click at [601, 247] on p "Monitor : Water heaters have a typical life of 7-12 years, the unit is beyond t…" at bounding box center [433, 255] width 464 height 32
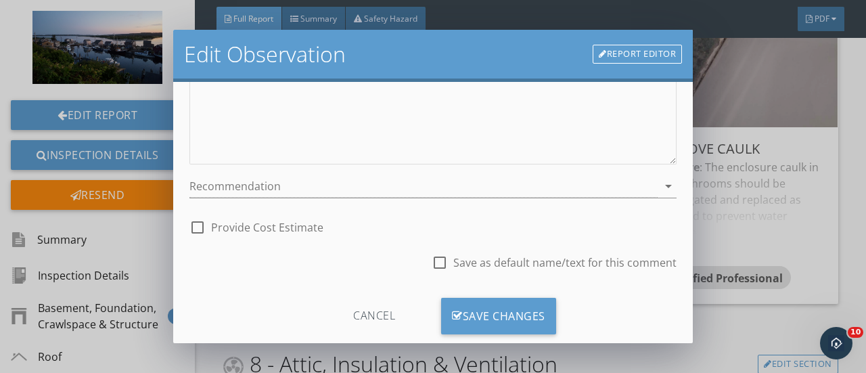
scroll to position [300, 0]
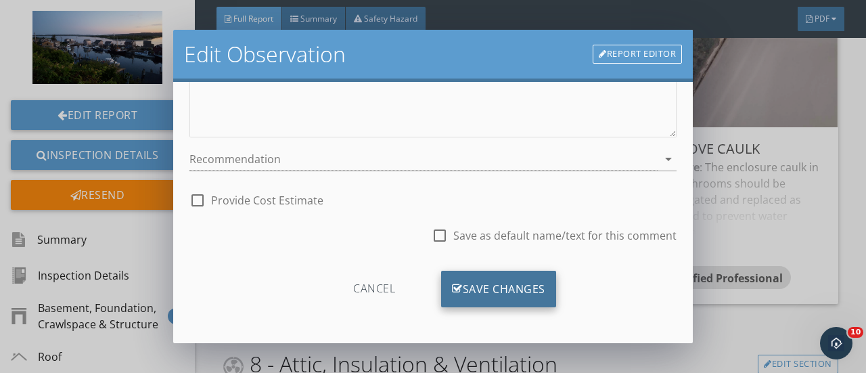
click at [494, 286] on div "Save Changes" at bounding box center [498, 289] width 115 height 37
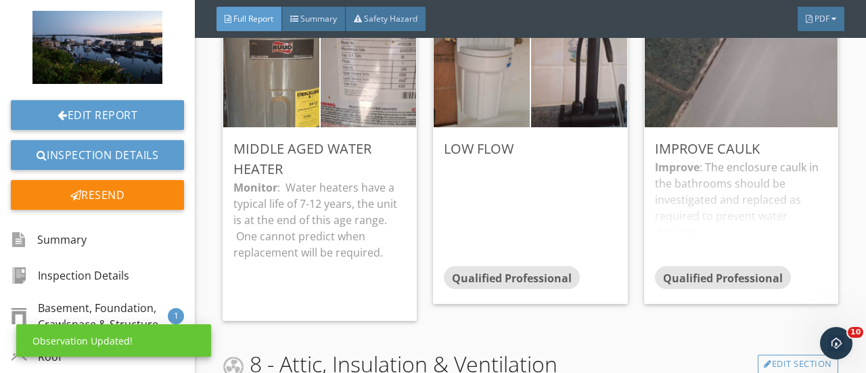
scroll to position [140, 0]
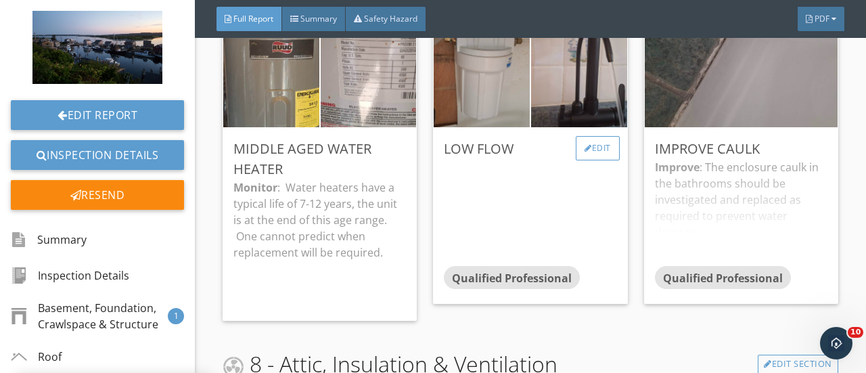
click at [592, 146] on div "Edit" at bounding box center [598, 148] width 44 height 24
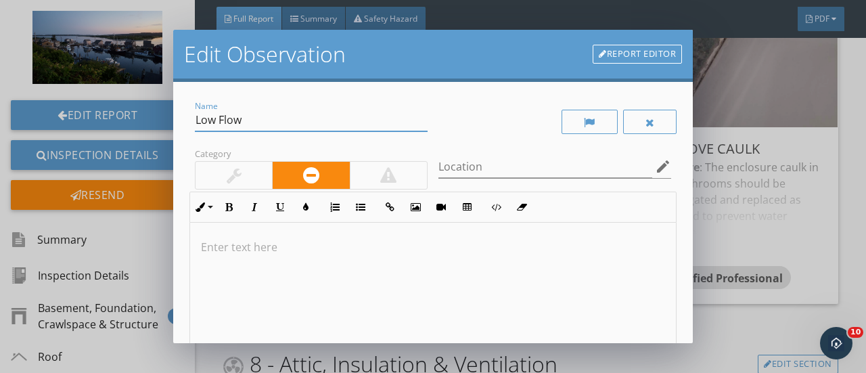
click at [247, 118] on input "Low Flow" at bounding box center [311, 120] width 233 height 22
type input "L"
type input "Filtered Water Provided"
click at [210, 246] on p at bounding box center [433, 247] width 464 height 16
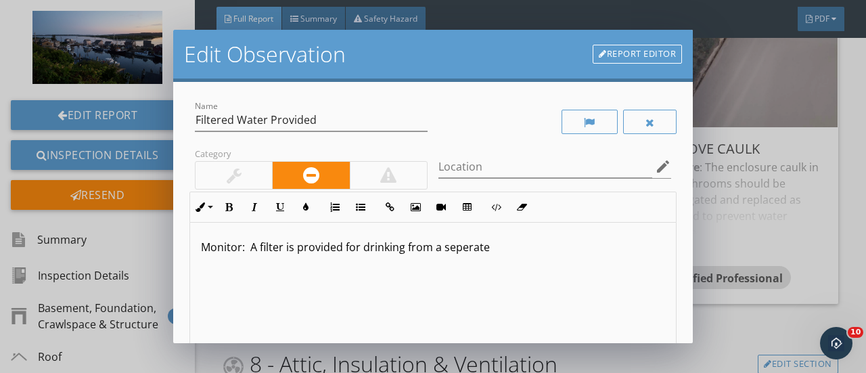
click at [467, 248] on p "Monitor: A filter is provided for drinking from a seperate" at bounding box center [433, 247] width 464 height 16
click at [485, 243] on p "Monitor: A filter is provided for drinking from a separate" at bounding box center [433, 247] width 464 height 16
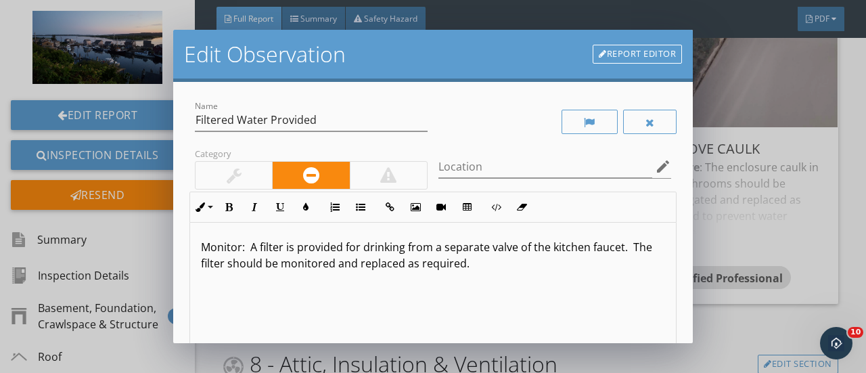
click at [203, 245] on p "Monitor: A filter is provided for drinking from a separate valve of the kitchen…" at bounding box center [433, 255] width 464 height 32
click at [232, 204] on icon "button" at bounding box center [228, 206] width 9 height 9
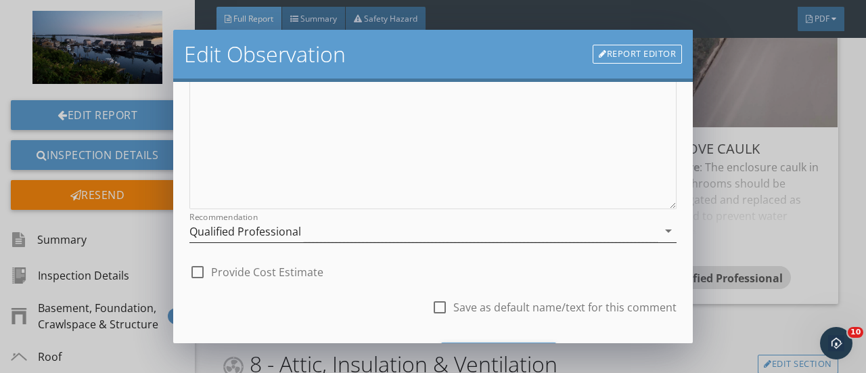
click at [660, 228] on icon "arrow_drop_down" at bounding box center [668, 231] width 16 height 16
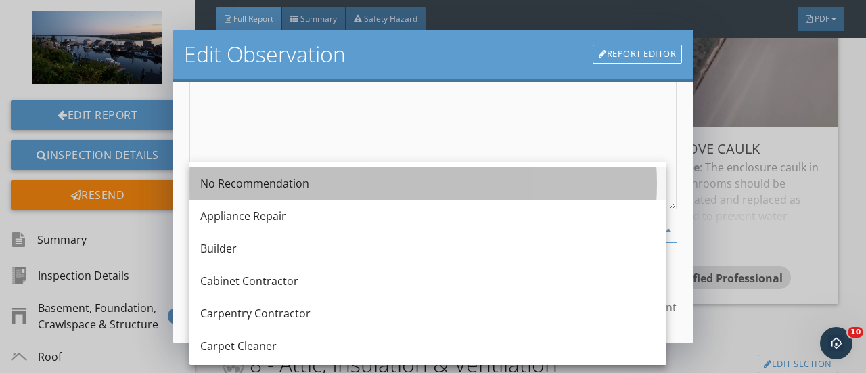
click at [268, 179] on div "No Recommendation" at bounding box center [427, 183] width 455 height 16
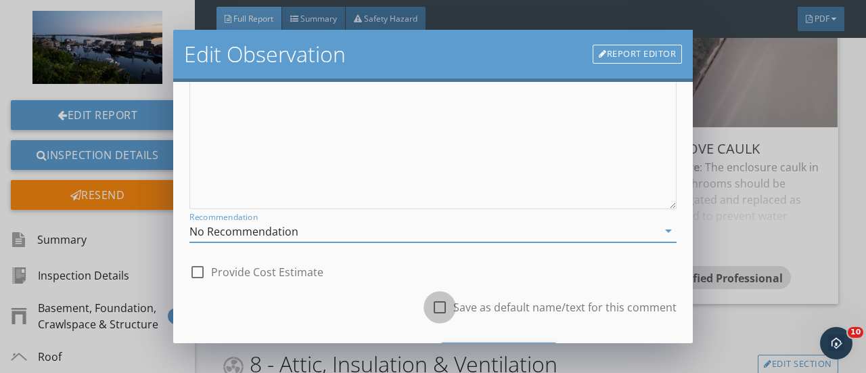
click at [428, 304] on div at bounding box center [439, 307] width 23 height 23
checkbox input "true"
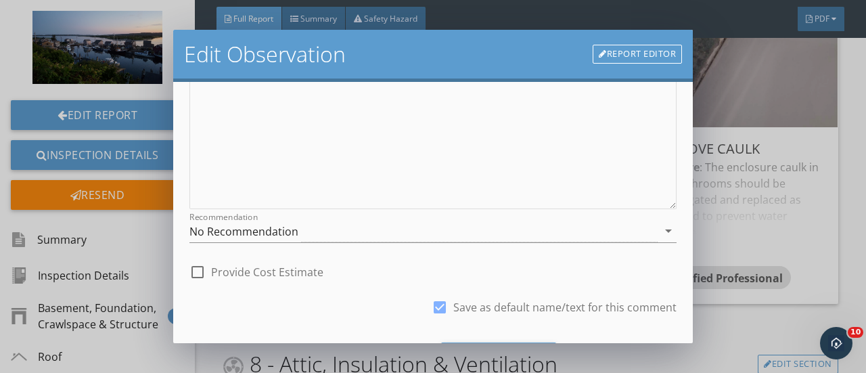
scroll to position [300, 0]
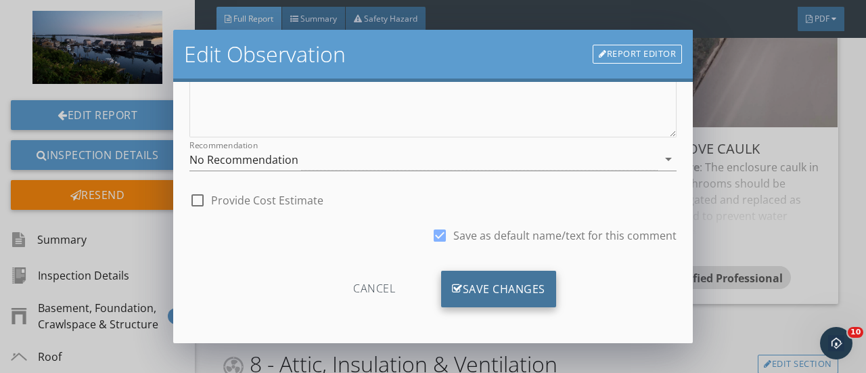
click at [475, 285] on div "Save Changes" at bounding box center [498, 289] width 115 height 37
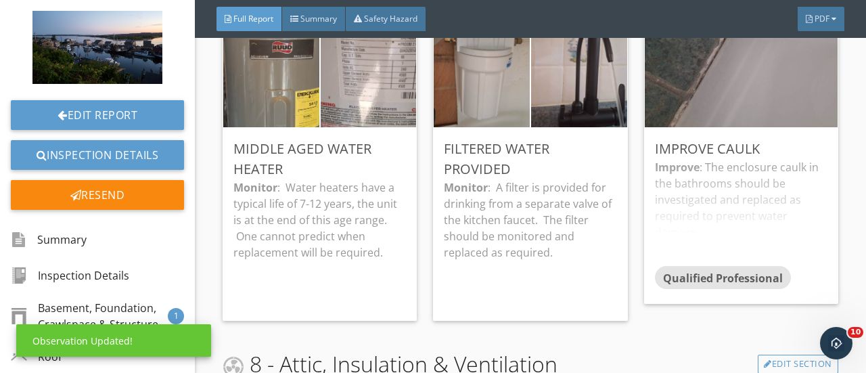
scroll to position [140, 0]
click at [786, 151] on div "Edit" at bounding box center [808, 148] width 44 height 24
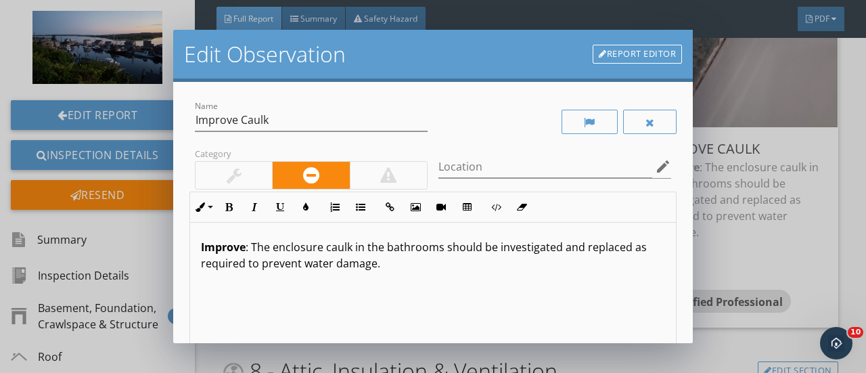
click at [442, 250] on p "Improve : The enclosure caulk in the bathrooms should be investigated and repla…" at bounding box center [433, 255] width 464 height 32
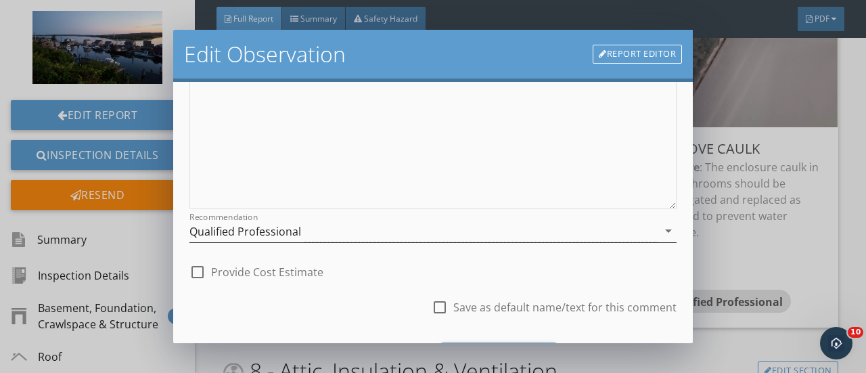
click at [660, 230] on icon "arrow_drop_down" at bounding box center [668, 231] width 16 height 16
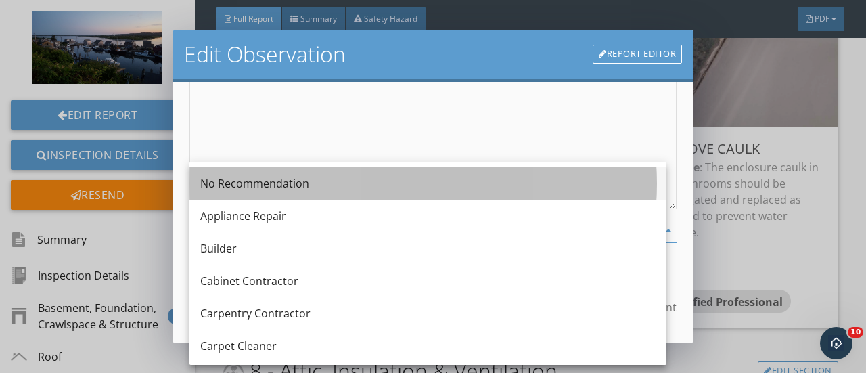
click at [219, 182] on div "No Recommendation" at bounding box center [427, 183] width 455 height 16
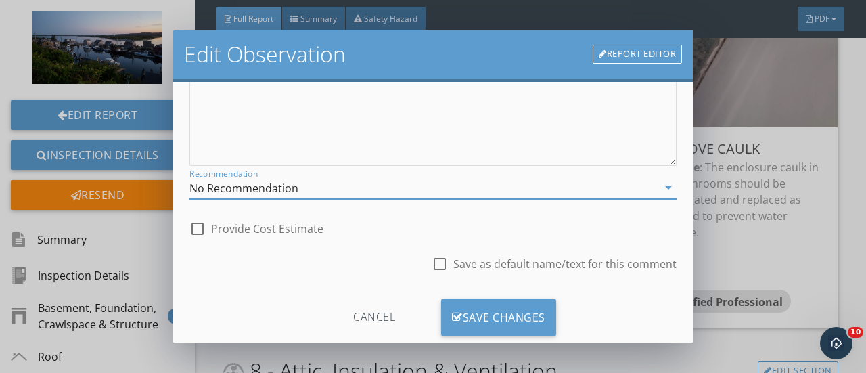
scroll to position [300, 0]
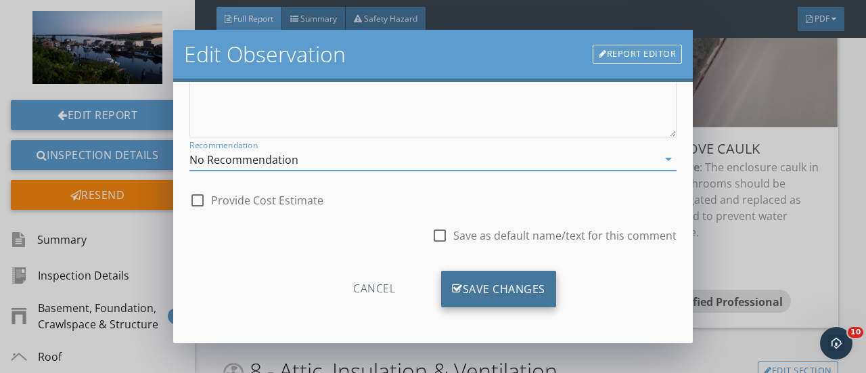
click at [483, 272] on div "Save Changes" at bounding box center [498, 289] width 115 height 37
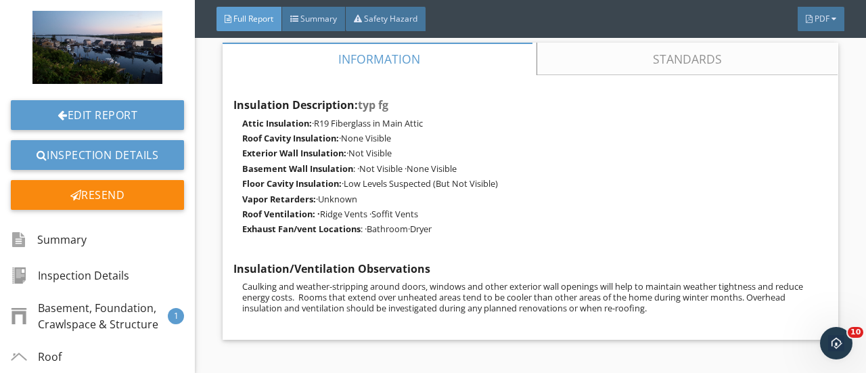
scroll to position [4474, 0]
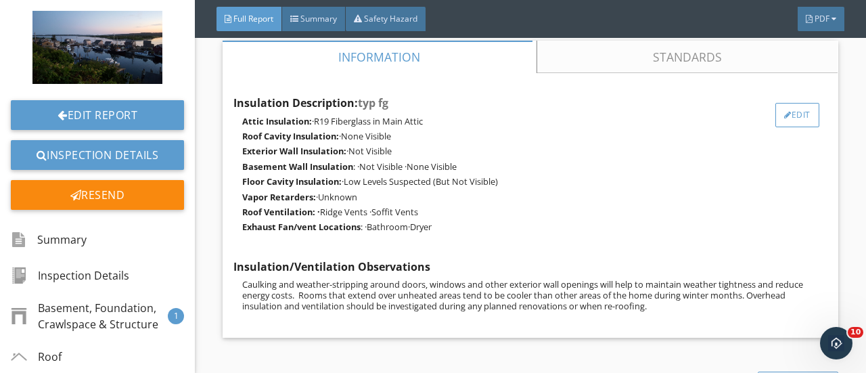
click at [781, 112] on div "Edit" at bounding box center [797, 115] width 44 height 24
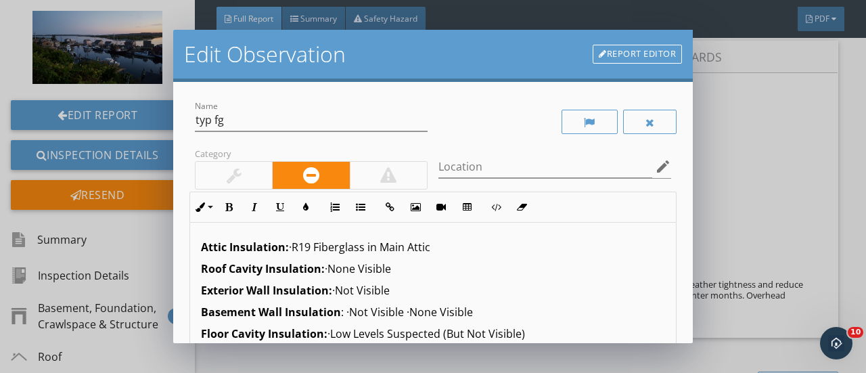
click at [664, 55] on link "Report Editor" at bounding box center [637, 54] width 89 height 19
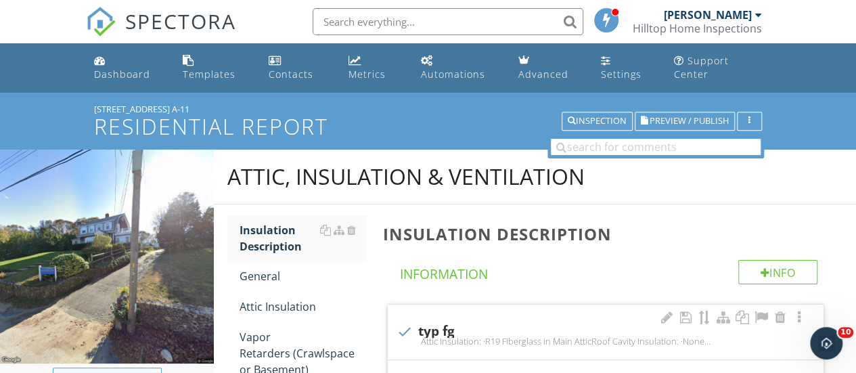
scroll to position [296, 0]
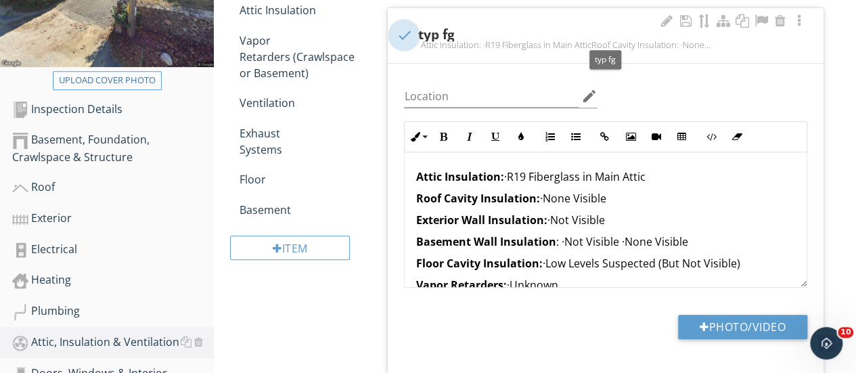
click at [405, 35] on div at bounding box center [403, 35] width 23 height 23
checkbox input "true"
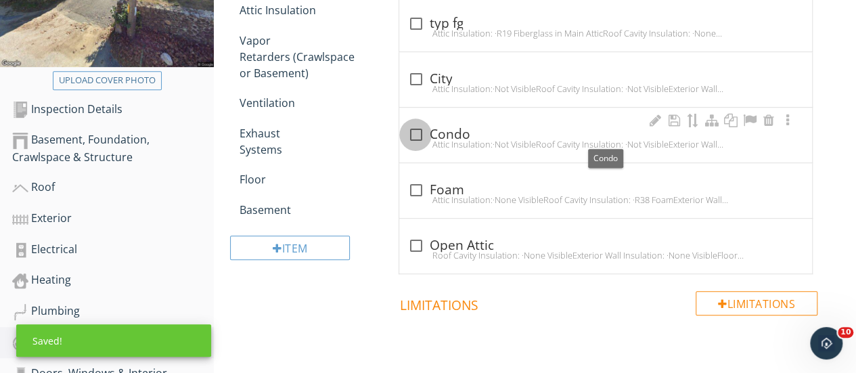
click at [409, 127] on div at bounding box center [415, 134] width 23 height 23
checkbox input "true"
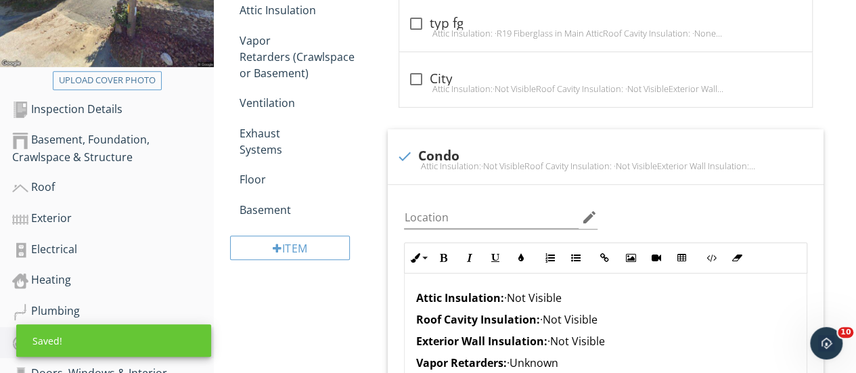
scroll to position [0, 0]
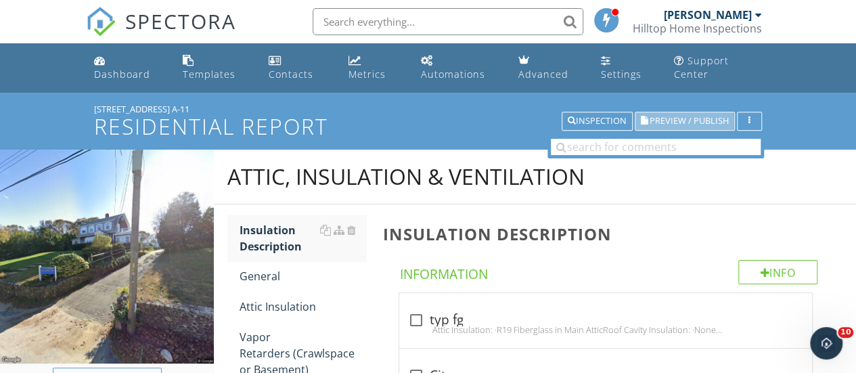
click at [660, 118] on span "Preview / Publish" at bounding box center [689, 121] width 79 height 9
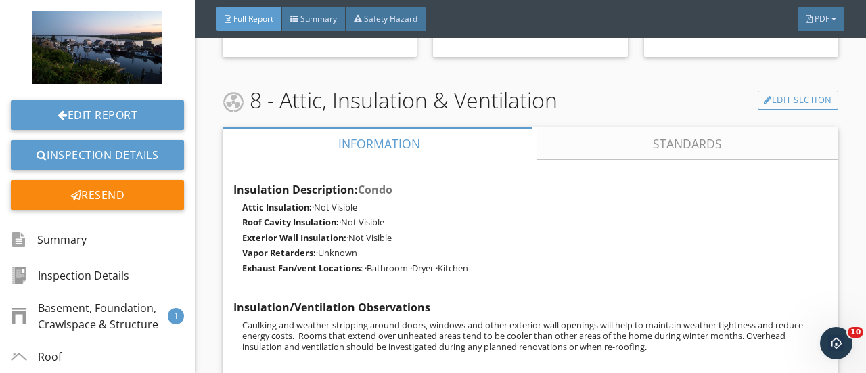
scroll to position [4372, 0]
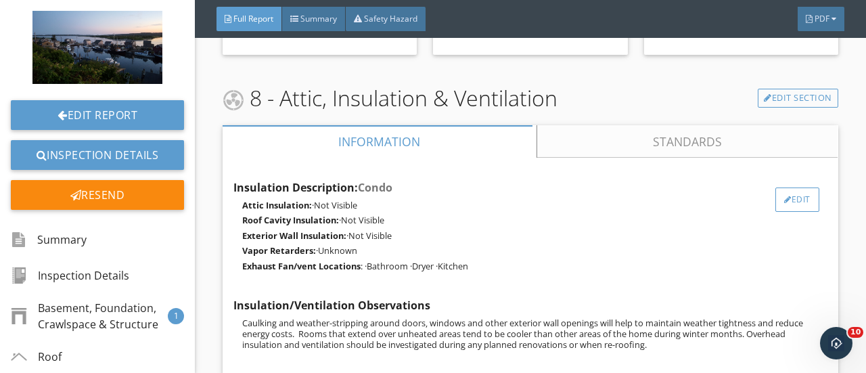
click at [783, 195] on div "Edit" at bounding box center [797, 199] width 44 height 24
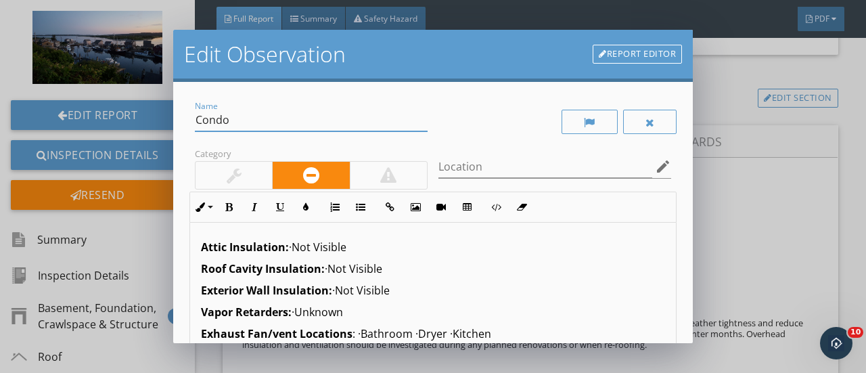
click at [242, 118] on input "Condo" at bounding box center [311, 120] width 233 height 22
type input "C"
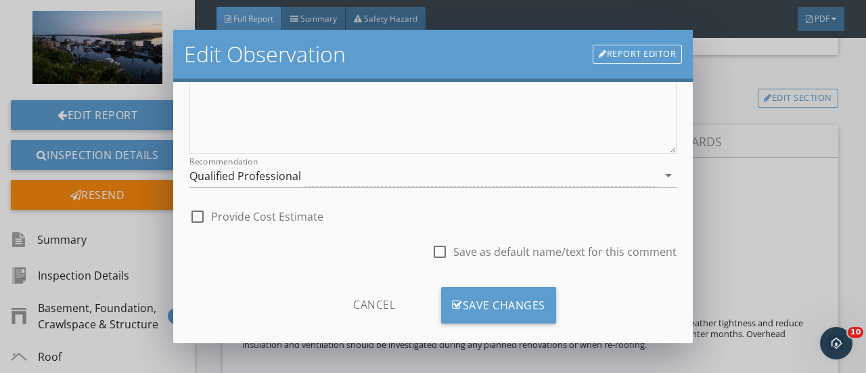
scroll to position [300, 0]
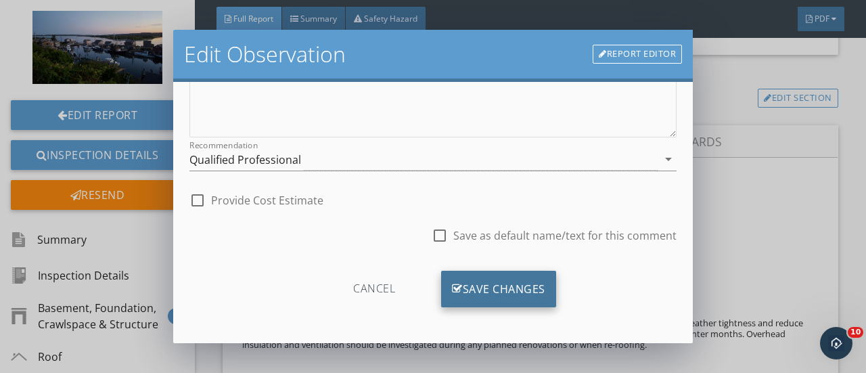
click at [512, 279] on div "Save Changes" at bounding box center [498, 289] width 115 height 37
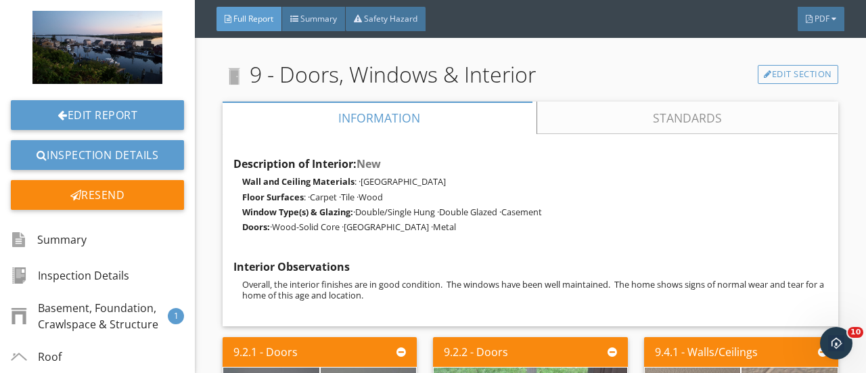
scroll to position [4738, 0]
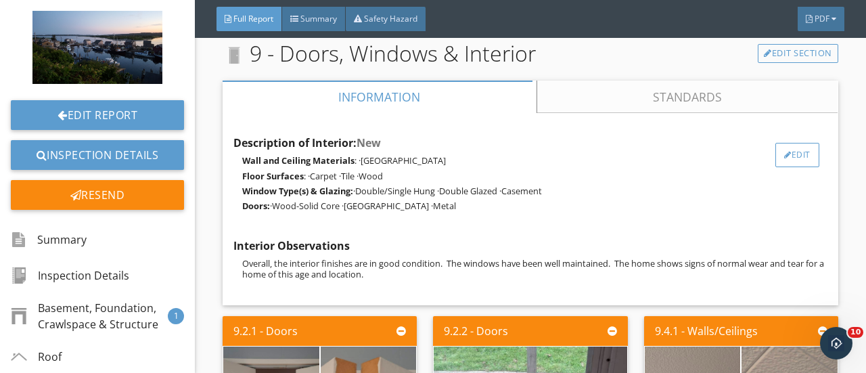
click at [789, 160] on div "Edit" at bounding box center [797, 155] width 44 height 24
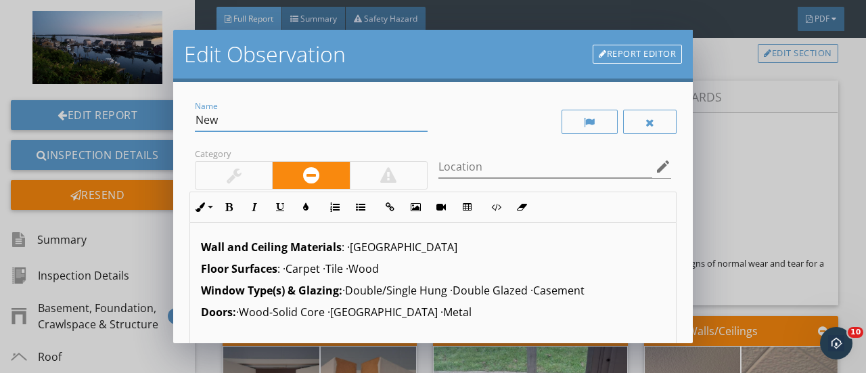
click at [223, 120] on input "New" at bounding box center [311, 120] width 233 height 22
type input "N"
click at [388, 250] on p "Wall and Ceiling Materials : ·Drywall" at bounding box center [433, 247] width 464 height 16
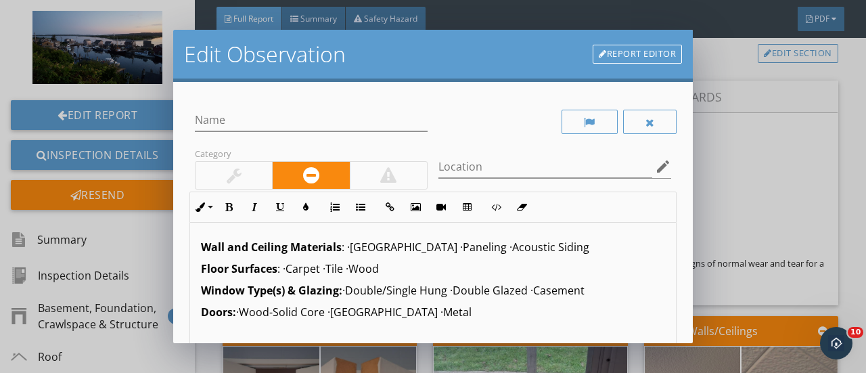
click at [586, 293] on p "Window Type(s) & Glazing: ·Double/Single Hung ·Double Glazed ·Casement" at bounding box center [433, 290] width 464 height 16
click at [468, 312] on p "Doors: ·Wood-Solid Core ·Wood-Hollow Core ·Metal" at bounding box center [433, 312] width 464 height 16
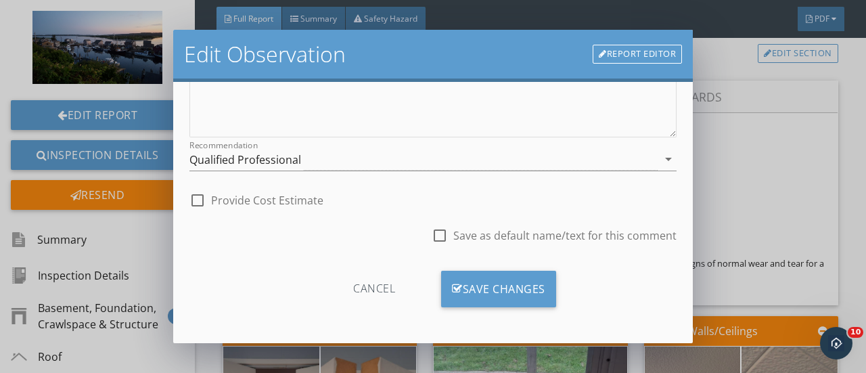
scroll to position [299, 0]
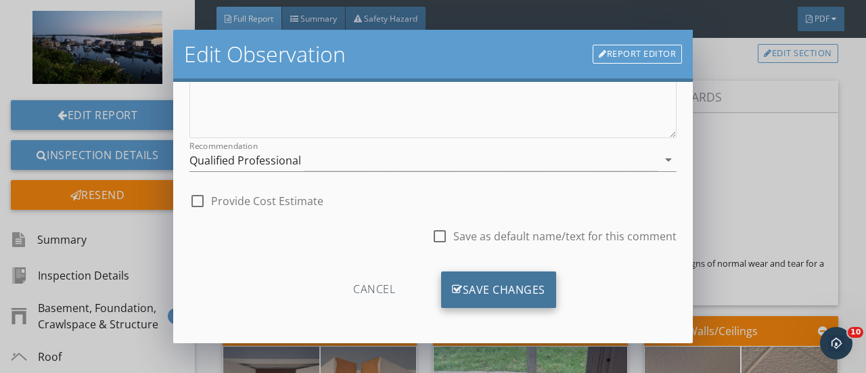
click at [522, 285] on div "Save Changes" at bounding box center [498, 289] width 115 height 37
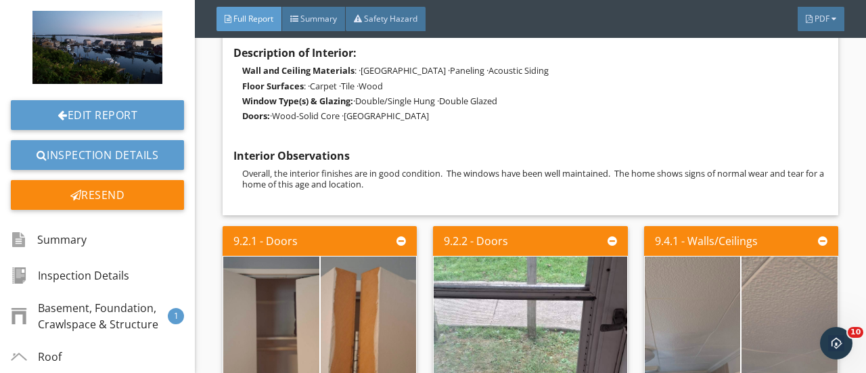
scroll to position [4834, 0]
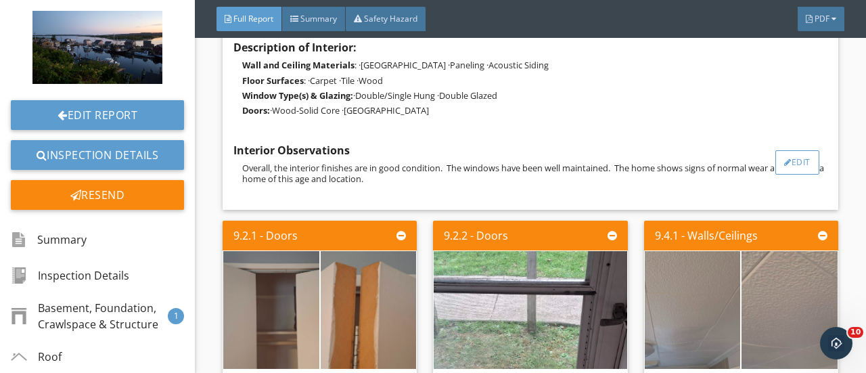
click at [797, 162] on div "Edit" at bounding box center [797, 162] width 44 height 24
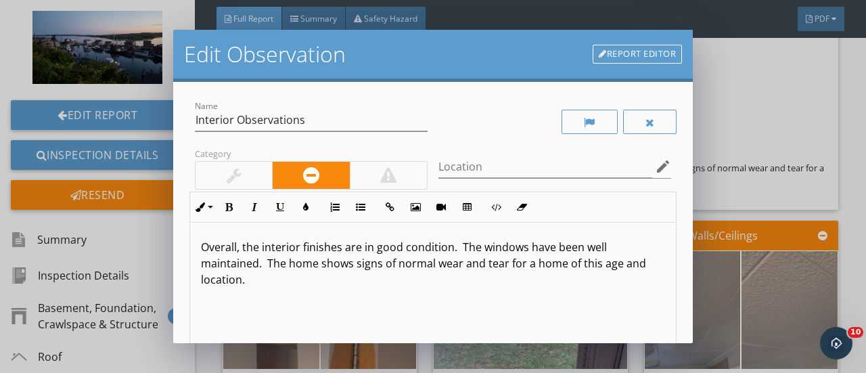
click at [317, 265] on p "Overall, the interior finishes are in good condition. The windows have been wel…" at bounding box center [433, 263] width 464 height 49
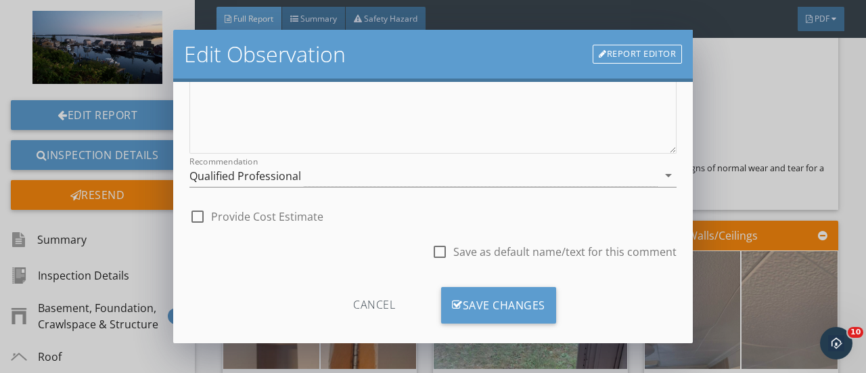
scroll to position [299, 0]
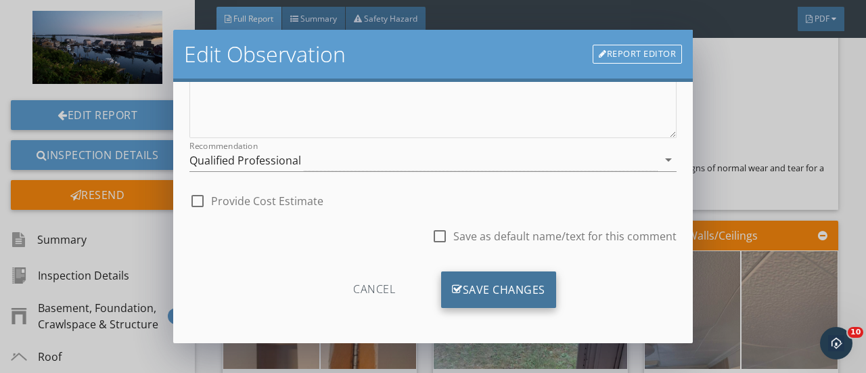
click at [465, 289] on div "Save Changes" at bounding box center [498, 289] width 115 height 37
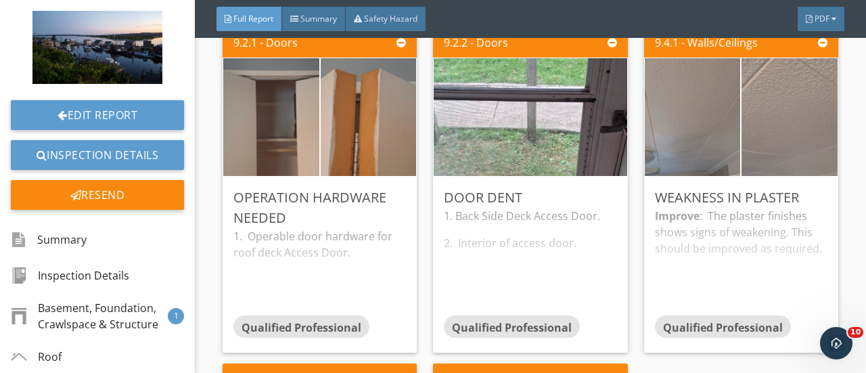
scroll to position [5028, 0]
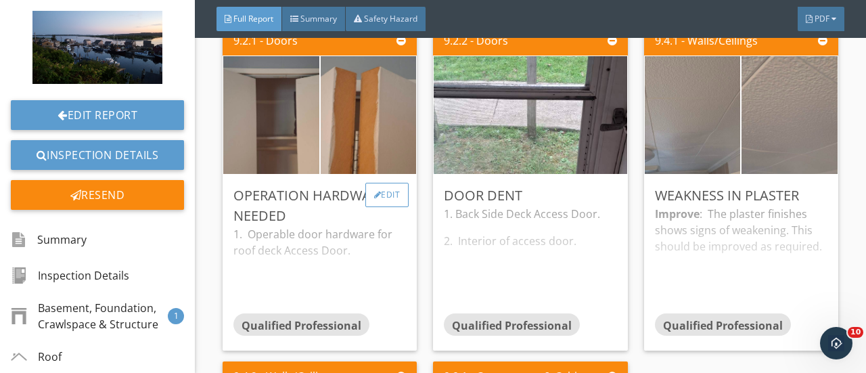
click at [389, 193] on div "Edit" at bounding box center [387, 195] width 44 height 24
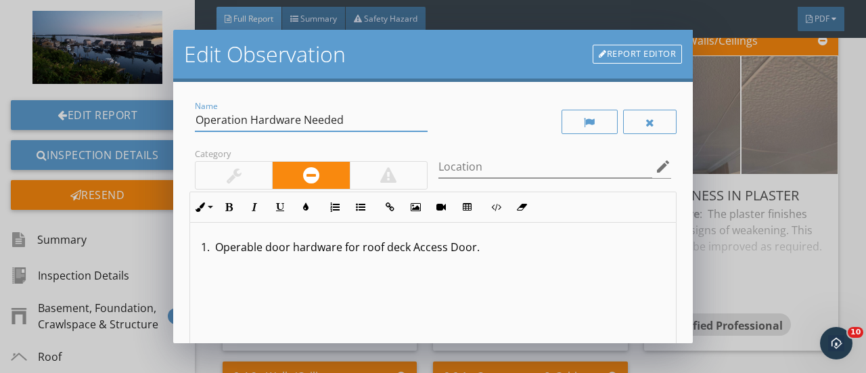
click at [363, 120] on input "Operation Hardware Needed" at bounding box center [311, 120] width 233 height 22
type input "O"
type input "Improve Pain"
click at [484, 239] on p "1. Operable door hardware for roof deck Access Door." at bounding box center [433, 247] width 464 height 16
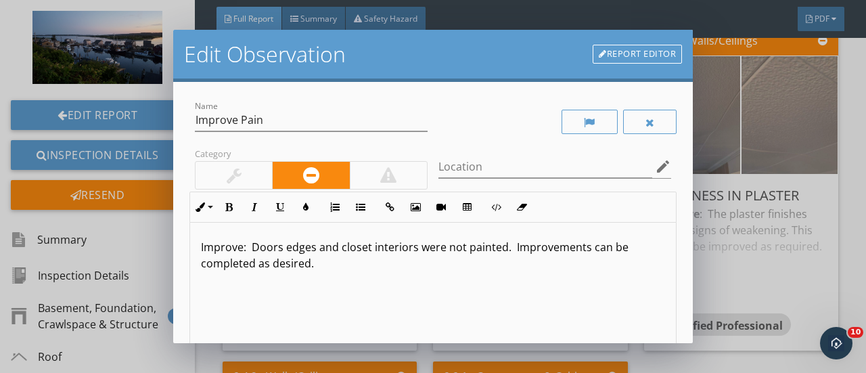
click at [201, 248] on p "Improve: Doors edges and closet interiors were not painted. Improvements can be…" at bounding box center [433, 255] width 464 height 32
click at [230, 202] on icon "button" at bounding box center [228, 206] width 9 height 9
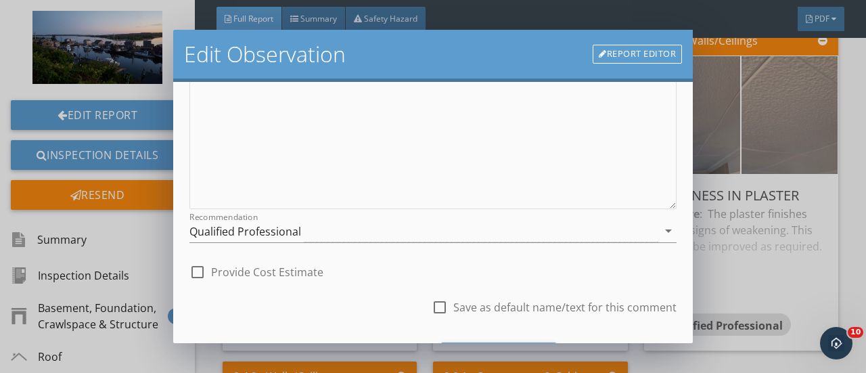
scroll to position [299, 0]
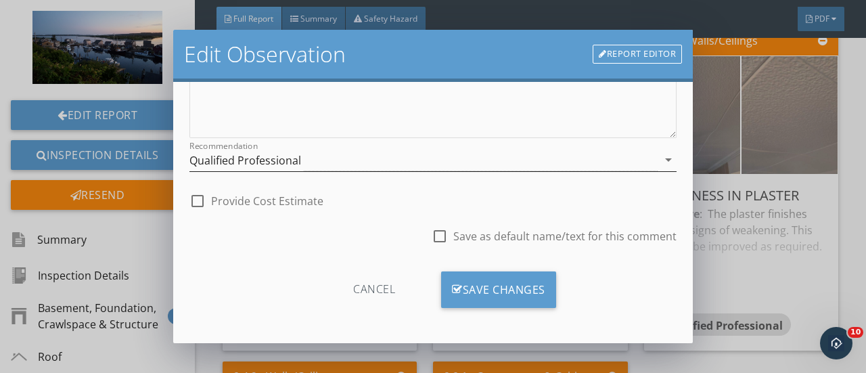
click at [661, 158] on icon "arrow_drop_down" at bounding box center [668, 160] width 16 height 16
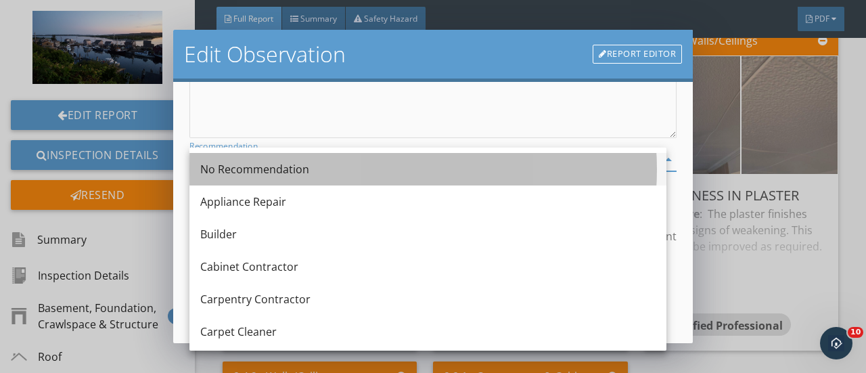
click at [251, 163] on div "No Recommendation" at bounding box center [427, 169] width 455 height 16
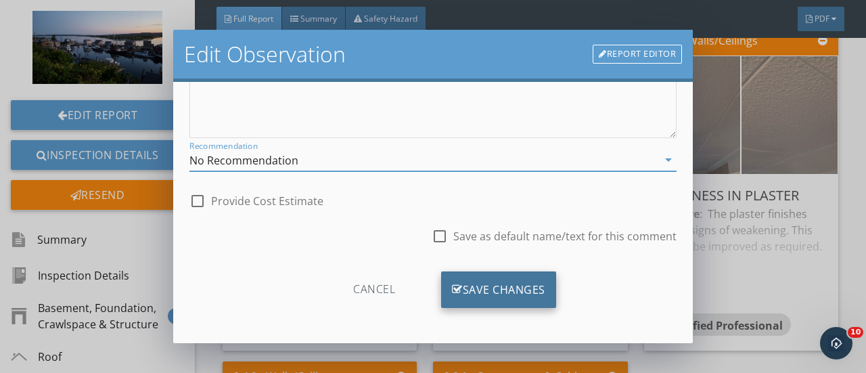
click at [476, 289] on div "Save Changes" at bounding box center [498, 289] width 115 height 37
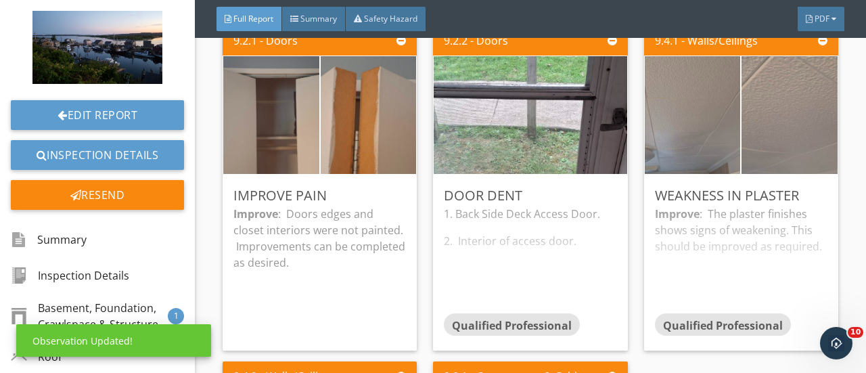
scroll to position [140, 0]
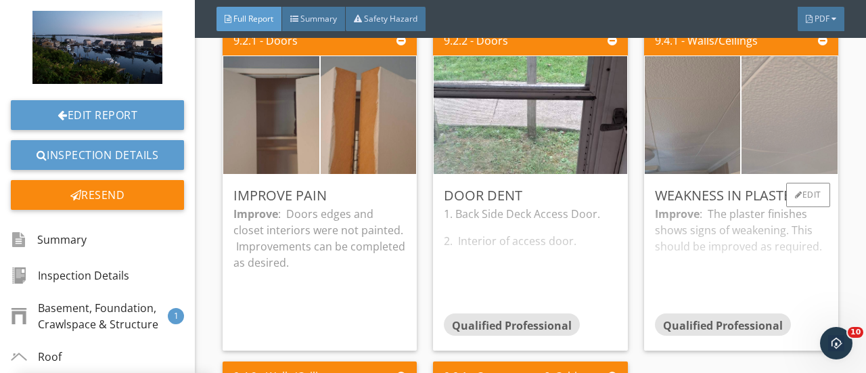
click at [778, 118] on img at bounding box center [790, 115] width 240 height 179
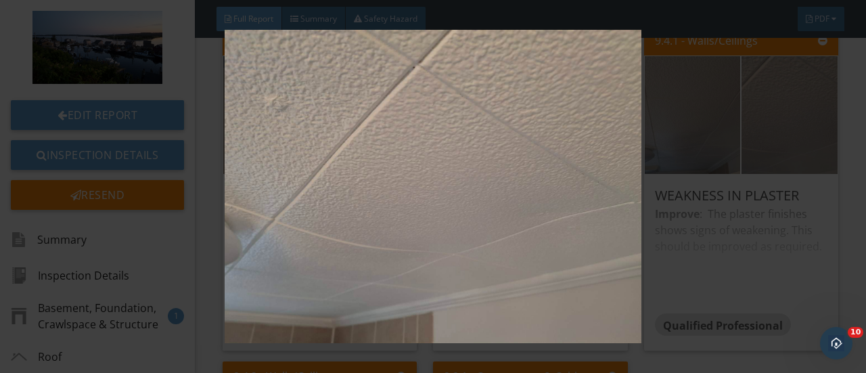
click at [760, 173] on img at bounding box center [432, 186] width 781 height 313
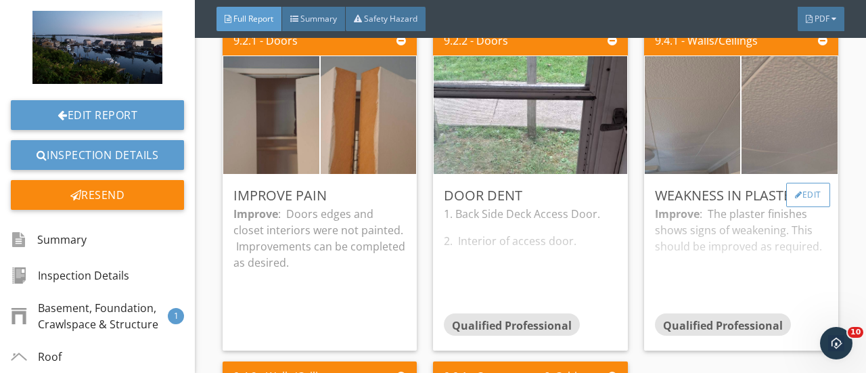
click at [796, 198] on div "Edit" at bounding box center [808, 195] width 44 height 24
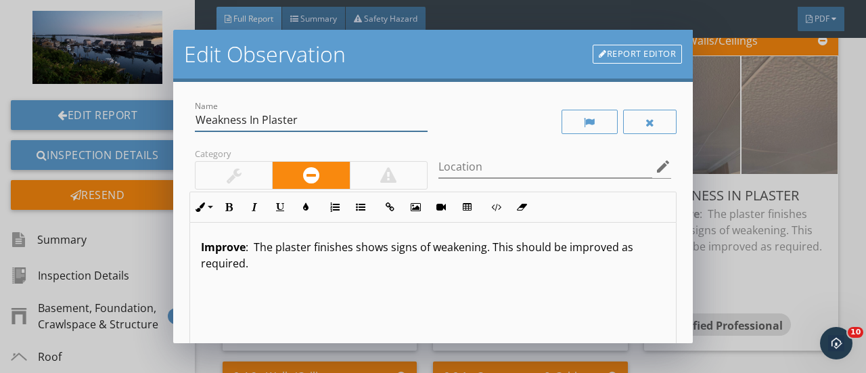
click at [311, 123] on input "Weakness In Plaster" at bounding box center [311, 120] width 233 height 22
type input "W"
type input "Loose Ceiling Tiles"
click at [255, 264] on p "Improve : The plaster finishes shows signs of weakening. This should be improve…" at bounding box center [433, 255] width 464 height 32
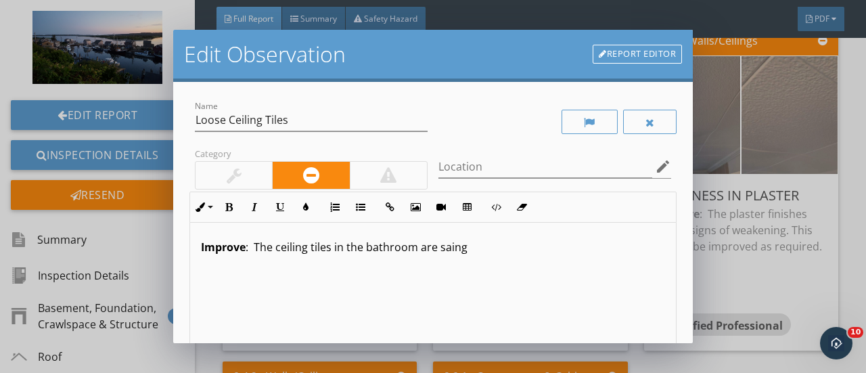
click at [448, 248] on p "Improve : The ceiling tiles in the bathroom are saing" at bounding box center [433, 247] width 464 height 16
click at [472, 246] on p "Improve : The ceiling tiles in the bathroom are saging" at bounding box center [433, 247] width 464 height 16
click at [456, 246] on p "Improve : The ceiling tiles in the bathroom are saging." at bounding box center [433, 247] width 464 height 16
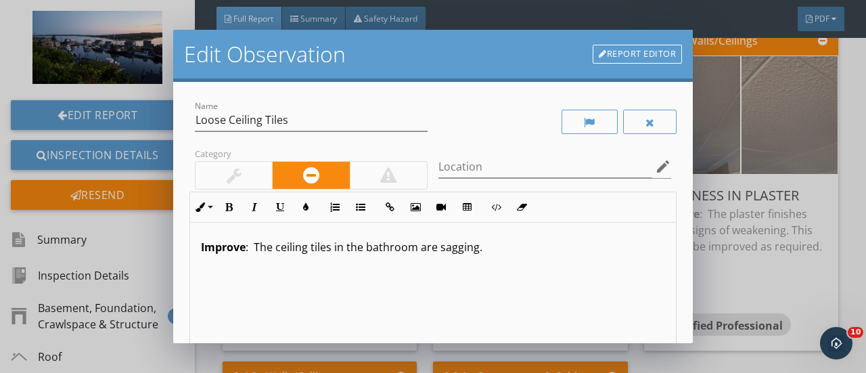
click at [484, 254] on div "Improve : The ceiling tiles in the bathroom are sagging." at bounding box center [433, 330] width 486 height 214
click at [242, 249] on strong "Improve" at bounding box center [223, 247] width 45 height 15
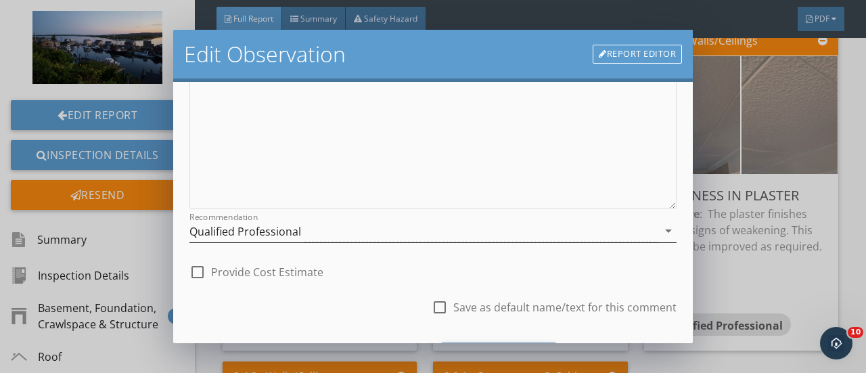
click at [660, 229] on icon "arrow_drop_down" at bounding box center [668, 231] width 16 height 16
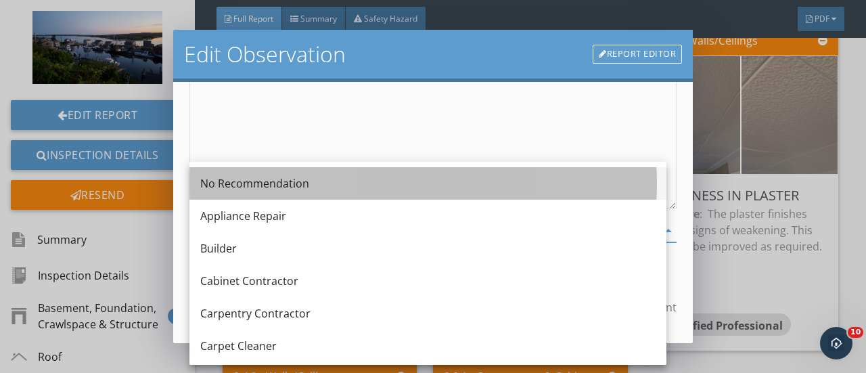
click at [222, 178] on div "No Recommendation" at bounding box center [427, 183] width 455 height 16
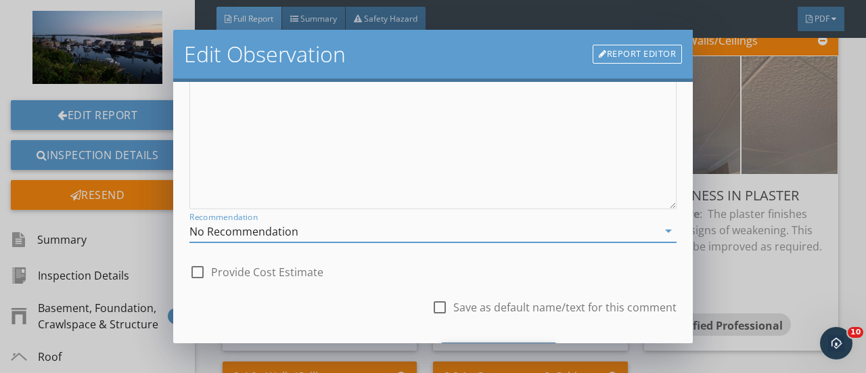
click at [474, 342] on div "Save Changes" at bounding box center [498, 360] width 115 height 37
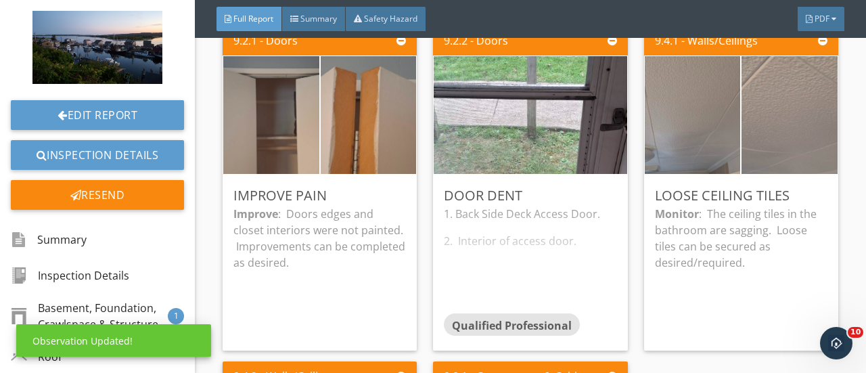
scroll to position [140, 0]
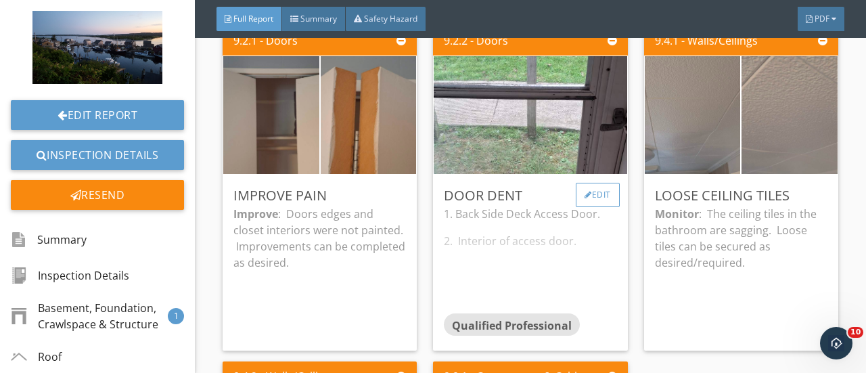
click at [587, 198] on div "Edit" at bounding box center [598, 195] width 44 height 24
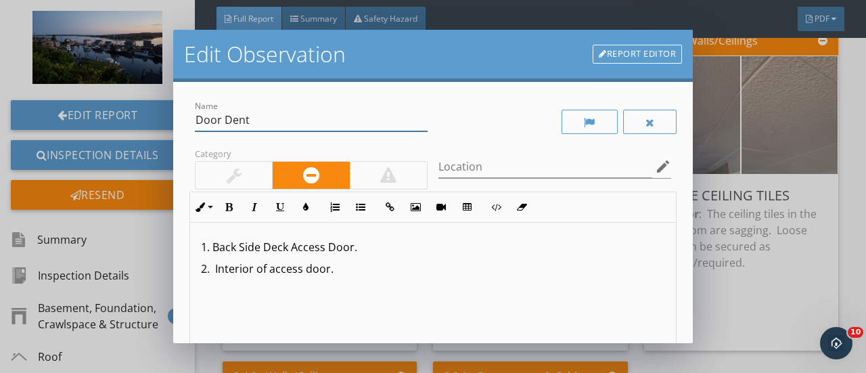
click at [259, 121] on input "Door Dent" at bounding box center [311, 120] width 233 height 22
click at [259, 121] on input "Door" at bounding box center [311, 120] width 233 height 22
type input "D"
type input "e"
click at [349, 267] on p "2. Interior of access door." at bounding box center [433, 268] width 464 height 16
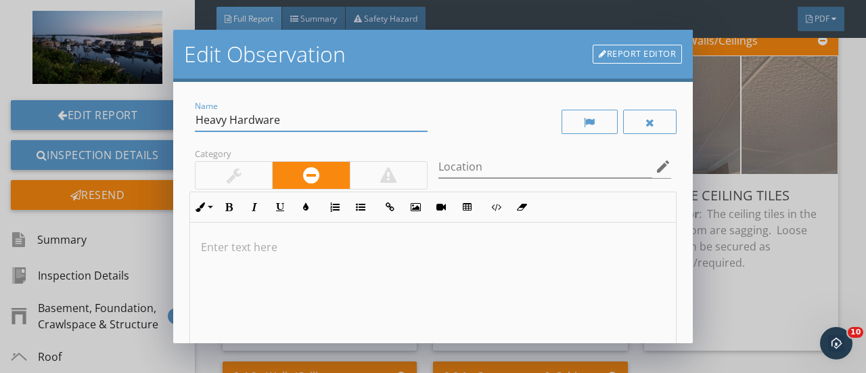
click at [283, 121] on input "Heavy Hardware" at bounding box center [311, 120] width 233 height 22
type input "Heavy Door"
click at [207, 248] on p at bounding box center [433, 247] width 464 height 16
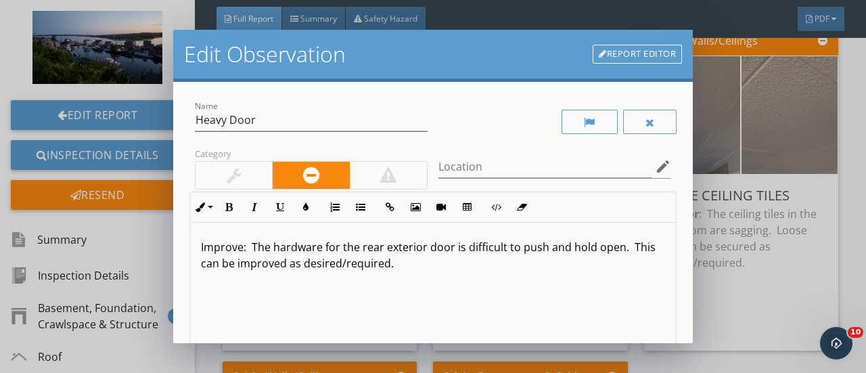
click at [204, 244] on p "Improve: The hardware for the rear exterior door is difficult to push and hold …" at bounding box center [433, 255] width 464 height 32
click at [229, 208] on icon "button" at bounding box center [228, 206] width 9 height 9
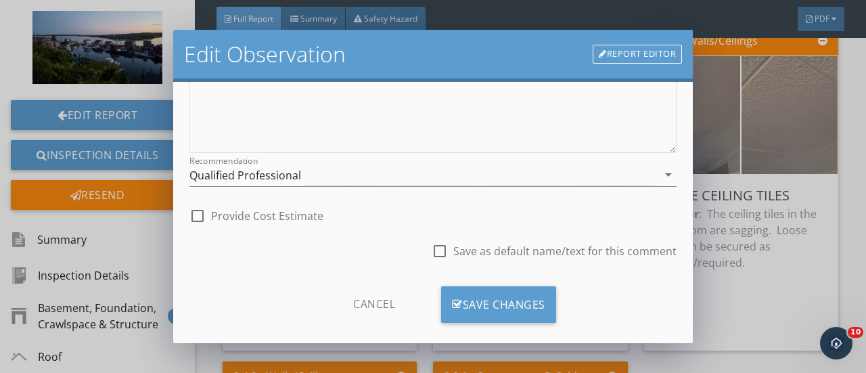
scroll to position [300, 0]
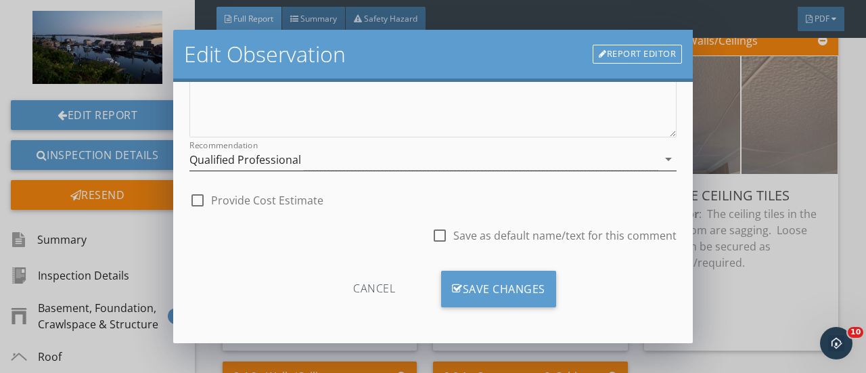
click at [660, 155] on icon "arrow_drop_down" at bounding box center [668, 159] width 16 height 16
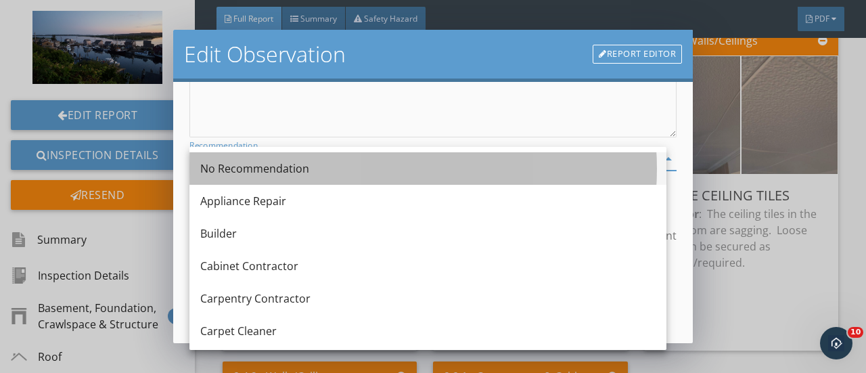
click at [258, 162] on div "No Recommendation" at bounding box center [427, 168] width 455 height 16
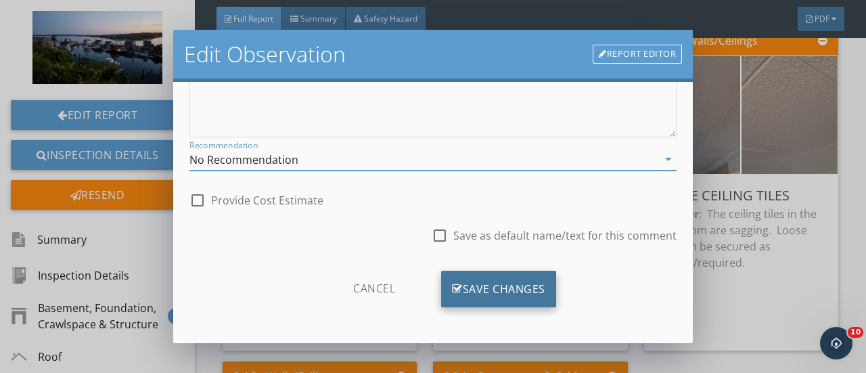
click at [480, 292] on div "Save Changes" at bounding box center [498, 289] width 115 height 37
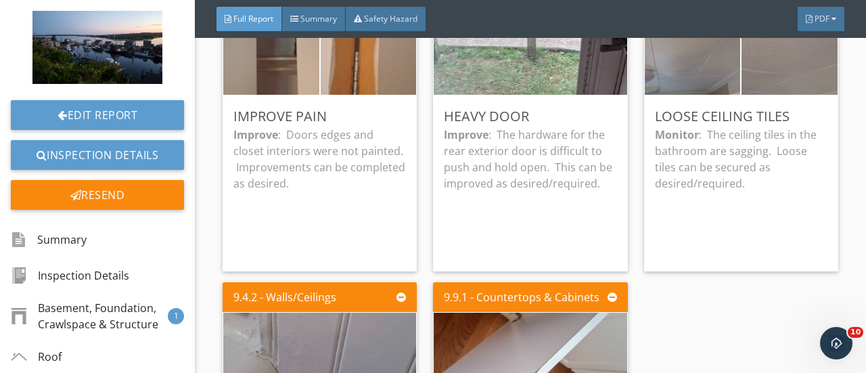
scroll to position [5104, 0]
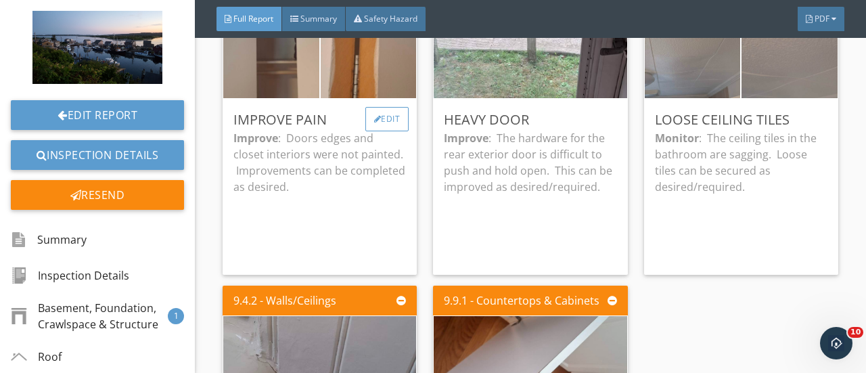
click at [375, 113] on div "Edit" at bounding box center [387, 119] width 44 height 24
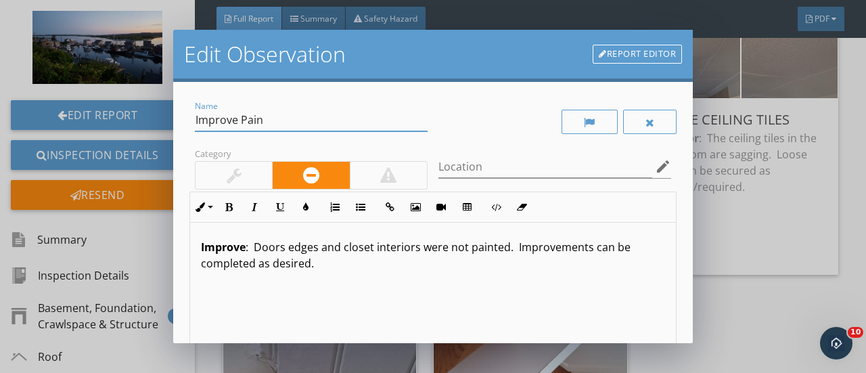
click at [266, 118] on input "Improve Pain" at bounding box center [311, 120] width 233 height 22
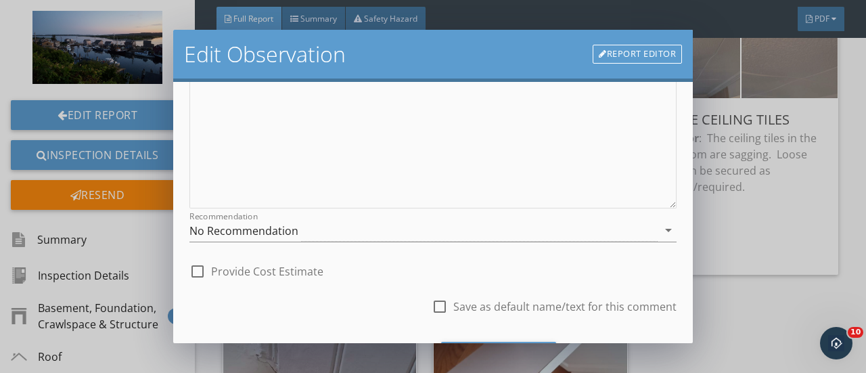
scroll to position [299, 0]
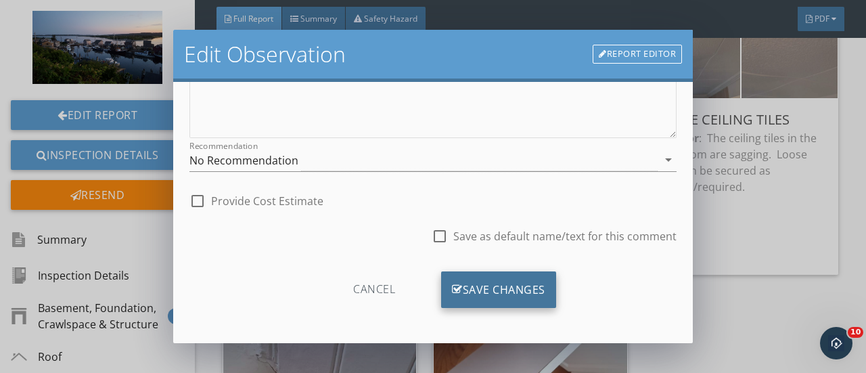
type input "Improve Paint"
click at [488, 281] on div "Save Changes" at bounding box center [498, 289] width 115 height 37
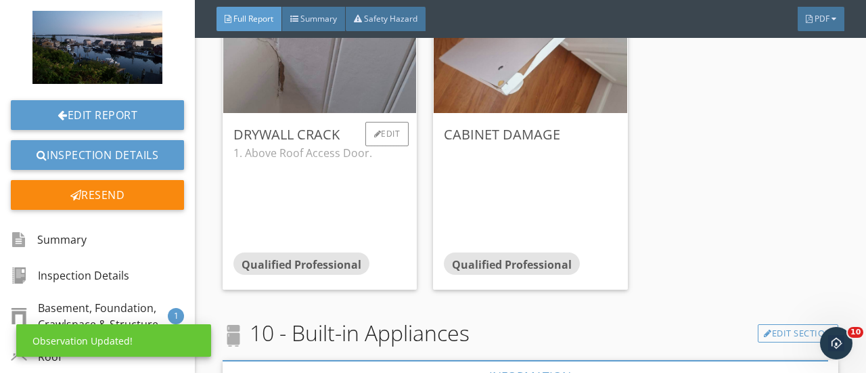
scroll to position [5426, 0]
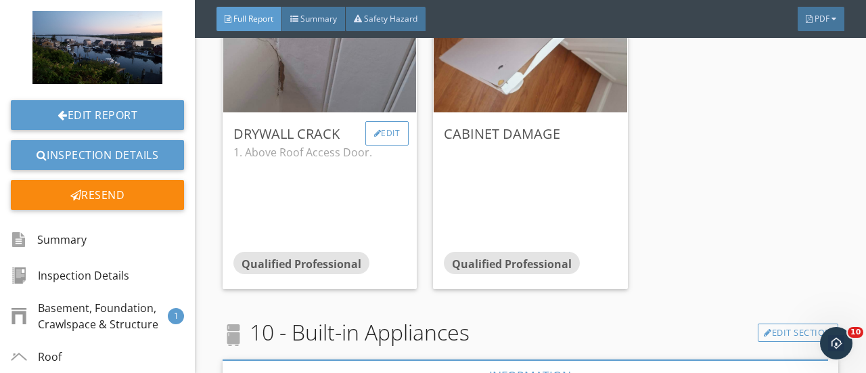
click at [392, 127] on div "Edit" at bounding box center [387, 133] width 44 height 24
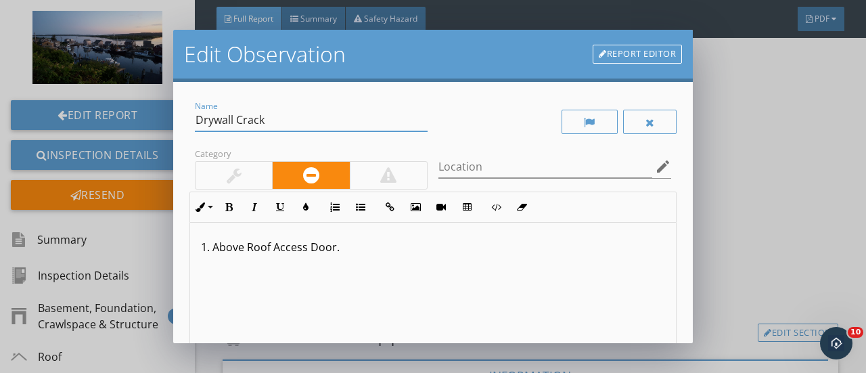
click at [281, 116] on input "Drywall Crack" at bounding box center [311, 120] width 233 height 22
type input "D"
type input "T"
type input "Typical Flaws"
click at [345, 247] on p "1. Above Roof Access Door." at bounding box center [433, 247] width 464 height 16
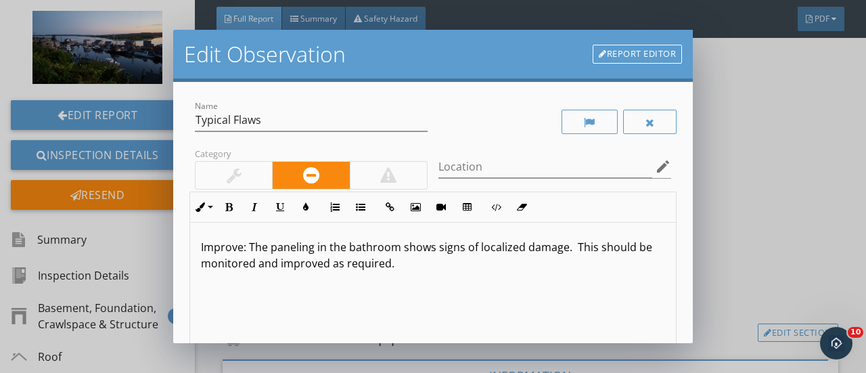
click at [199, 242] on div "Improve: The paneling in the bathroom shows signs of localized damage. This sho…" at bounding box center [433, 330] width 486 height 214
click at [230, 203] on icon "button" at bounding box center [228, 206] width 9 height 9
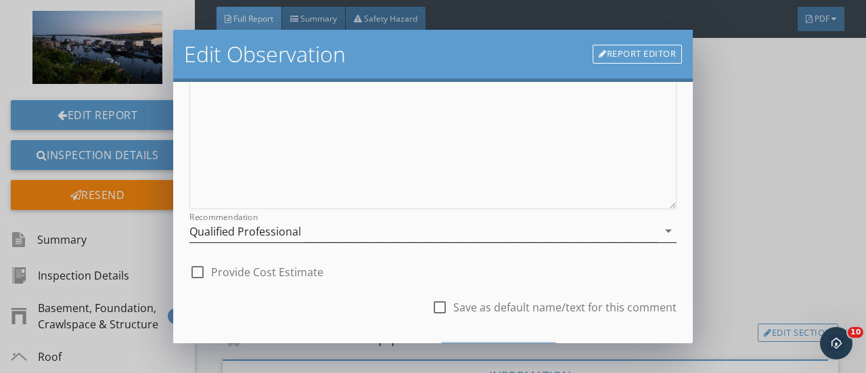
click at [660, 228] on icon "arrow_drop_down" at bounding box center [668, 231] width 16 height 16
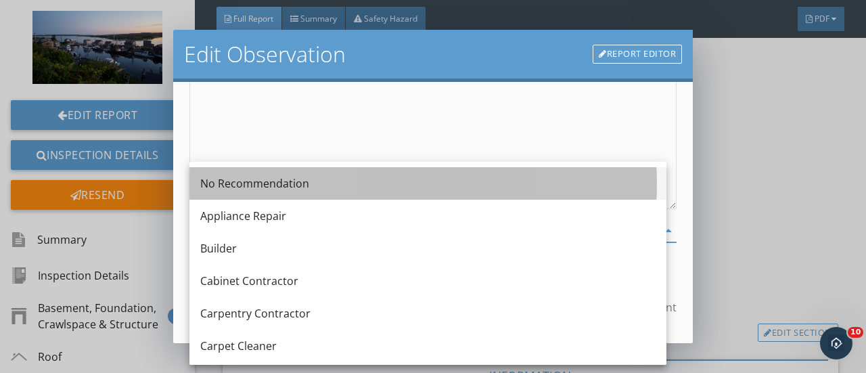
click at [242, 187] on div "No Recommendation" at bounding box center [427, 183] width 455 height 16
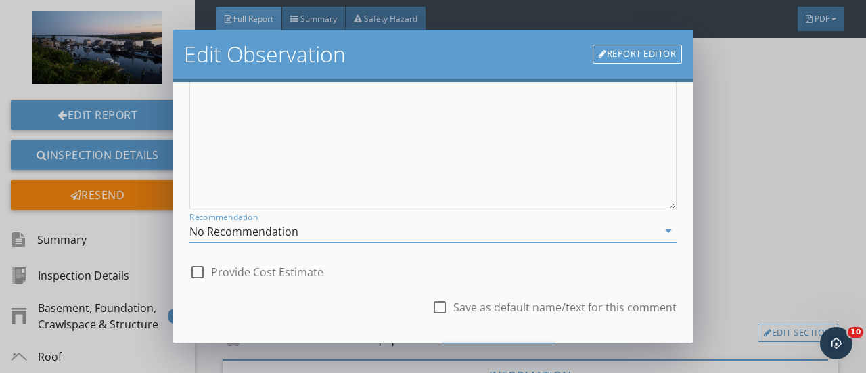
scroll to position [300, 0]
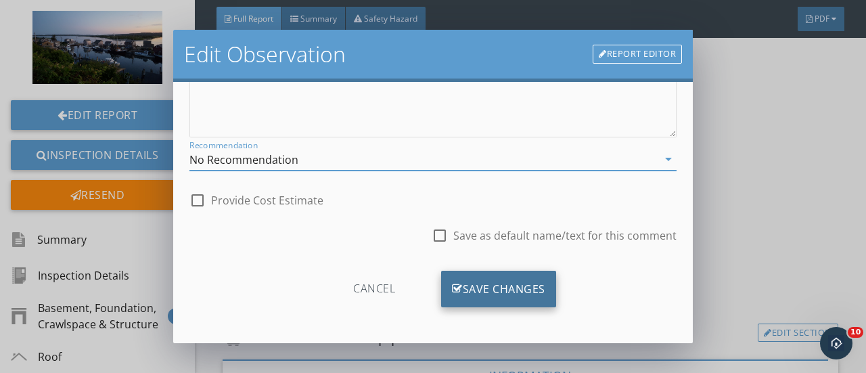
click at [526, 282] on div "Save Changes" at bounding box center [498, 289] width 115 height 37
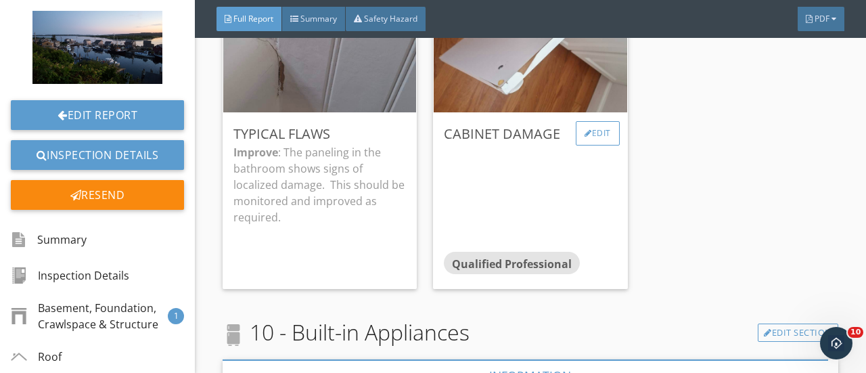
click at [587, 135] on div "Edit" at bounding box center [598, 133] width 44 height 24
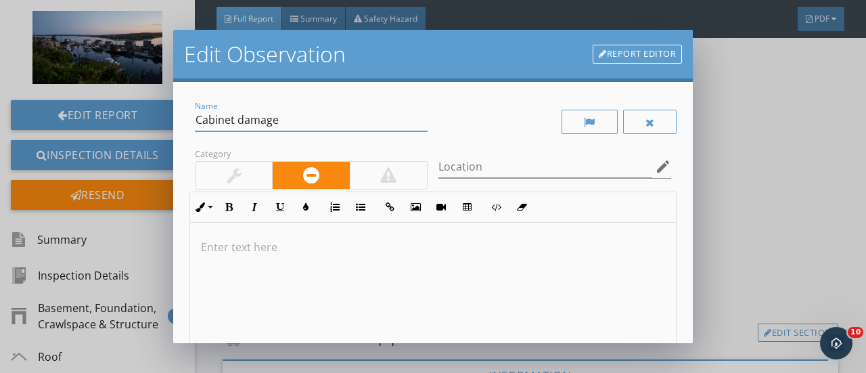
click at [284, 121] on input "Cabinet damage" at bounding box center [311, 120] width 233 height 22
click at [284, 121] on input "Cabinet" at bounding box center [311, 120] width 233 height 22
type input "Cabinet Wear"
click at [206, 245] on p at bounding box center [433, 247] width 464 height 16
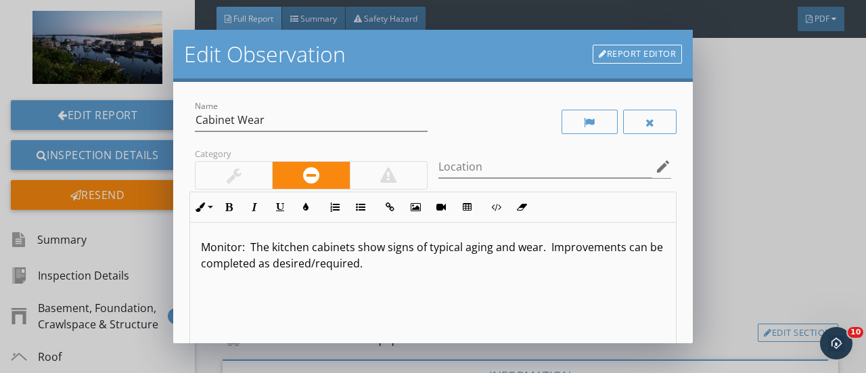
click at [204, 246] on p "Monitor: The kitchen cabinets show signs of typical aging and wear. Improvement…" at bounding box center [433, 255] width 464 height 32
click at [230, 206] on icon "button" at bounding box center [228, 206] width 9 height 9
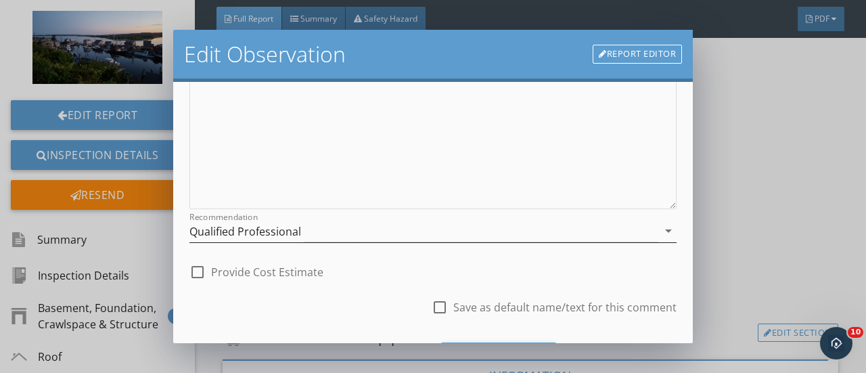
click at [660, 229] on icon "arrow_drop_down" at bounding box center [668, 231] width 16 height 16
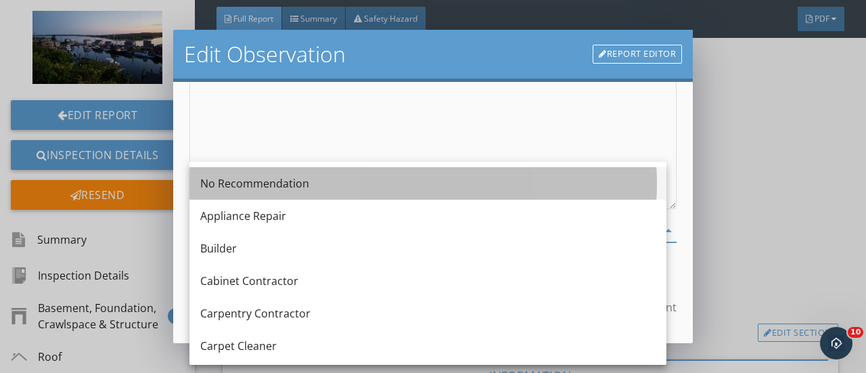
click at [212, 183] on div "No Recommendation" at bounding box center [427, 183] width 455 height 16
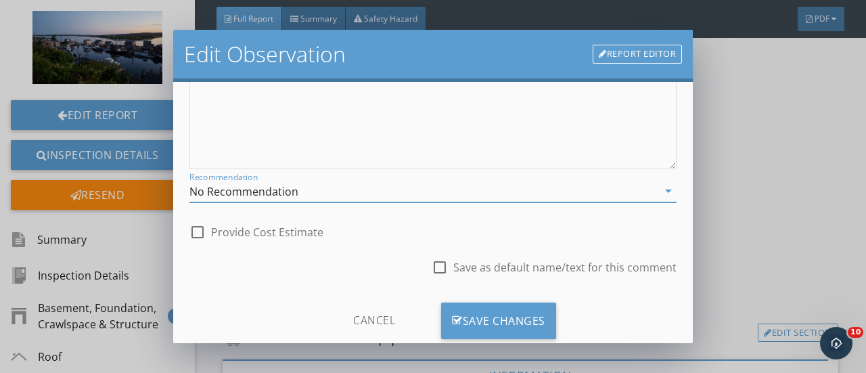
scroll to position [300, 0]
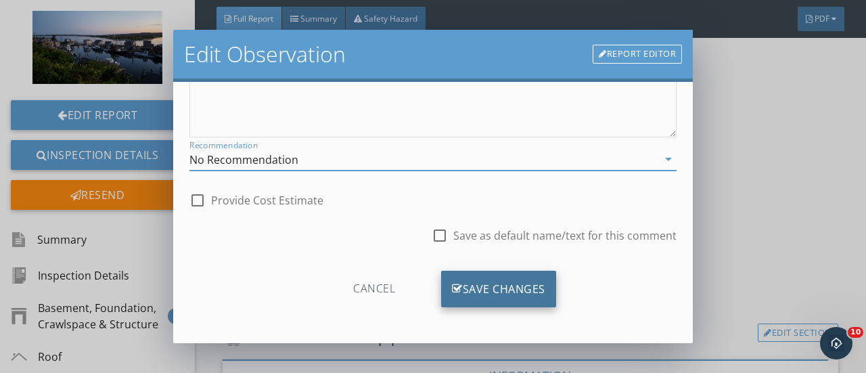
click at [501, 283] on div "Save Changes" at bounding box center [498, 289] width 115 height 37
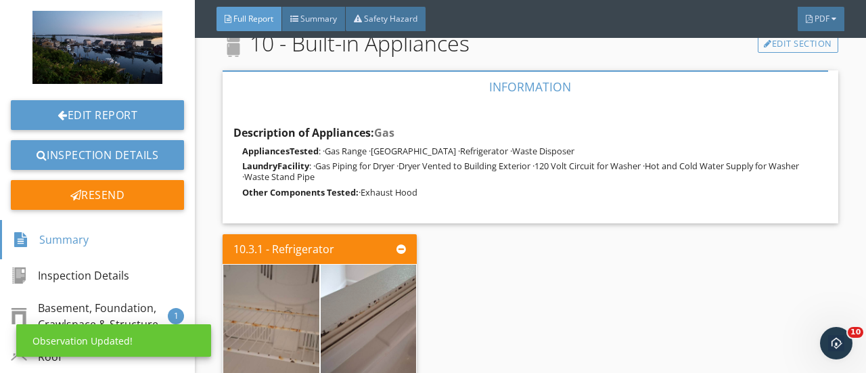
scroll to position [5716, 0]
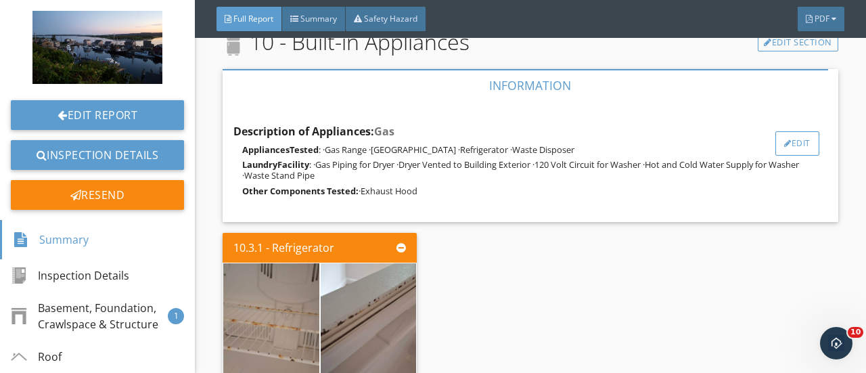
click at [781, 143] on div "Edit" at bounding box center [797, 143] width 44 height 24
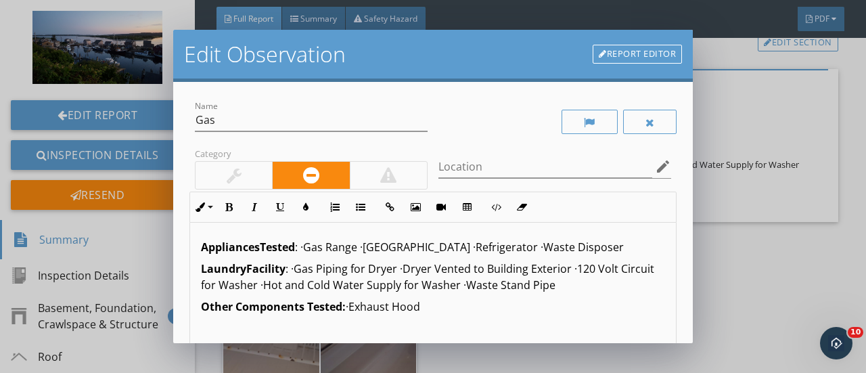
click at [641, 56] on link "Report Editor" at bounding box center [637, 54] width 89 height 19
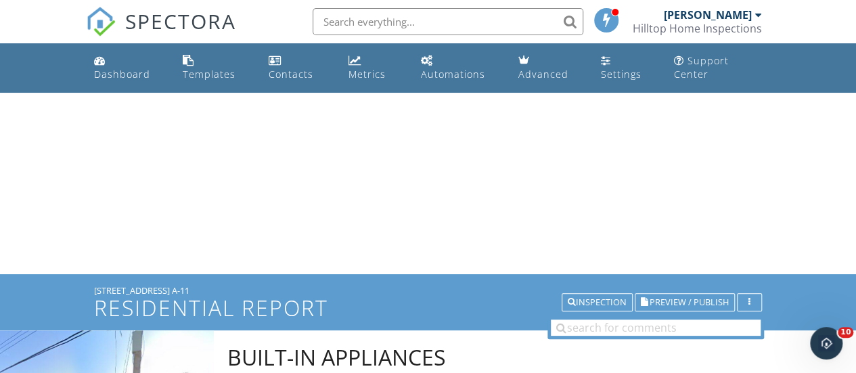
scroll to position [296, 0]
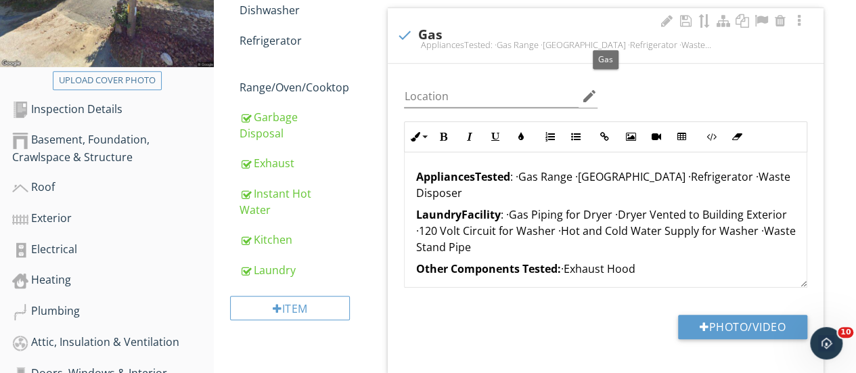
click at [403, 32] on div at bounding box center [403, 35] width 23 height 23
checkbox input "true"
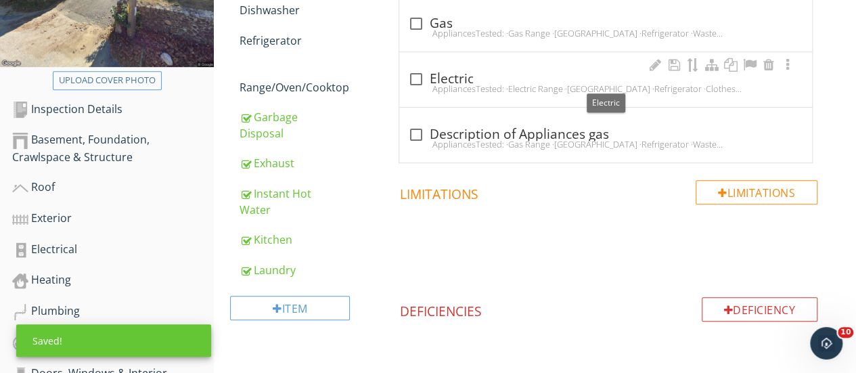
click at [419, 76] on div at bounding box center [415, 79] width 23 height 23
checkbox input "true"
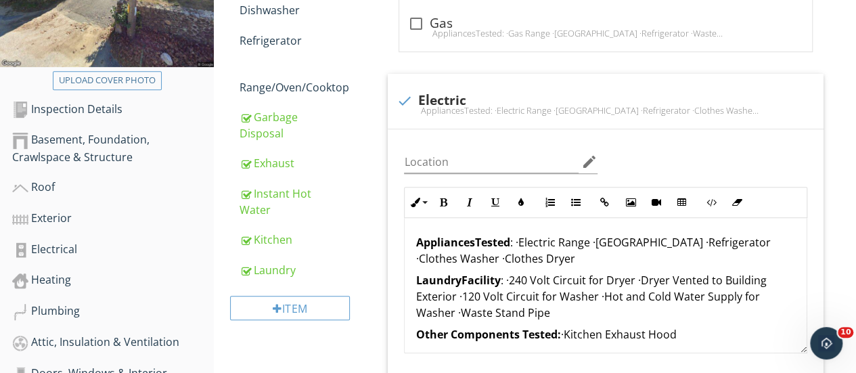
scroll to position [0, 0]
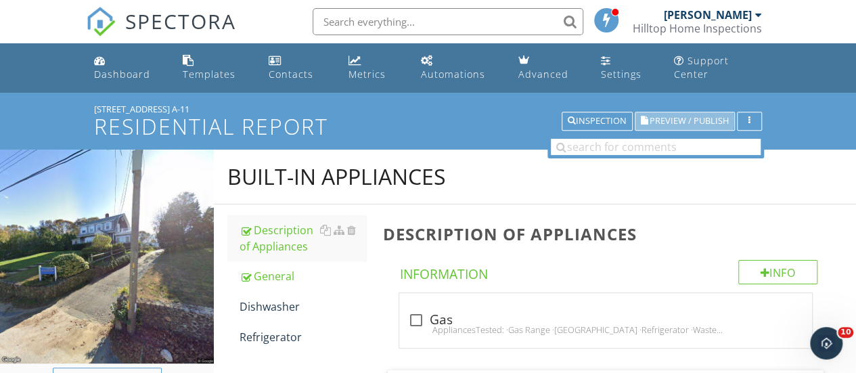
click at [651, 120] on span "Preview / Publish" at bounding box center [689, 121] width 79 height 9
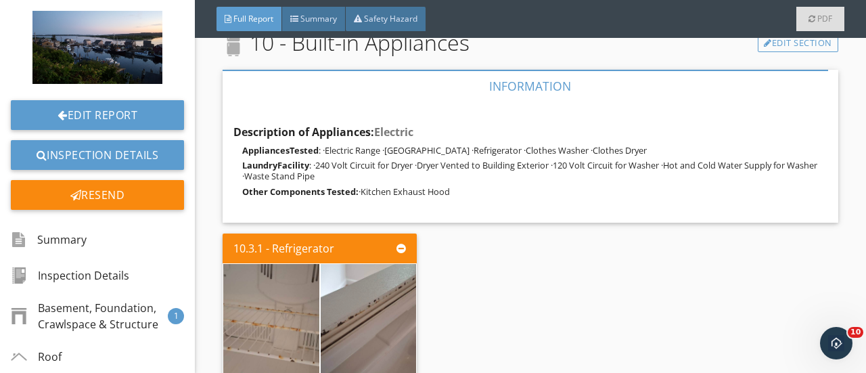
scroll to position [5705, 0]
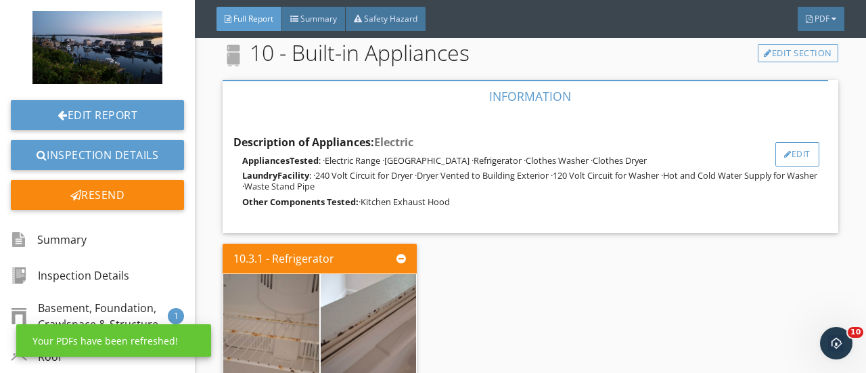
click at [784, 154] on div at bounding box center [787, 154] width 7 height 8
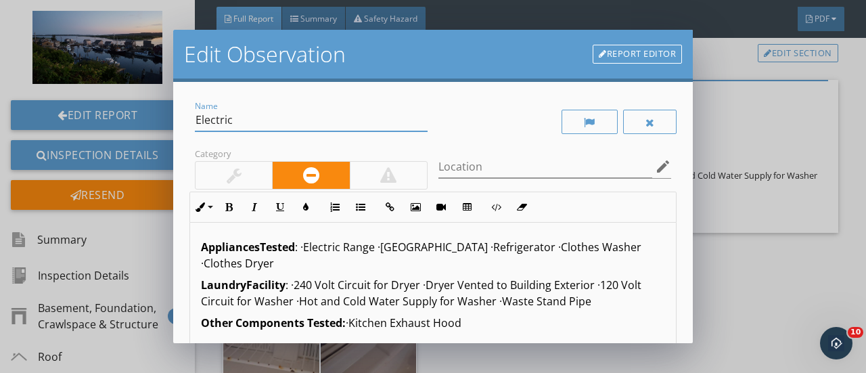
click at [240, 118] on input "Electric" at bounding box center [311, 120] width 233 height 22
type input "E"
click at [235, 262] on p "Appliances Tested : ·Electric Range ·[GEOGRAPHIC_DATA] ·Refrigerator ·Clothes W…" at bounding box center [433, 255] width 464 height 32
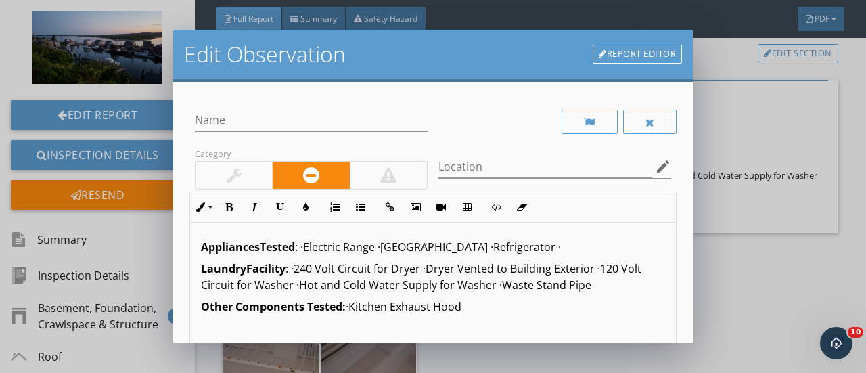
click at [201, 267] on strong "Laundry" at bounding box center [223, 268] width 45 height 15
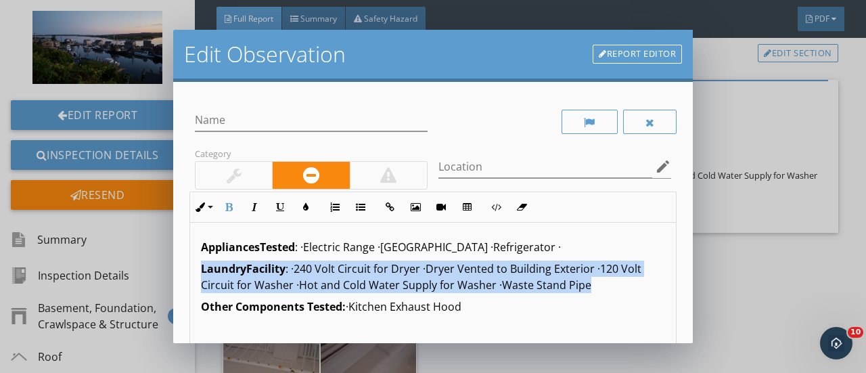
click at [201, 267] on strong "Laundry" at bounding box center [223, 268] width 45 height 15
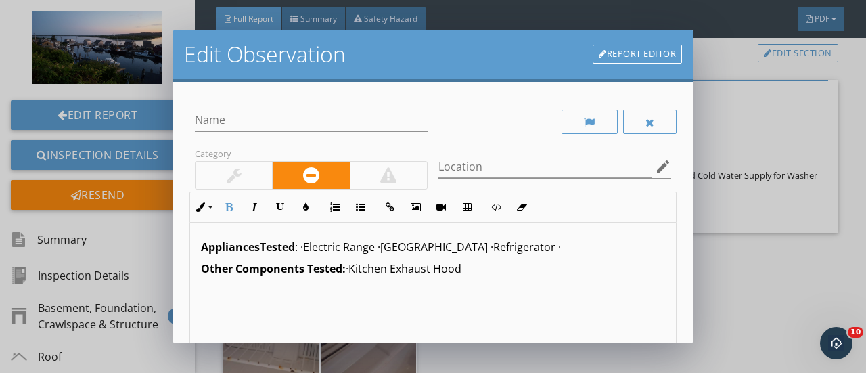
click at [463, 267] on p "Other Components Tested: ·Kitchen Exhaust Hood" at bounding box center [433, 268] width 464 height 16
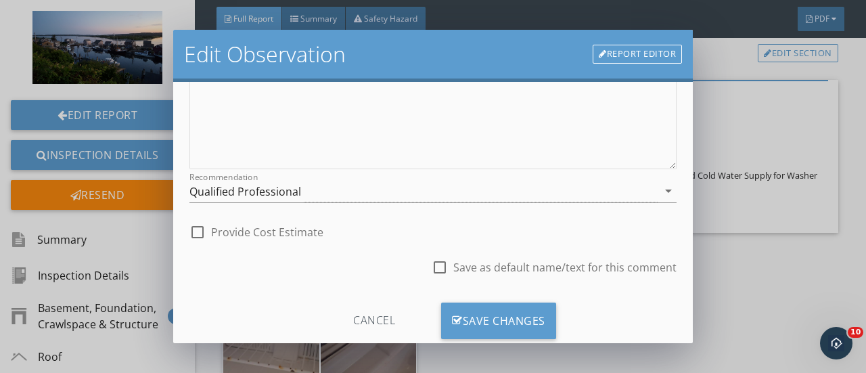
scroll to position [298, 0]
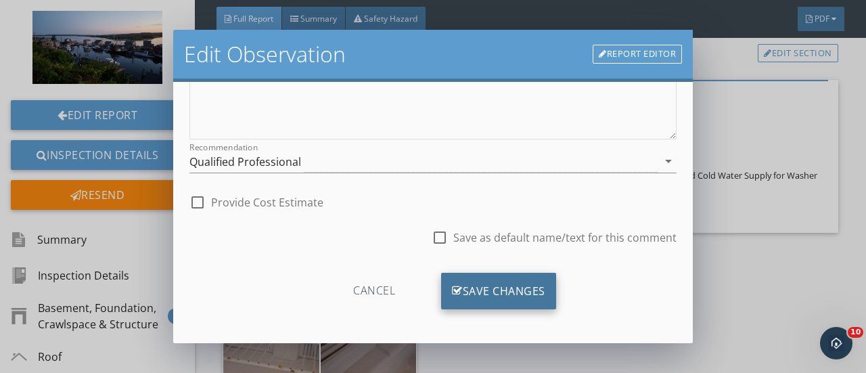
click at [476, 281] on div "Save Changes" at bounding box center [498, 291] width 115 height 37
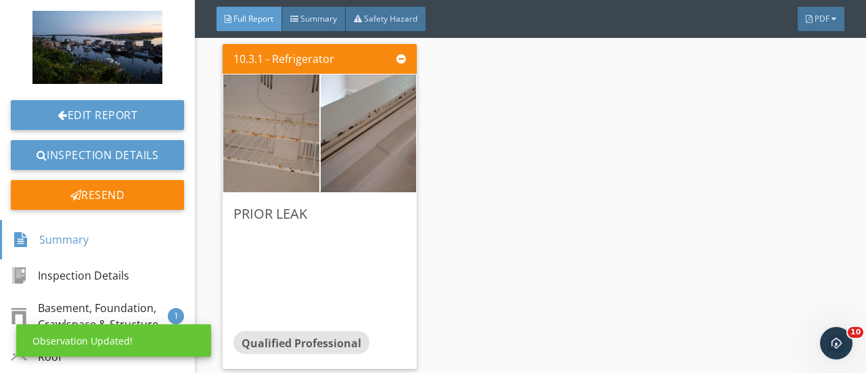
scroll to position [5890, 0]
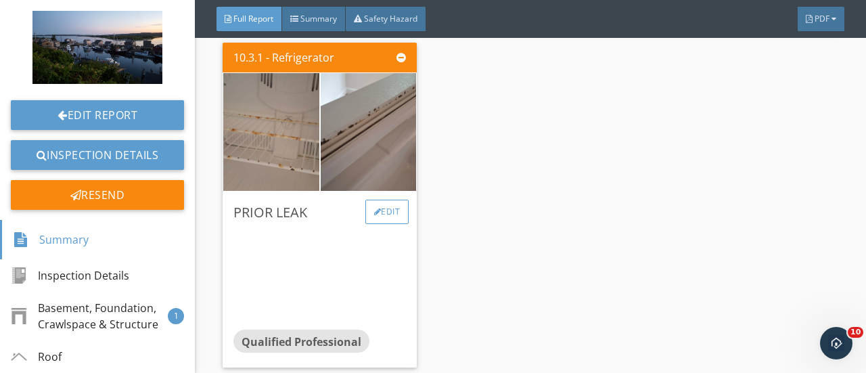
click at [382, 208] on div "Edit" at bounding box center [387, 212] width 44 height 24
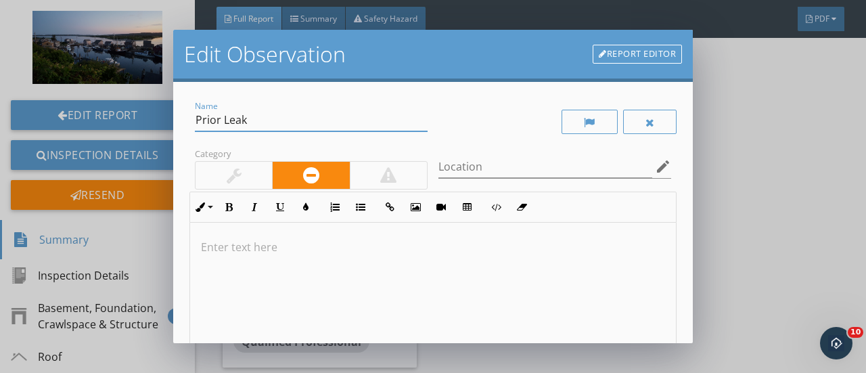
click at [261, 122] on input "Prior Leak" at bounding box center [311, 120] width 233 height 22
type input "P"
type input "Older Unit"
click at [208, 247] on p at bounding box center [433, 247] width 464 height 16
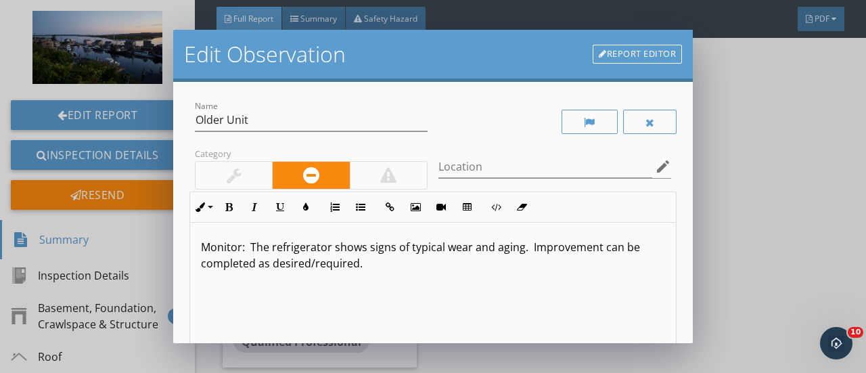
click at [202, 248] on p "Monitor: The refrigerator shows signs of typical wear and aging. Improvement ca…" at bounding box center [433, 255] width 464 height 32
click at [227, 206] on icon "button" at bounding box center [228, 206] width 9 height 9
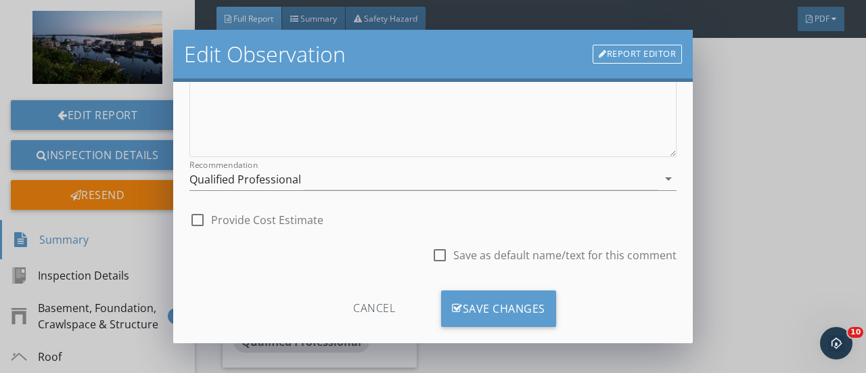
scroll to position [299, 0]
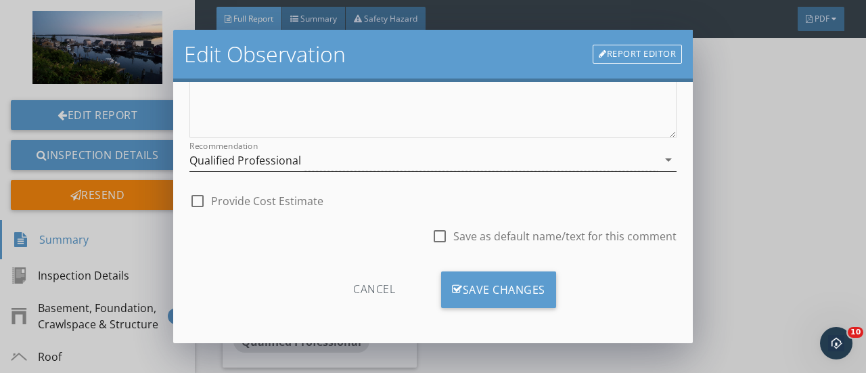
click at [660, 157] on icon "arrow_drop_down" at bounding box center [668, 160] width 16 height 16
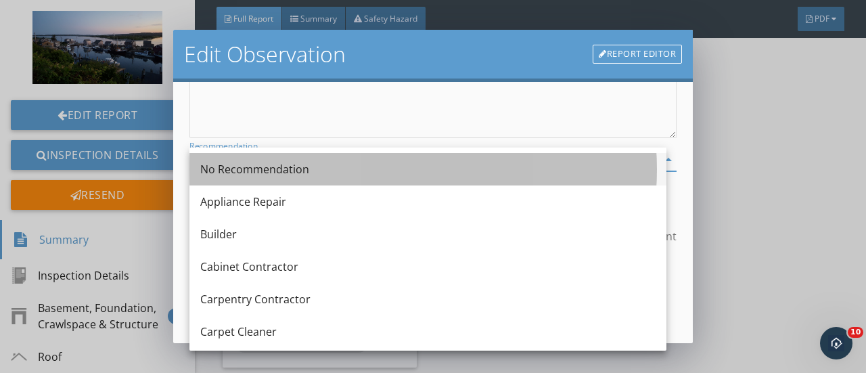
click at [234, 168] on div "No Recommendation" at bounding box center [427, 169] width 455 height 16
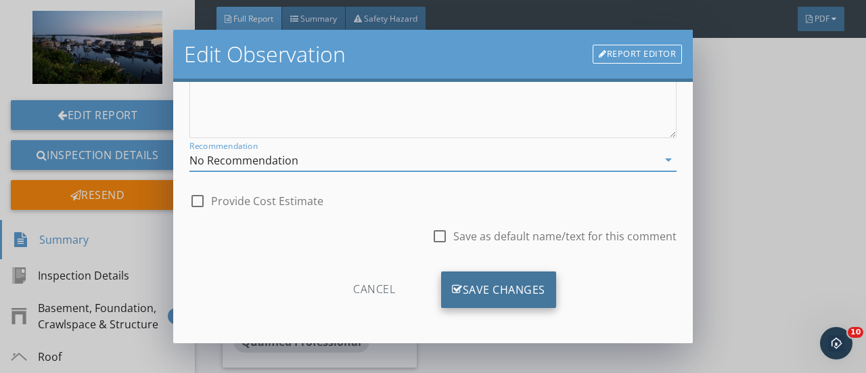
click at [500, 286] on div "Save Changes" at bounding box center [498, 289] width 115 height 37
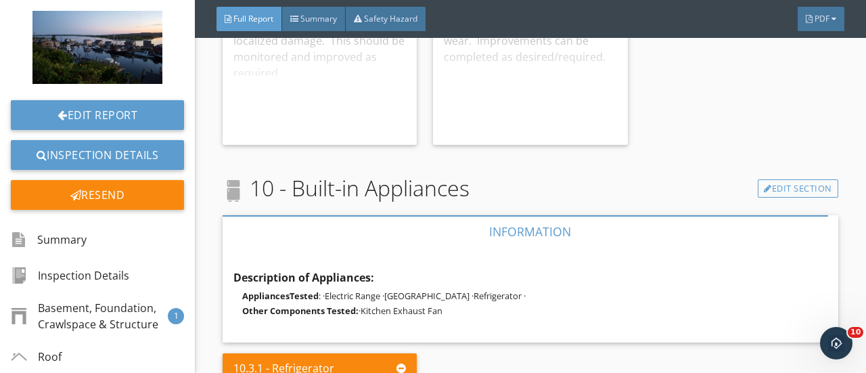
scroll to position [5590, 0]
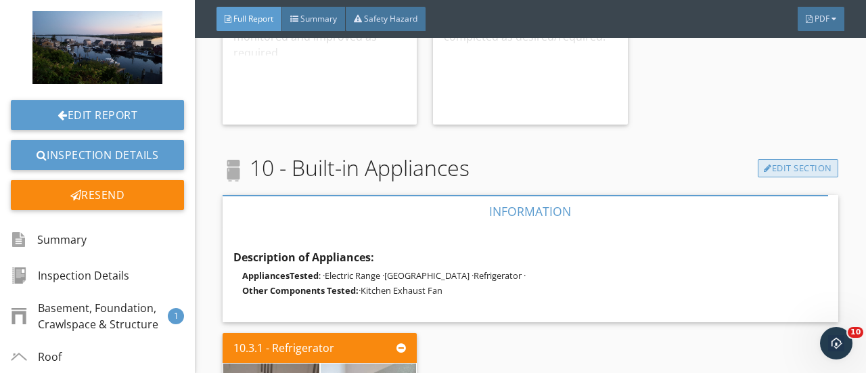
click at [789, 167] on link "Edit Section" at bounding box center [798, 168] width 81 height 19
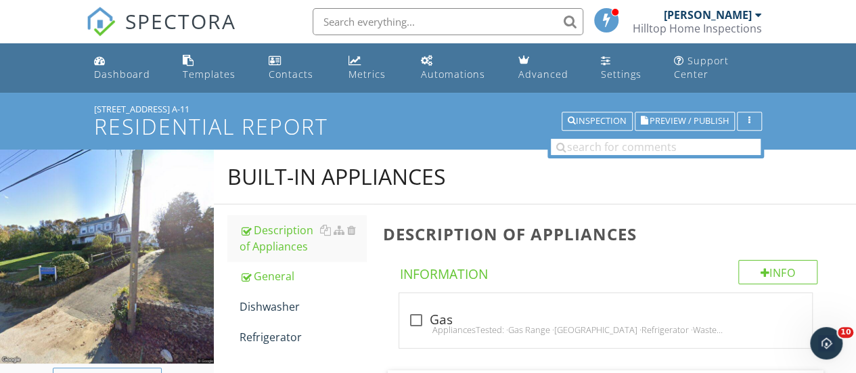
scroll to position [326, 0]
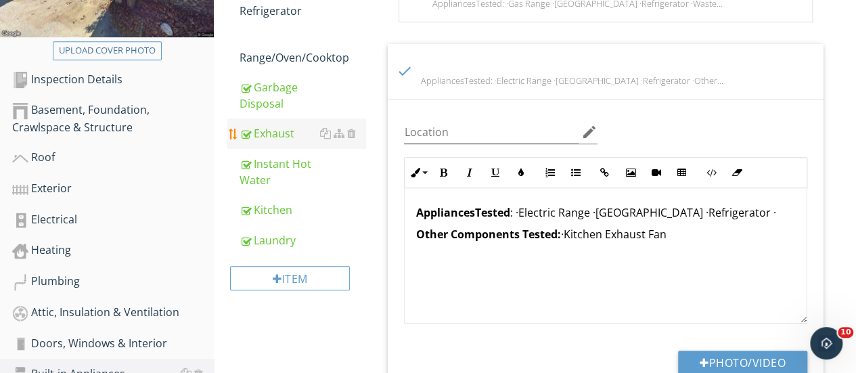
click at [260, 135] on div "Exhaust" at bounding box center [303, 133] width 127 height 16
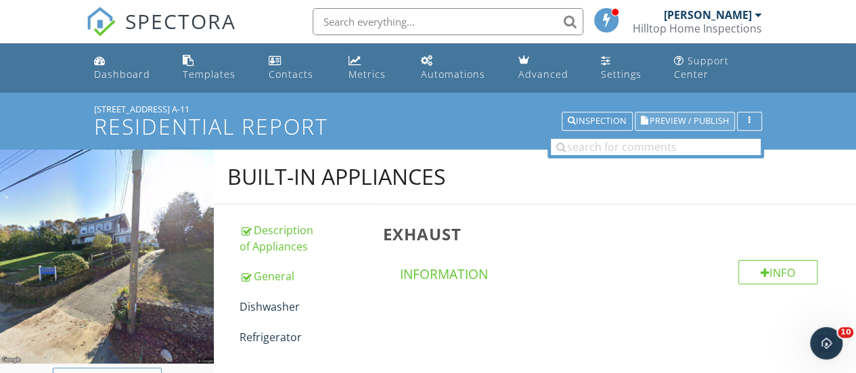
click at [667, 119] on span "Preview / Publish" at bounding box center [689, 121] width 79 height 9
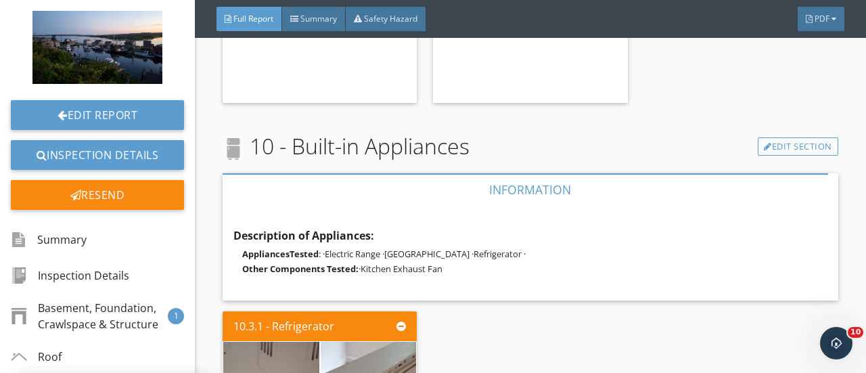
scroll to position [5608, 0]
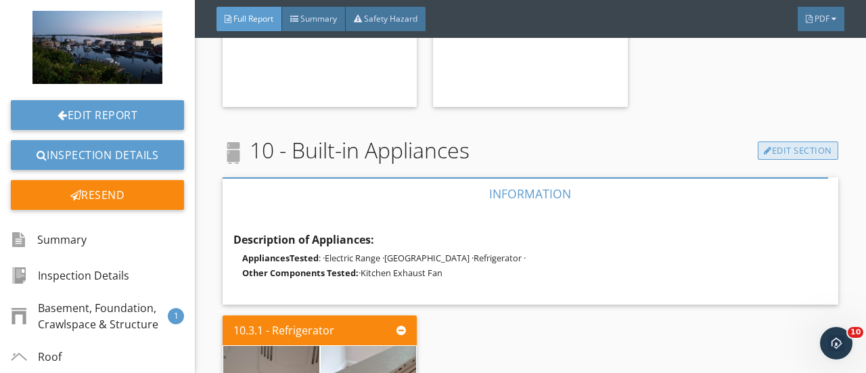
click at [787, 154] on link "Edit Section" at bounding box center [798, 150] width 81 height 19
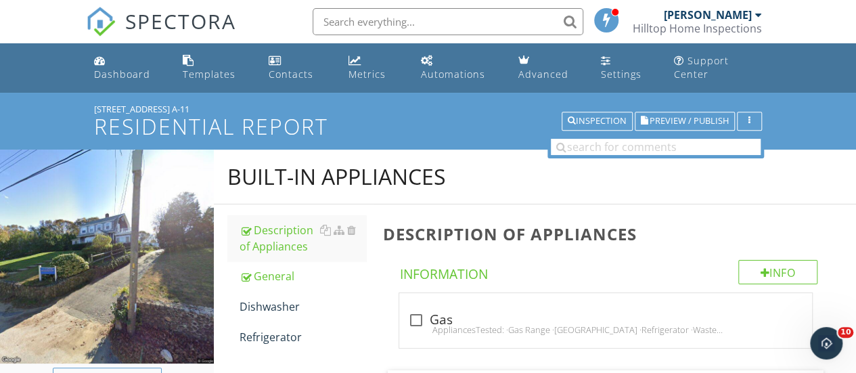
scroll to position [326, 0]
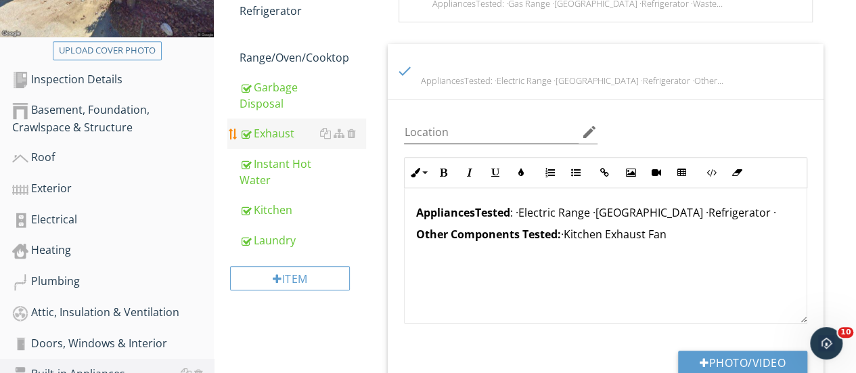
click at [254, 134] on div "Exhaust" at bounding box center [303, 133] width 127 height 16
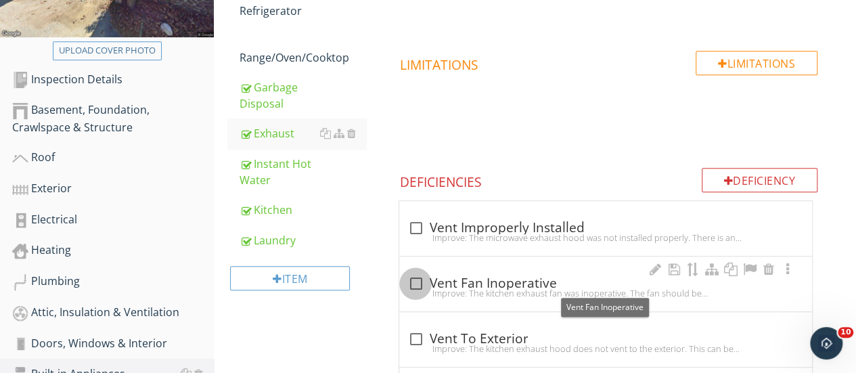
click at [415, 282] on div at bounding box center [415, 283] width 23 height 23
checkbox input "true"
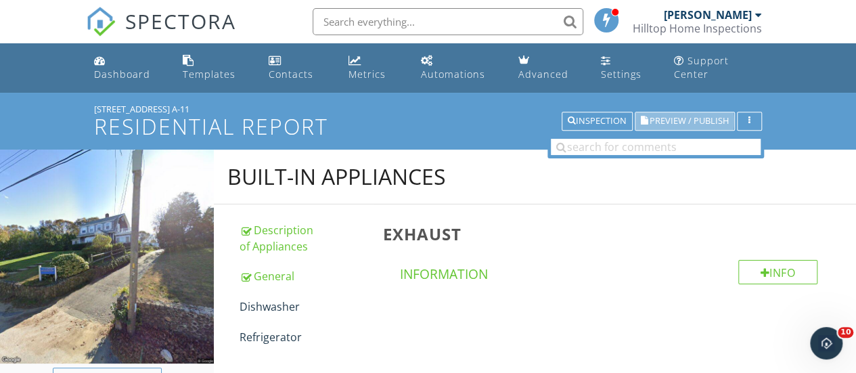
click at [667, 117] on span "Preview / Publish" at bounding box center [689, 121] width 79 height 9
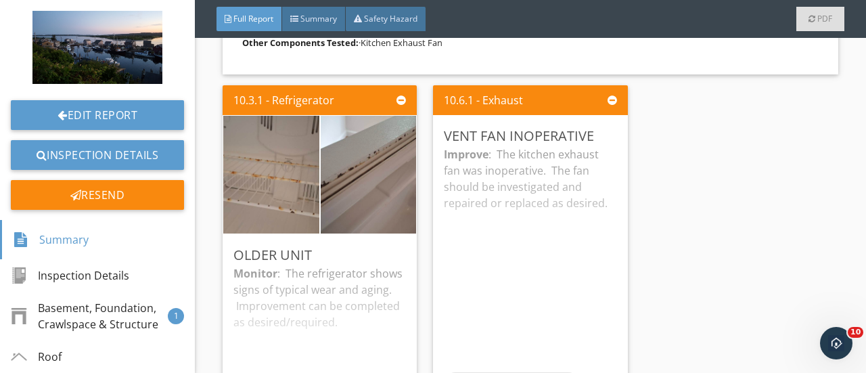
scroll to position [5832, 0]
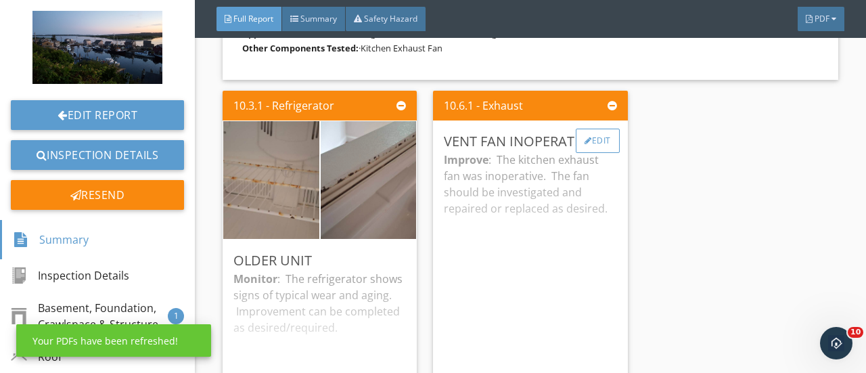
click at [585, 137] on div "Edit" at bounding box center [598, 141] width 44 height 24
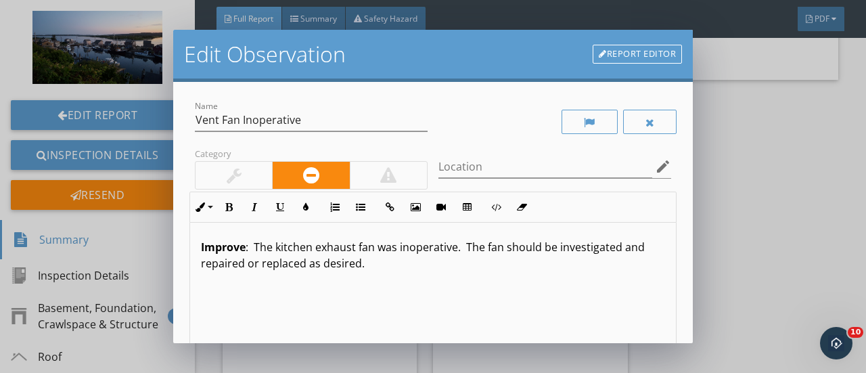
click at [375, 252] on p "Improve : The kitchen exhaust fan was inoperative. The fan should be investigat…" at bounding box center [433, 255] width 464 height 32
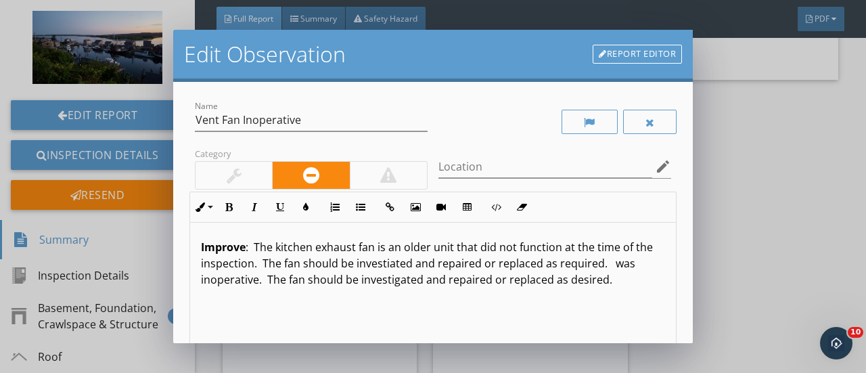
click at [639, 275] on p "Improve : The kitchen exhaust fan is an older unit that did not function at the…" at bounding box center [433, 263] width 464 height 49
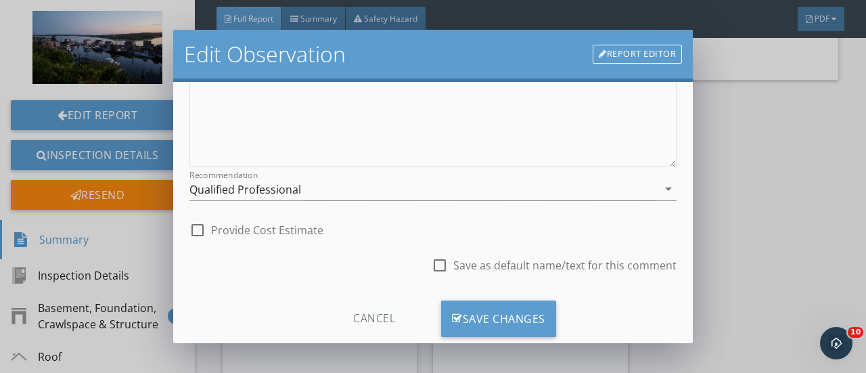
scroll to position [300, 0]
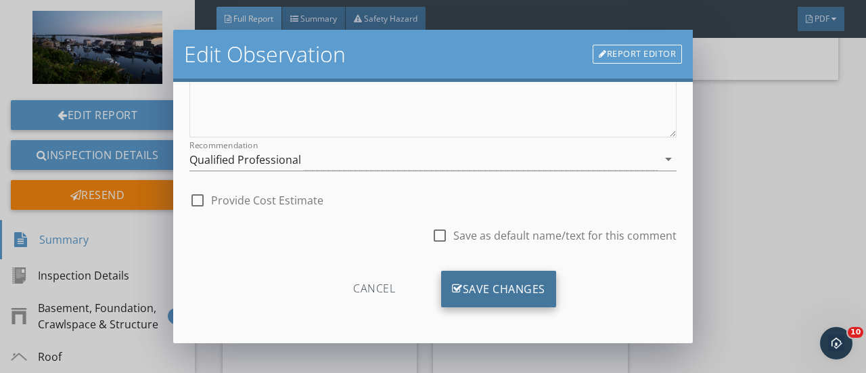
click at [461, 285] on div "Save Changes" at bounding box center [498, 289] width 115 height 37
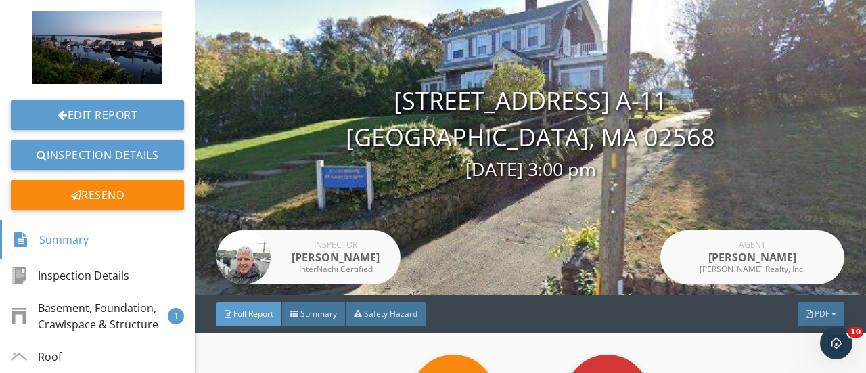
scroll to position [0, 0]
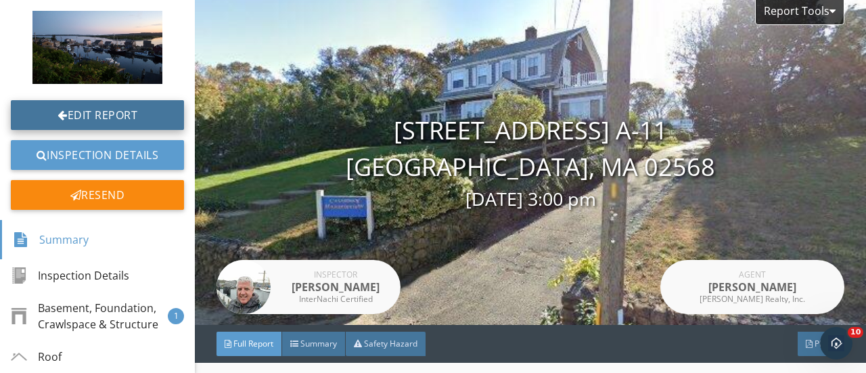
click at [100, 118] on link "Edit Report" at bounding box center [97, 115] width 173 height 30
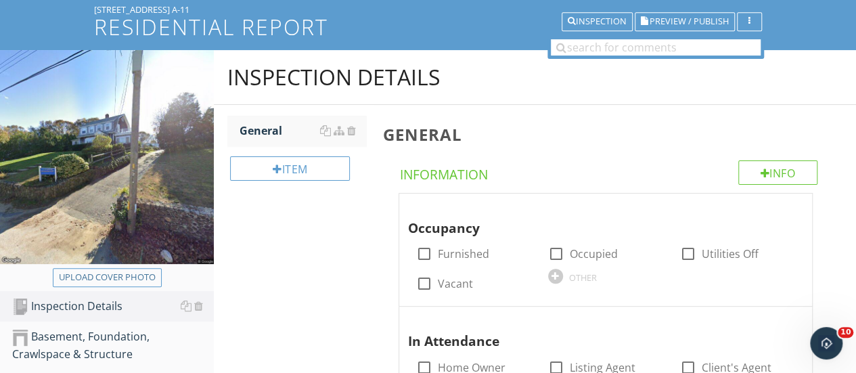
scroll to position [108, 0]
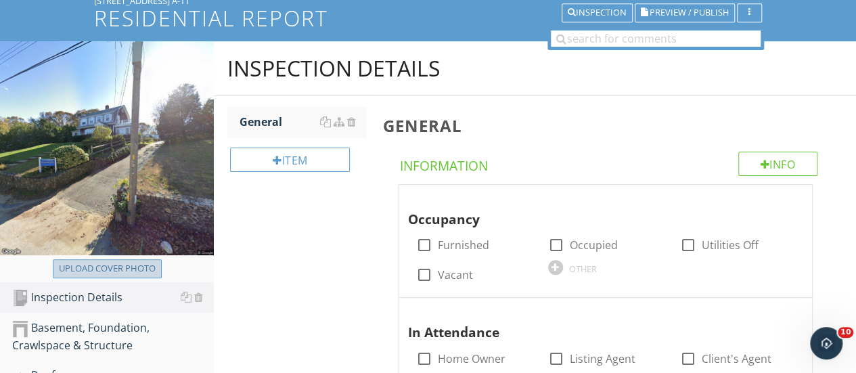
click at [120, 273] on div "Upload cover photo" at bounding box center [107, 269] width 97 height 14
type input "C:\fakepath\20220716_184522.jpg"
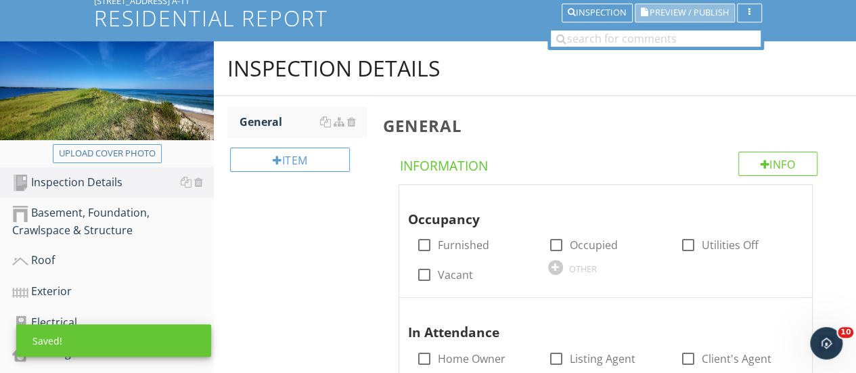
click at [668, 12] on span "Preview / Publish" at bounding box center [689, 13] width 79 height 9
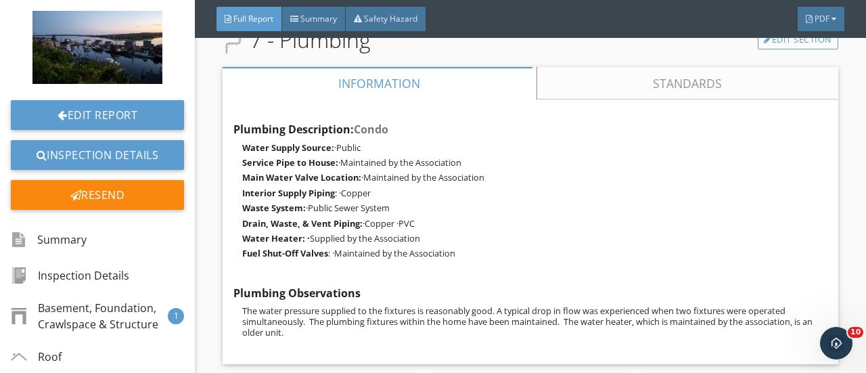
scroll to position [3678, 0]
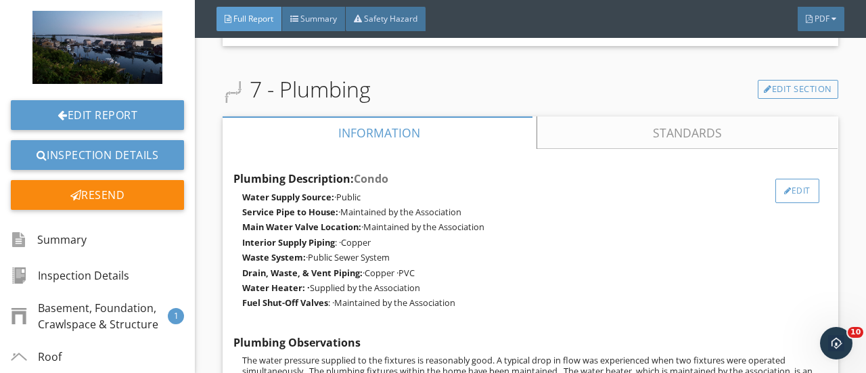
click at [795, 186] on div "Edit" at bounding box center [797, 191] width 44 height 24
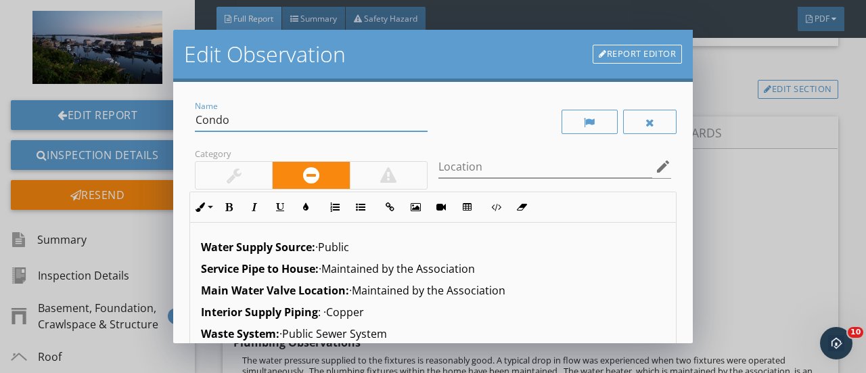
click at [246, 114] on input "Condo" at bounding box center [311, 120] width 233 height 22
click at [246, 114] on input "Name" at bounding box center [311, 120] width 233 height 22
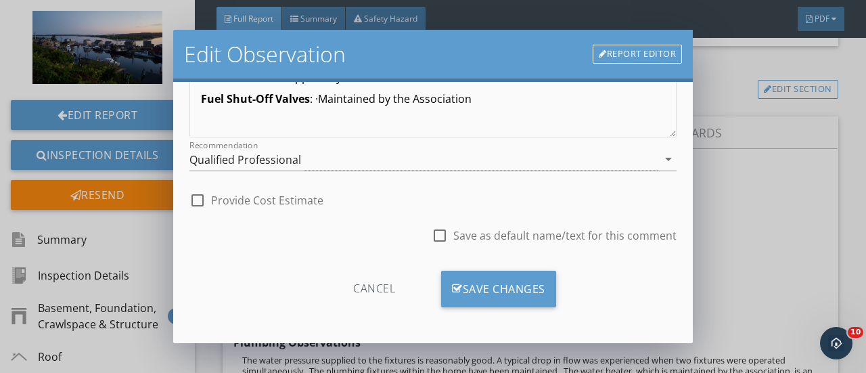
scroll to position [299, 0]
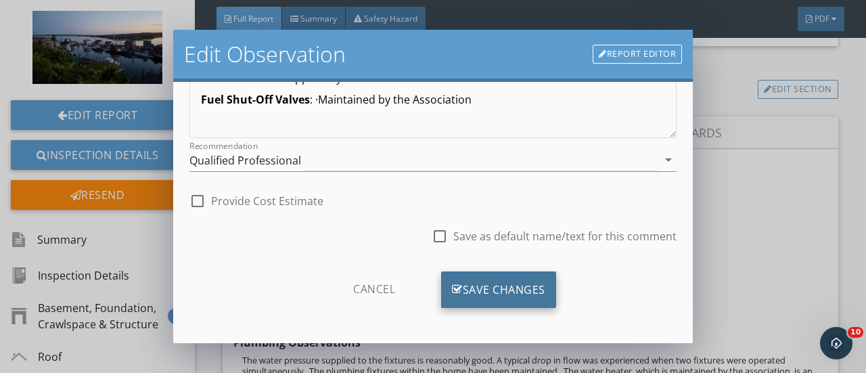
click at [474, 280] on div "Save Changes" at bounding box center [498, 289] width 115 height 37
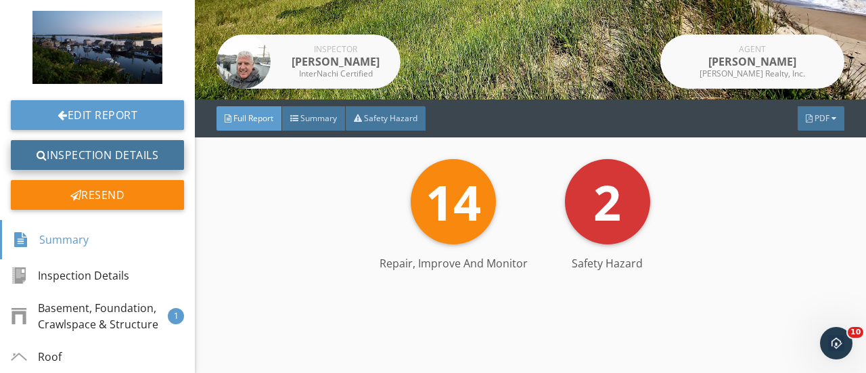
scroll to position [216, 0]
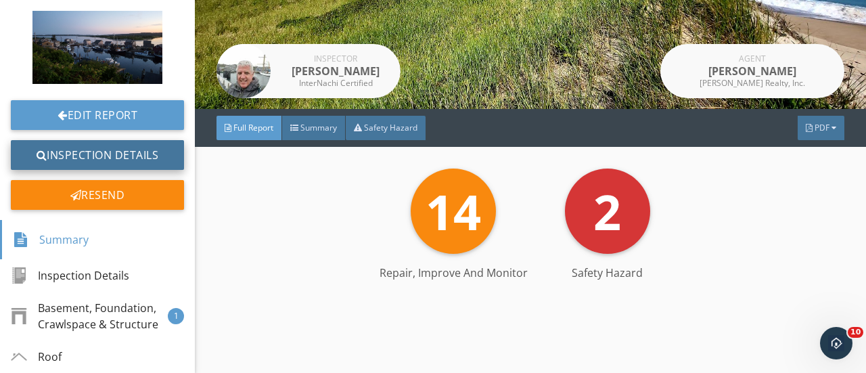
click at [77, 154] on link "Inspection Details" at bounding box center [97, 155] width 173 height 30
